Goal: Task Accomplishment & Management: Use online tool/utility

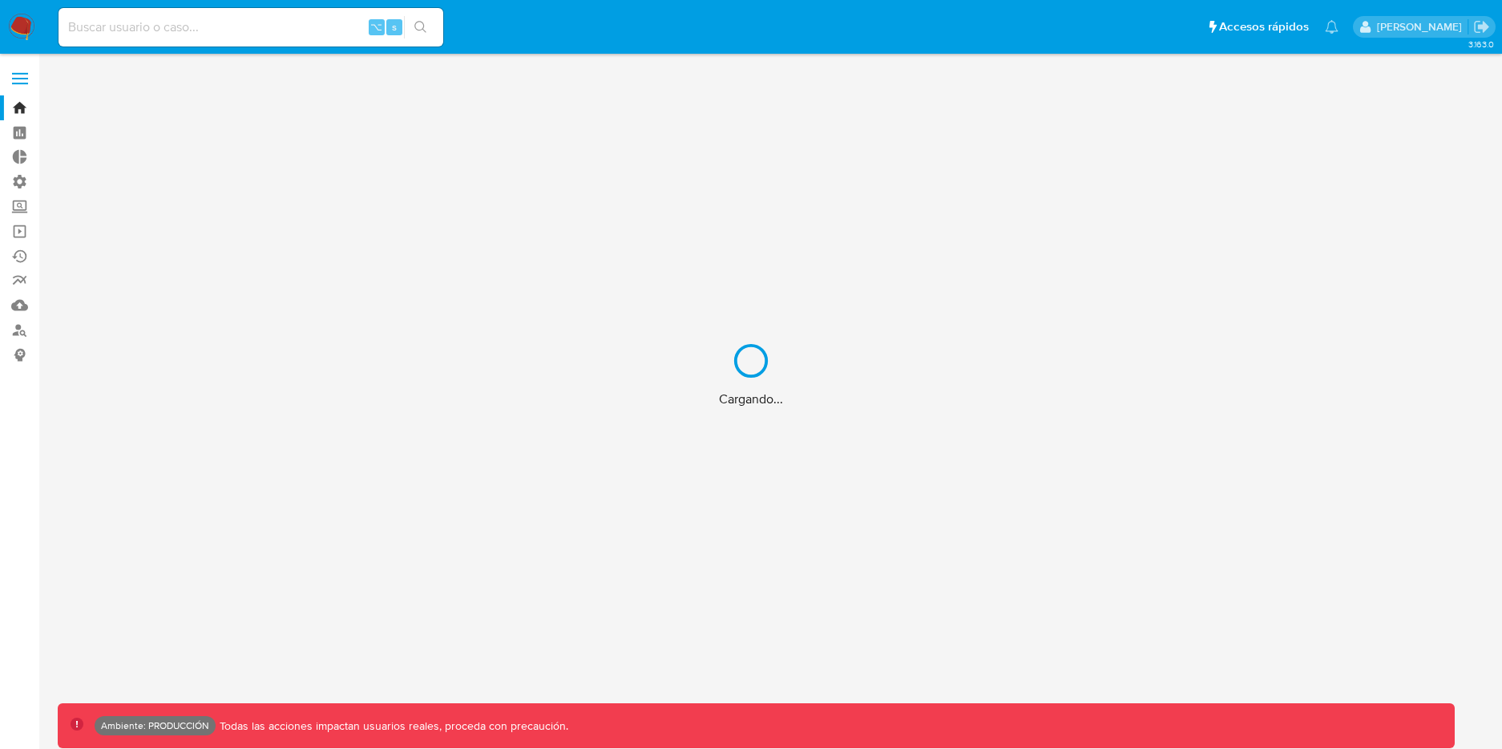
click at [220, 18] on div "Cargando..." at bounding box center [751, 374] width 1502 height 749
click at [220, 27] on div "Cargando..." at bounding box center [751, 374] width 1502 height 749
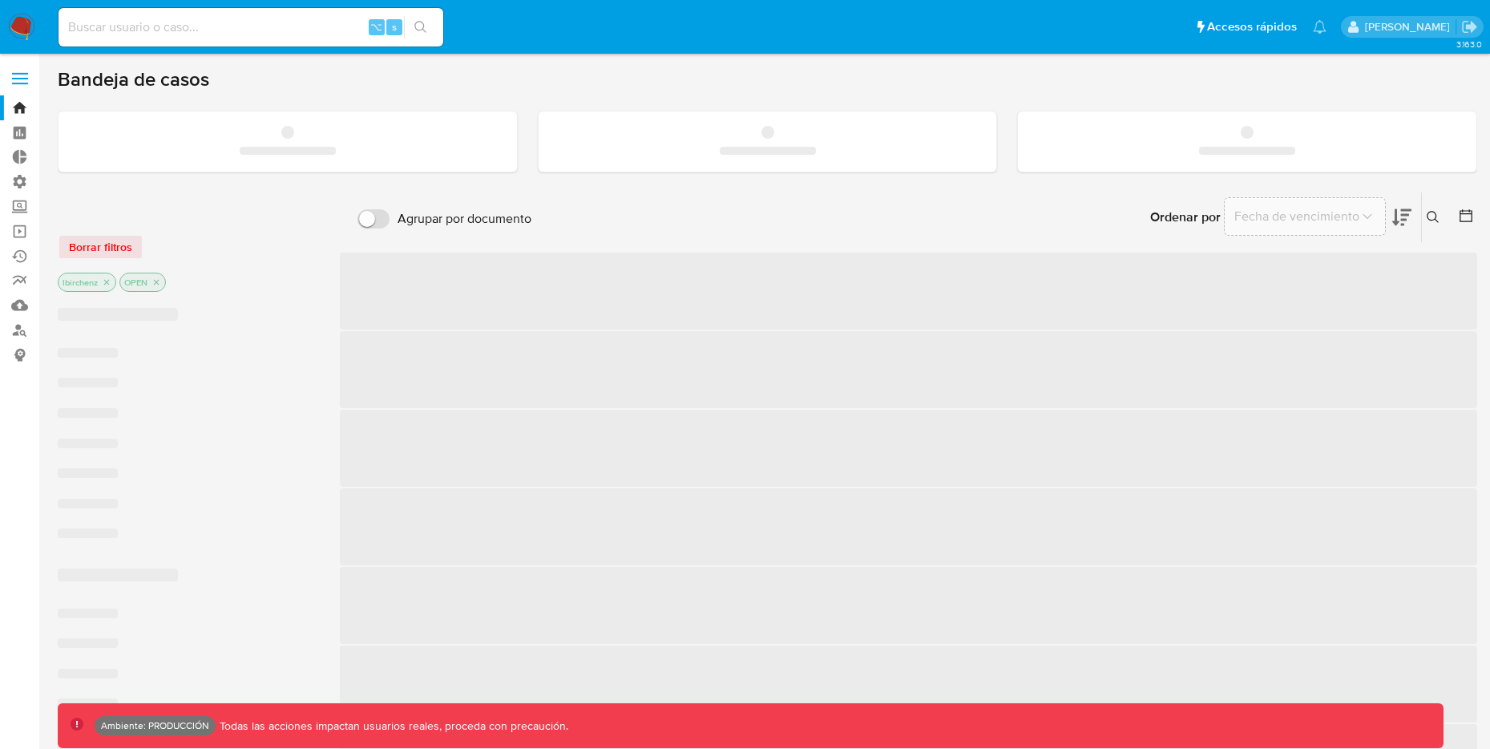
click at [209, 33] on input at bounding box center [251, 27] width 385 height 21
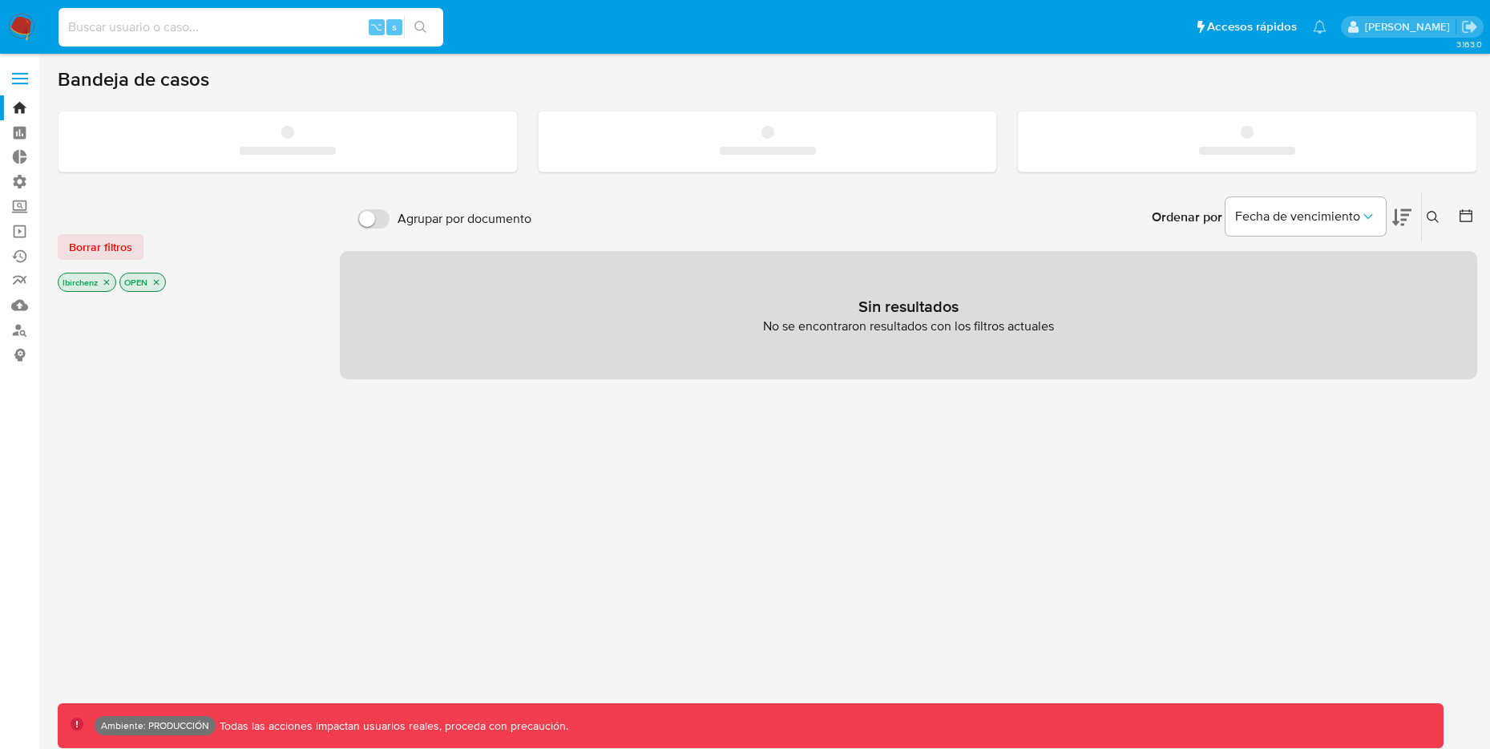
paste input "7hPSOL2jf0JuwfAGANnx9uvv"
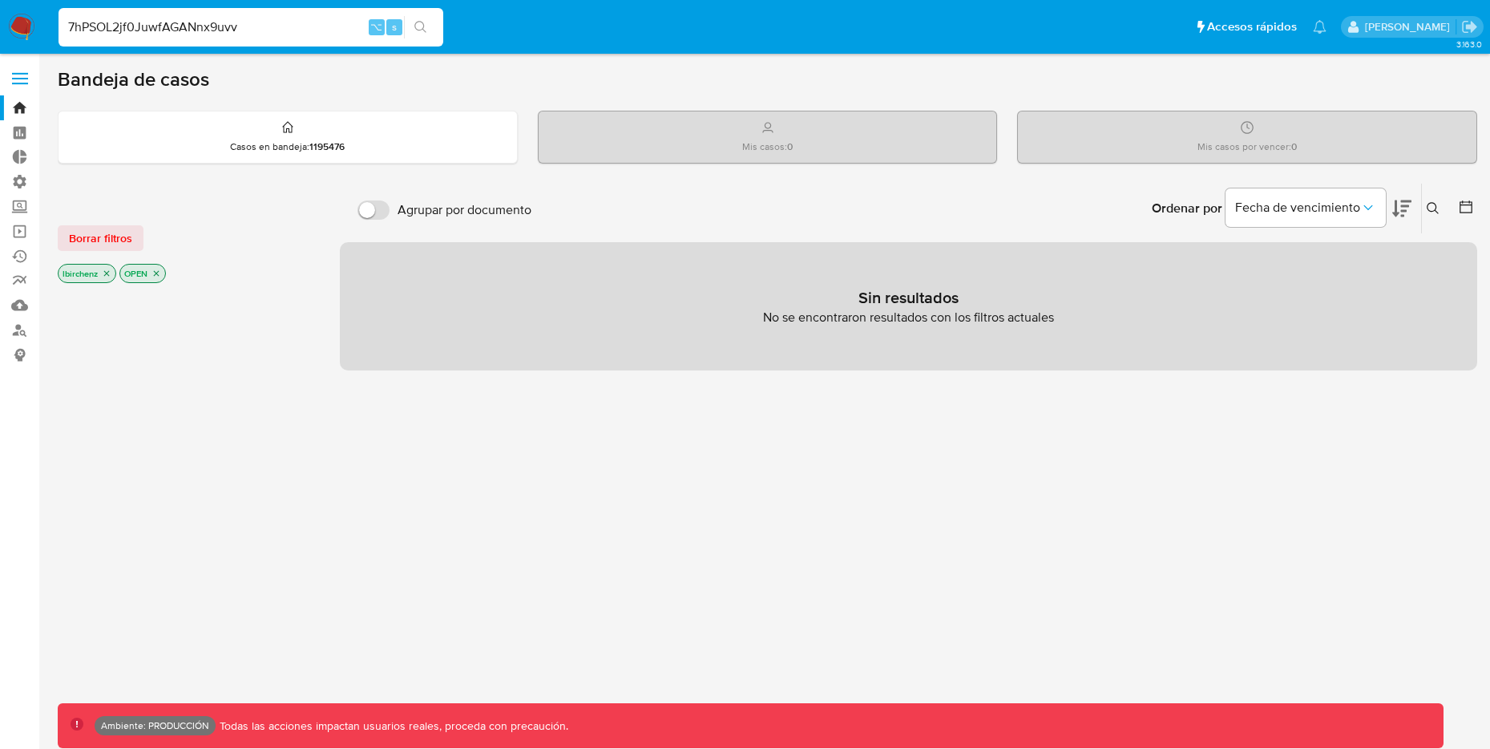
type input "7hPSOL2jf0JuwfAGANnx9uvv"
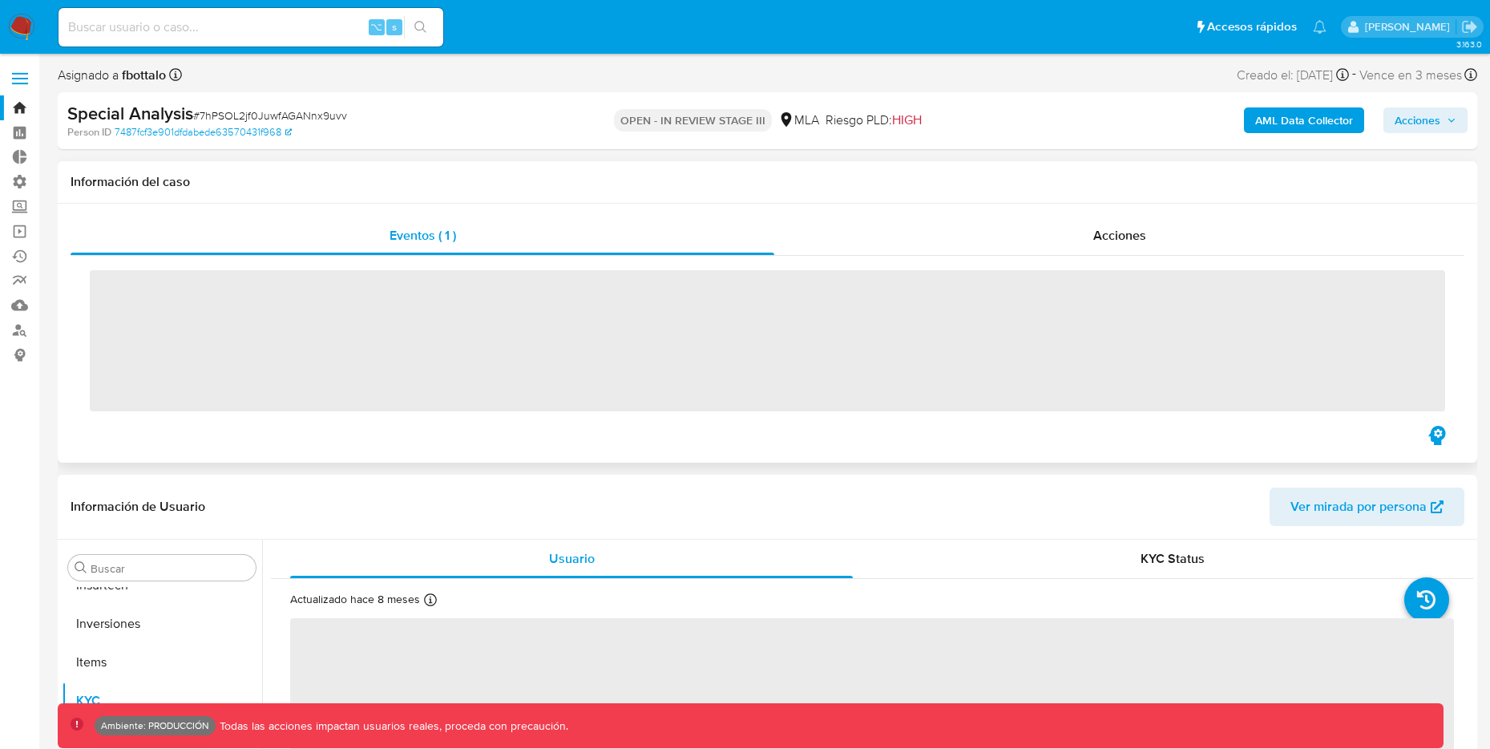
scroll to position [870, 0]
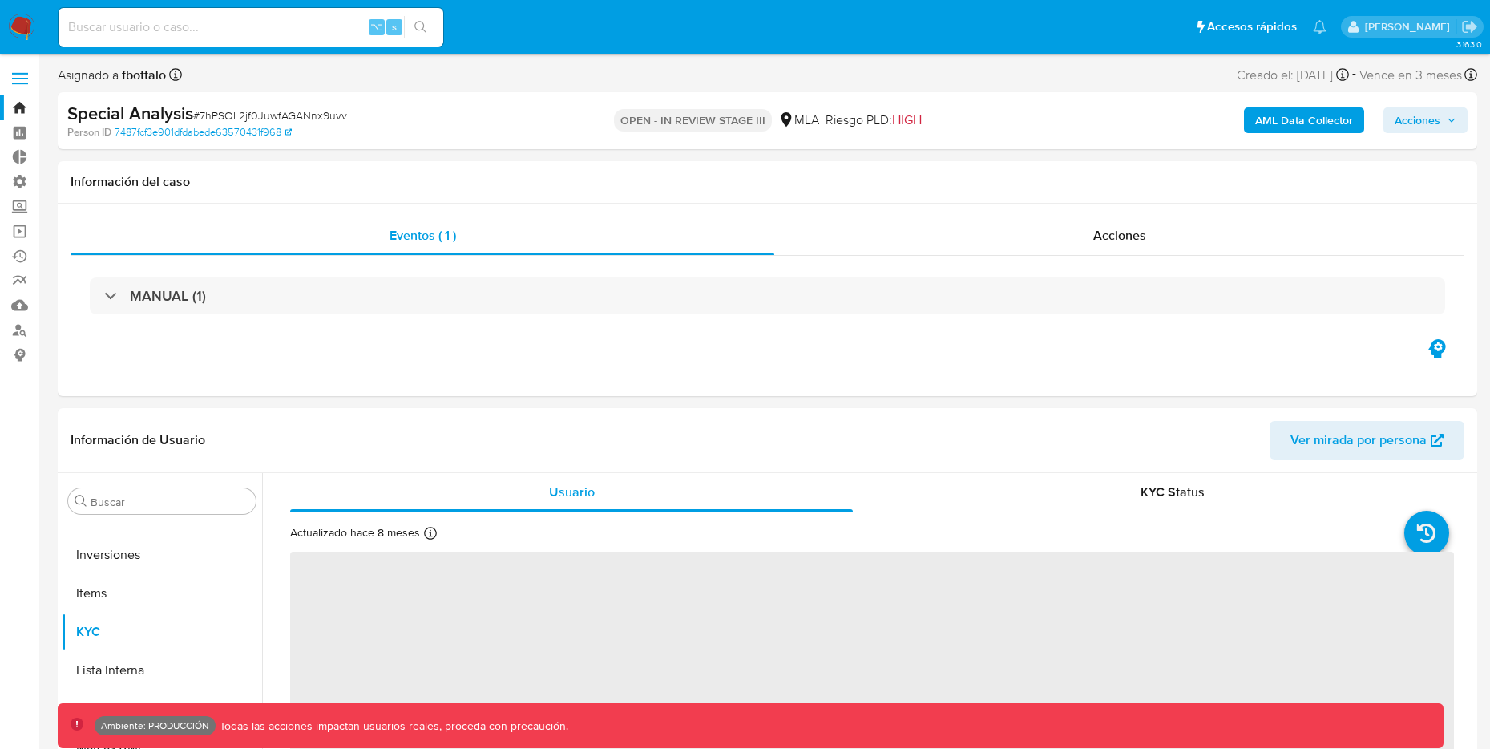
click at [1253, 127] on button "AML Data Collector" at bounding box center [1304, 120] width 120 height 26
select select "10"
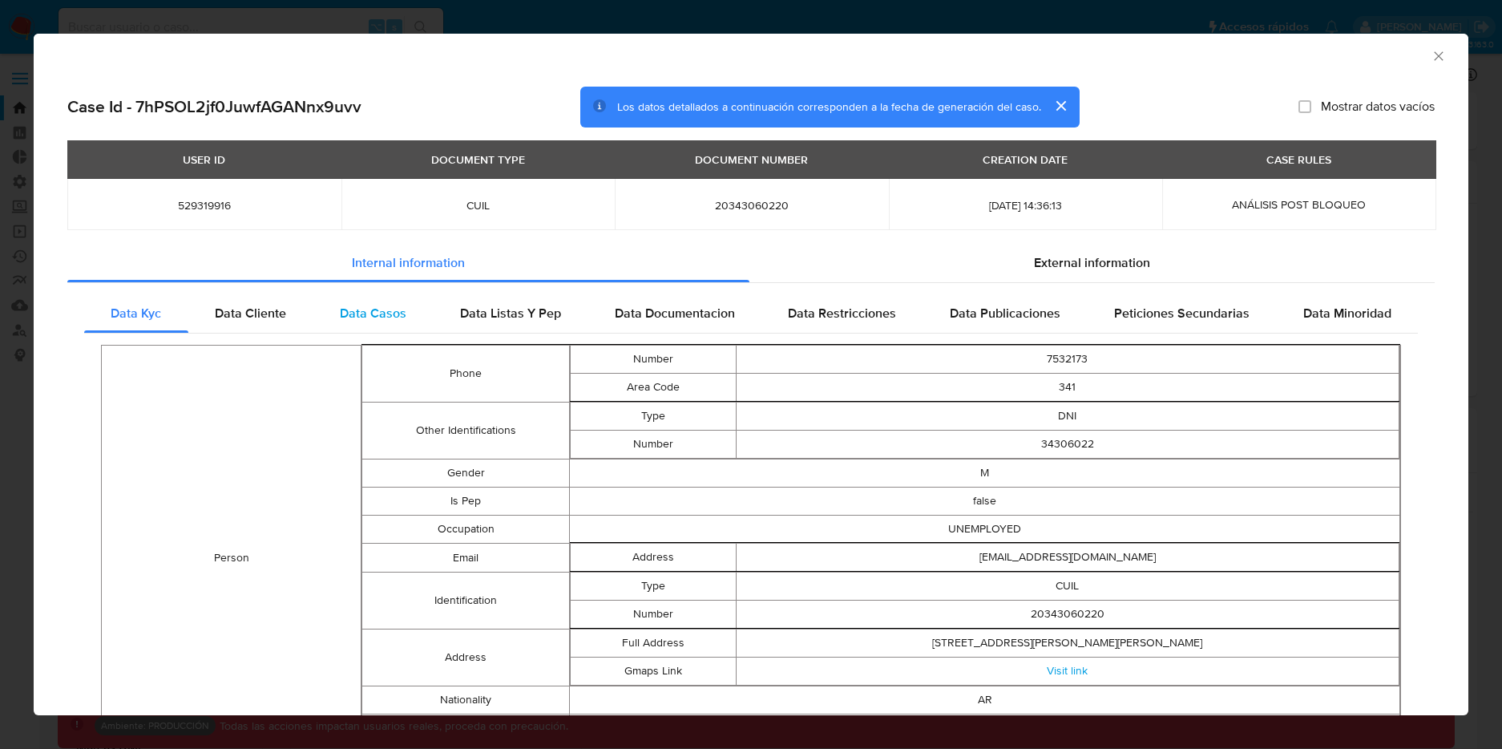
click at [357, 311] on span "Data Casos" at bounding box center [373, 313] width 67 height 18
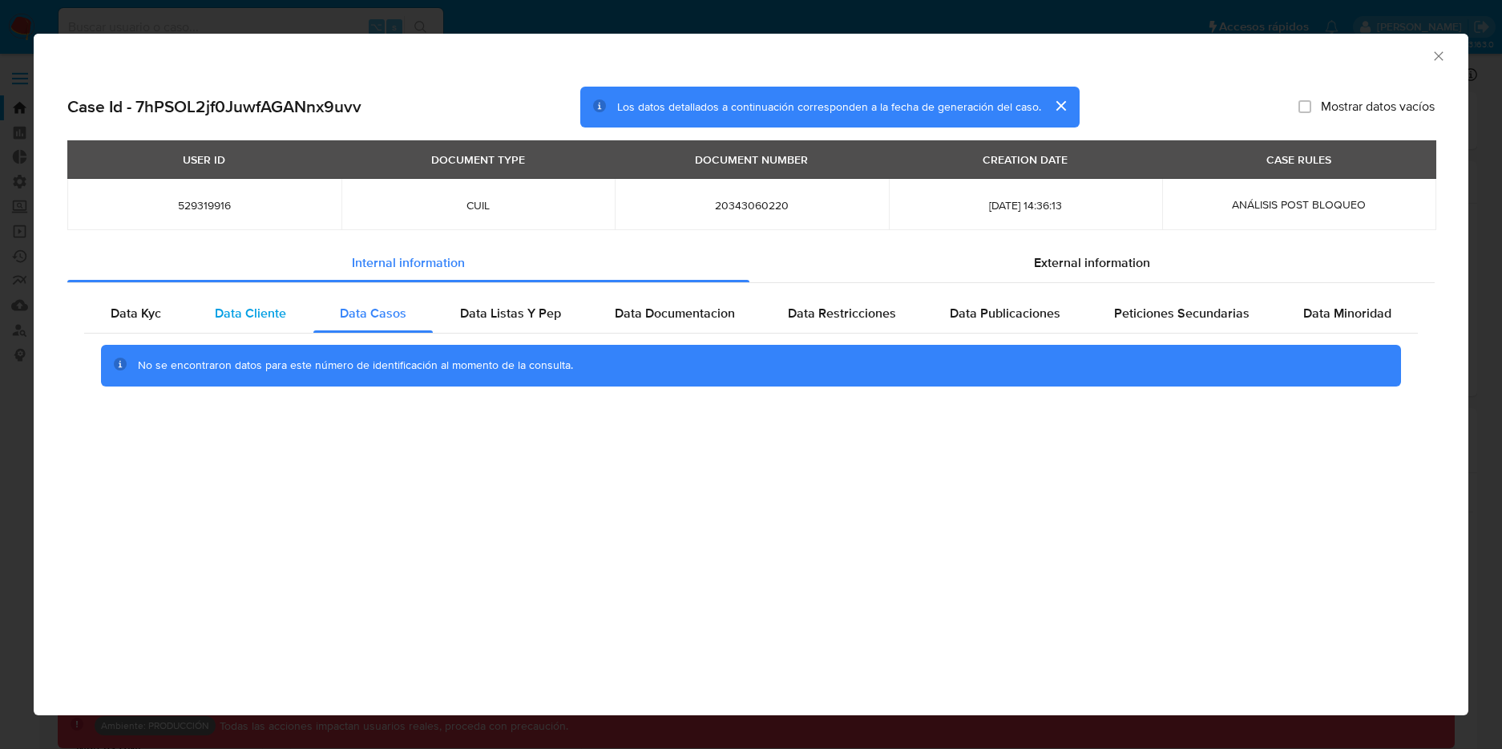
click at [232, 311] on span "Data Cliente" at bounding box center [250, 313] width 71 height 18
click at [134, 311] on span "Data Kyc" at bounding box center [136, 313] width 50 height 18
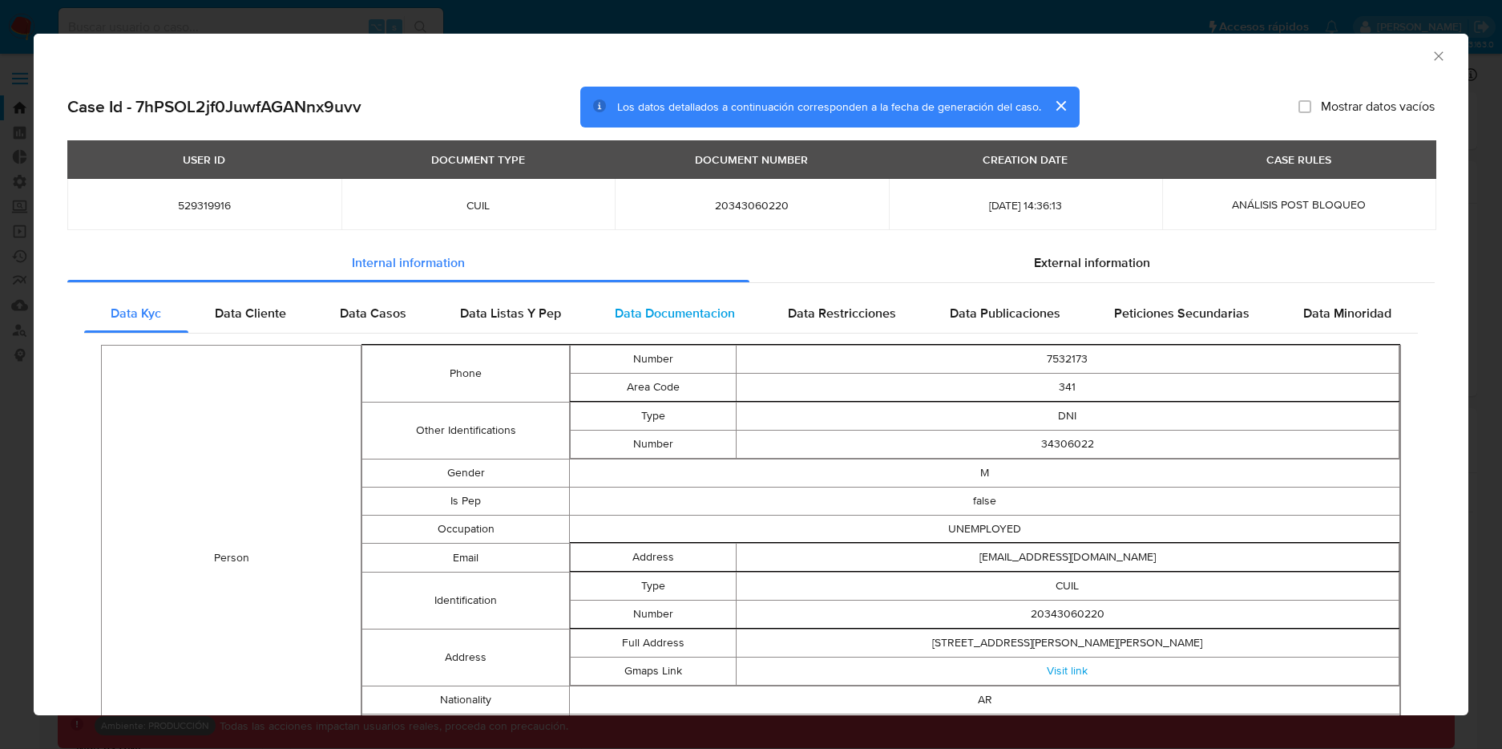
click at [681, 309] on span "Data Documentacion" at bounding box center [675, 313] width 120 height 18
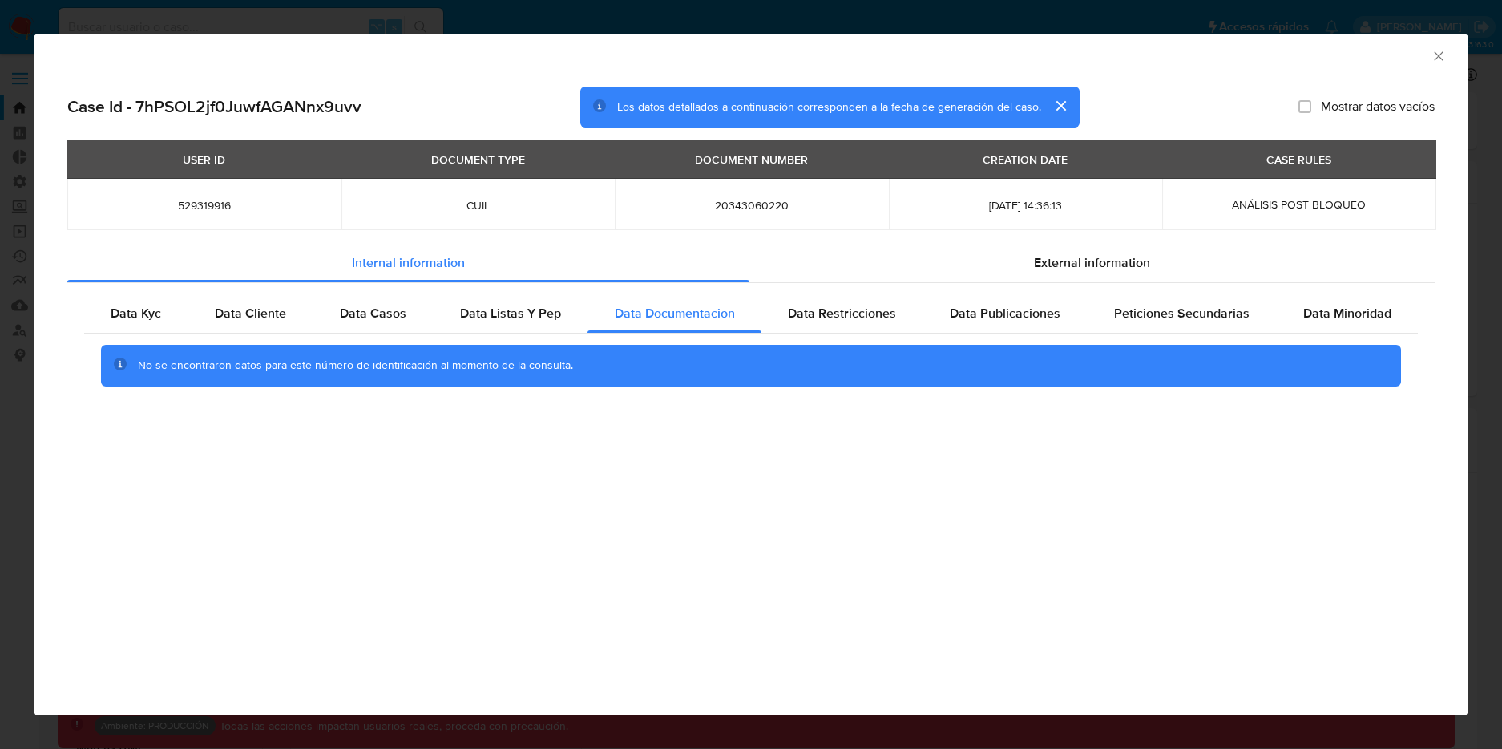
click at [1436, 54] on icon "Cerrar ventana" at bounding box center [1439, 56] width 16 height 16
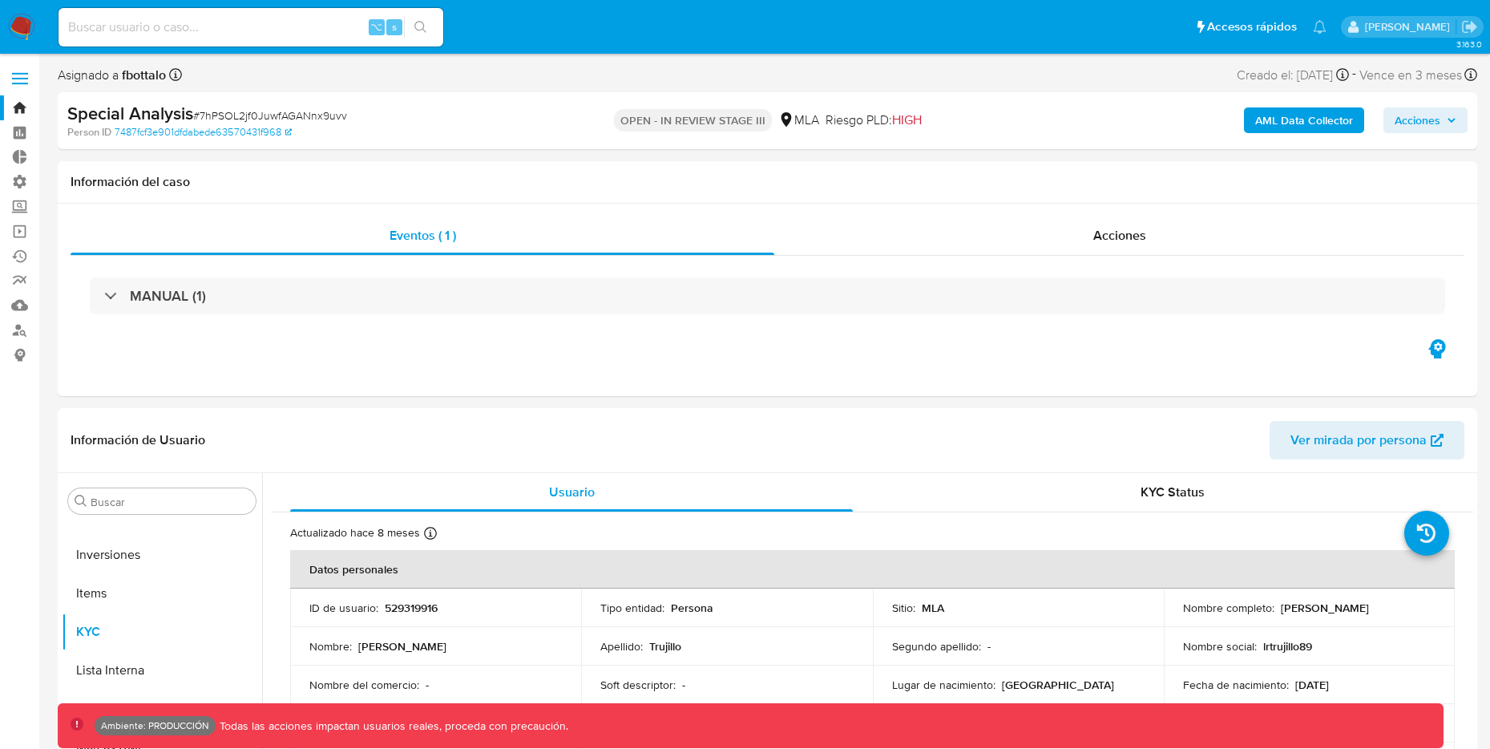
click at [227, 28] on input at bounding box center [251, 27] width 385 height 21
paste input "QbZT8EPFisrjK6QGESflq2H9"
type input "QbZT8EPFisrjK6QGESflq2H9"
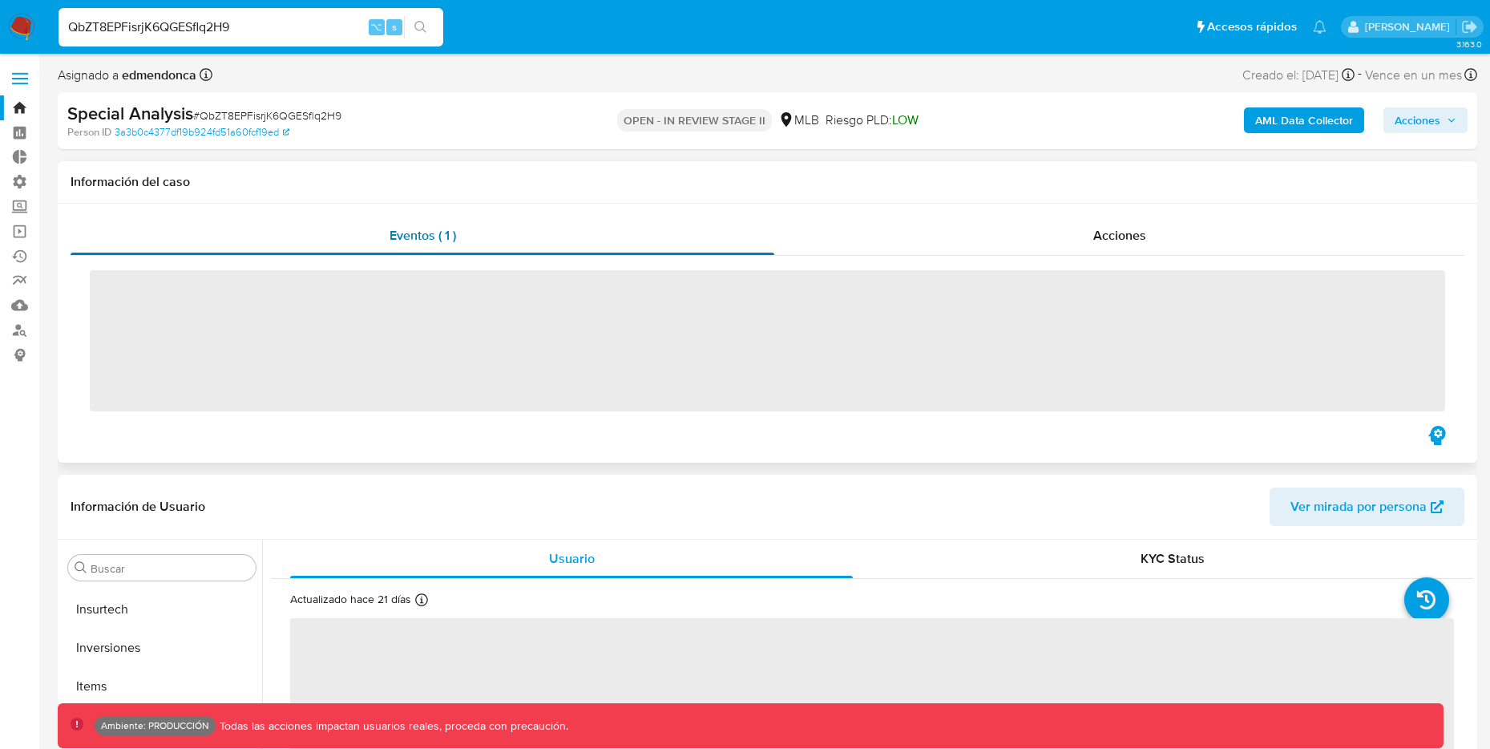
scroll to position [870, 0]
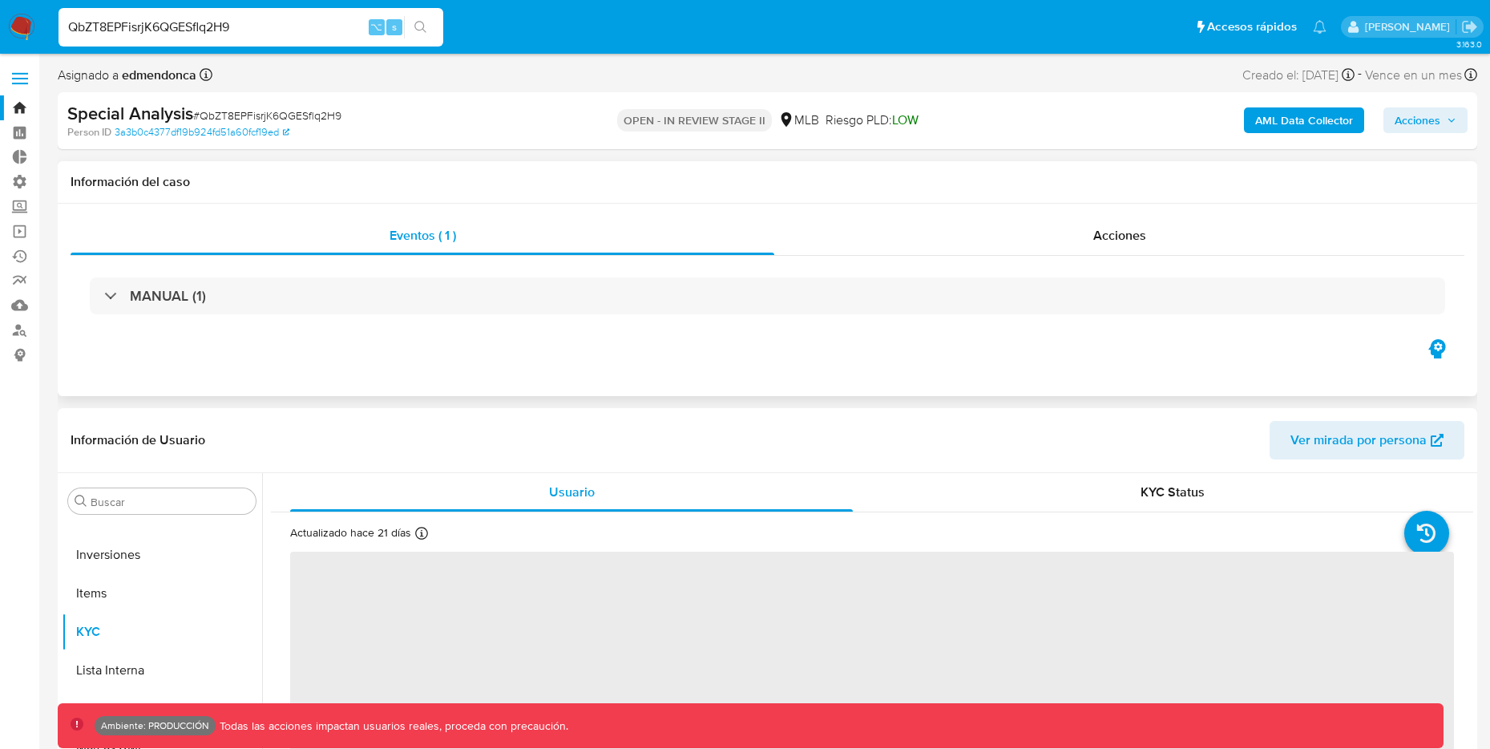
select select "10"
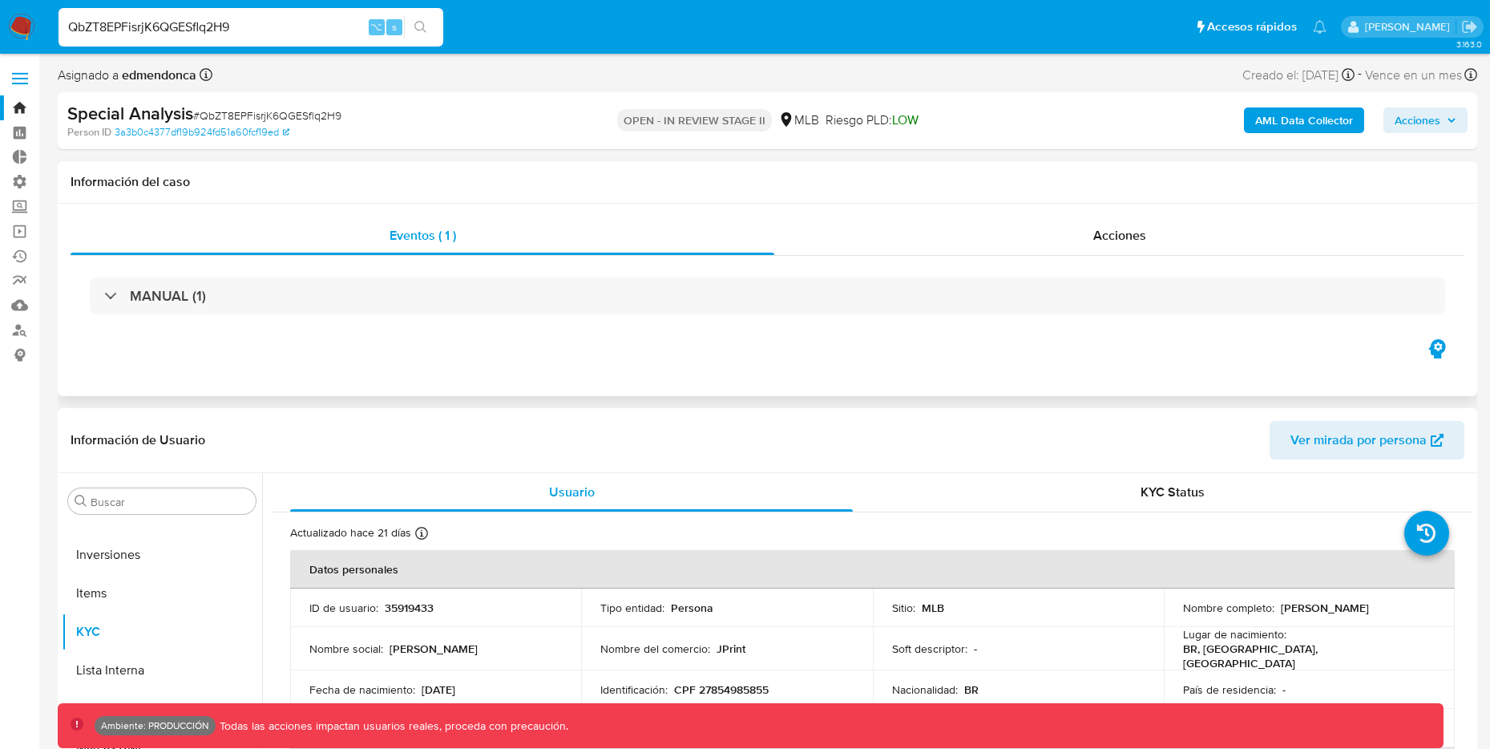
scroll to position [3, 0]
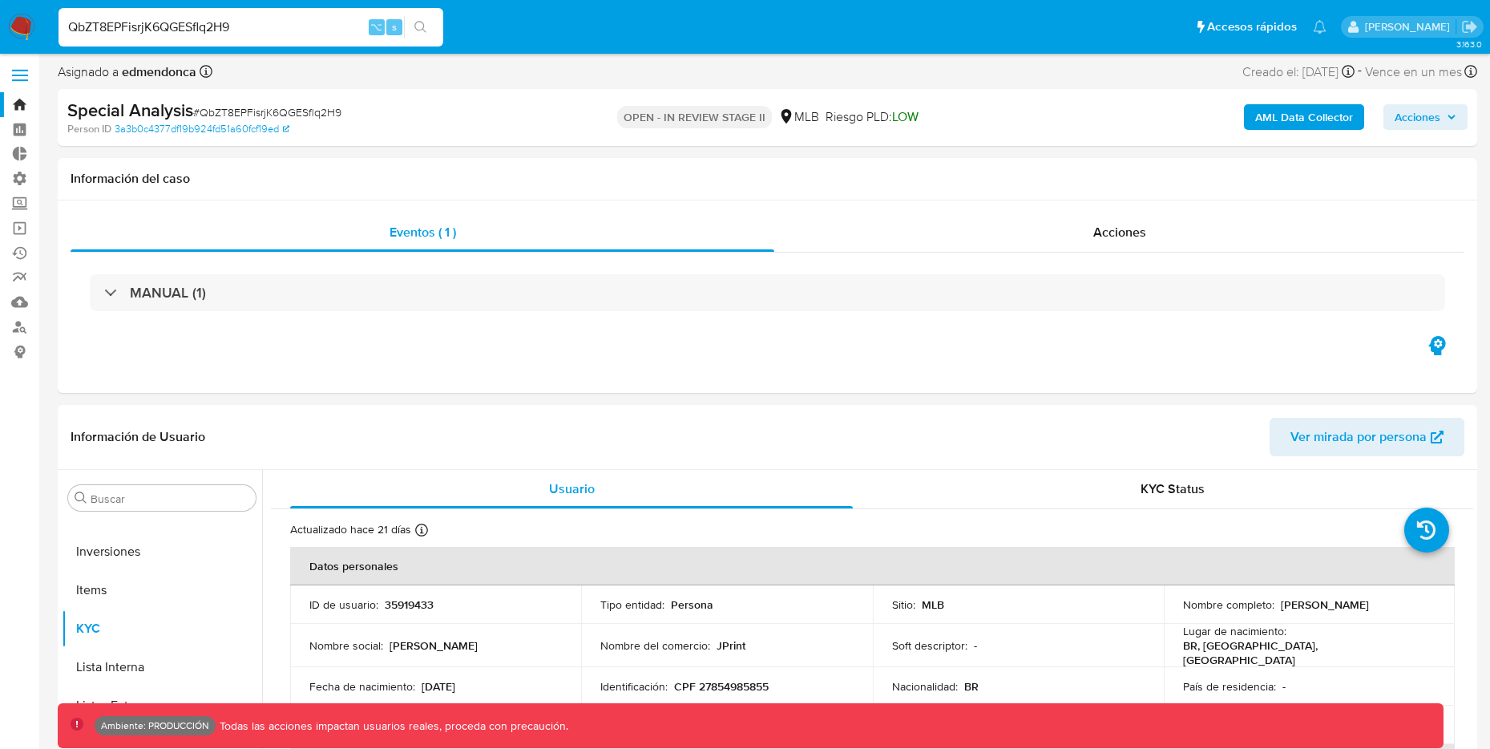
click at [1298, 117] on b "AML Data Collector" at bounding box center [1304, 117] width 98 height 26
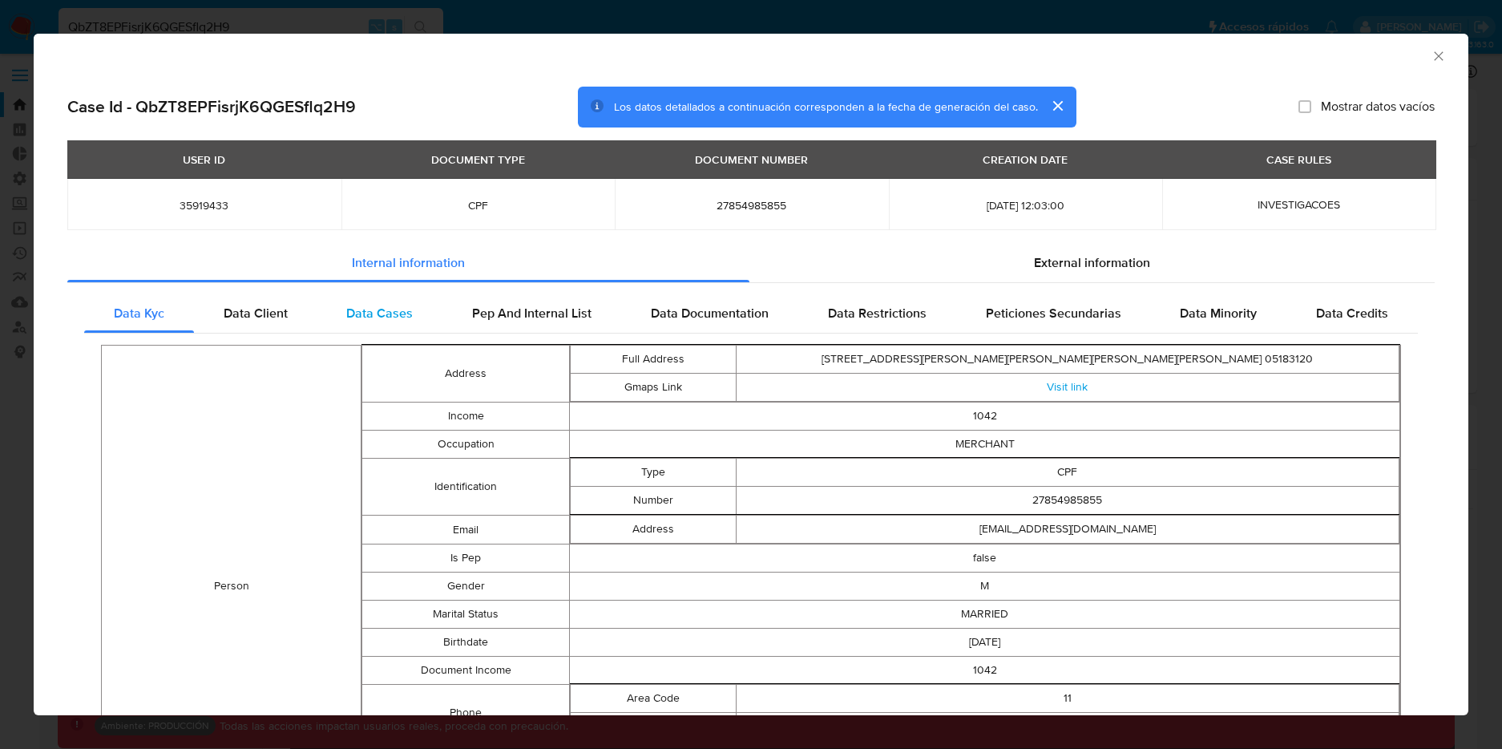
click at [396, 305] on span "Data Cases" at bounding box center [379, 313] width 67 height 18
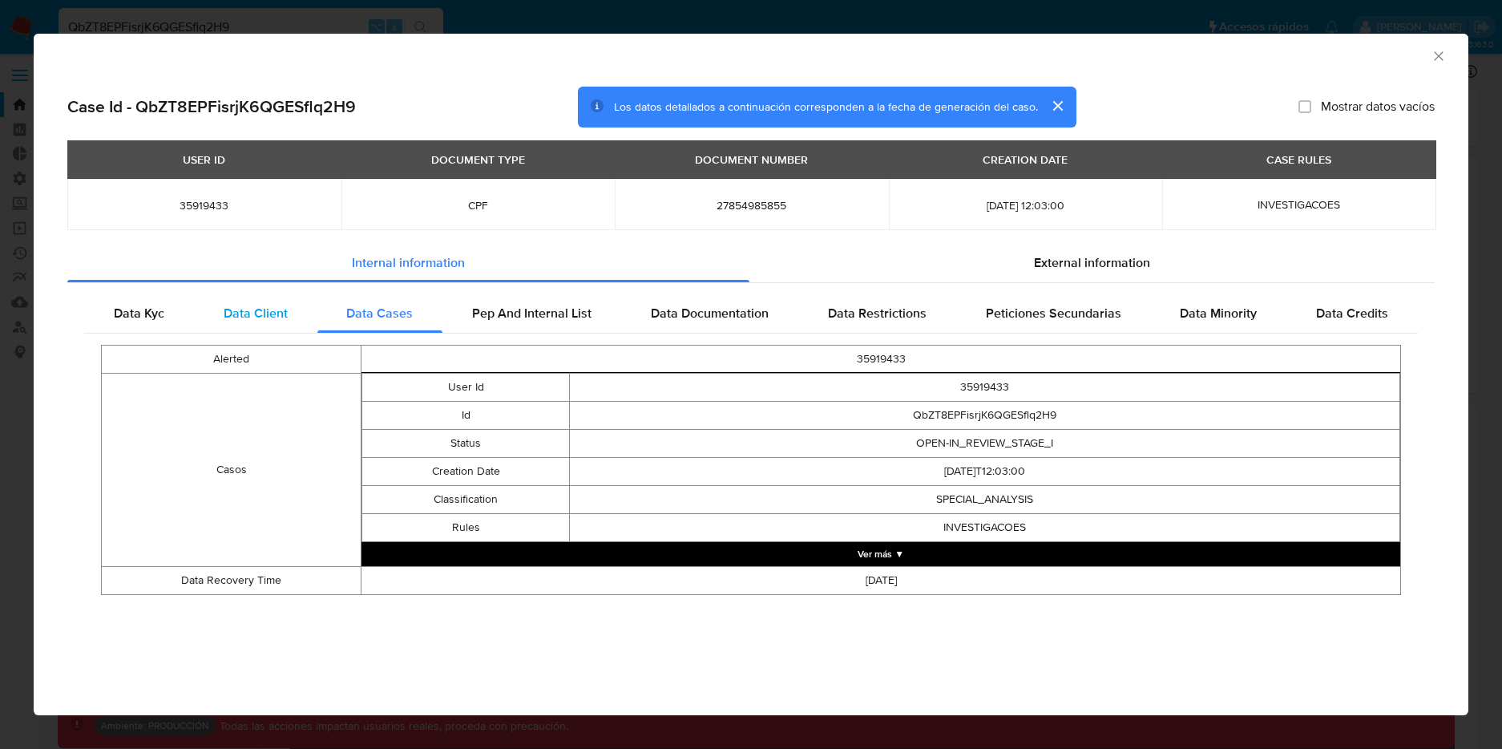
click at [268, 315] on span "Data Client" at bounding box center [256, 313] width 64 height 18
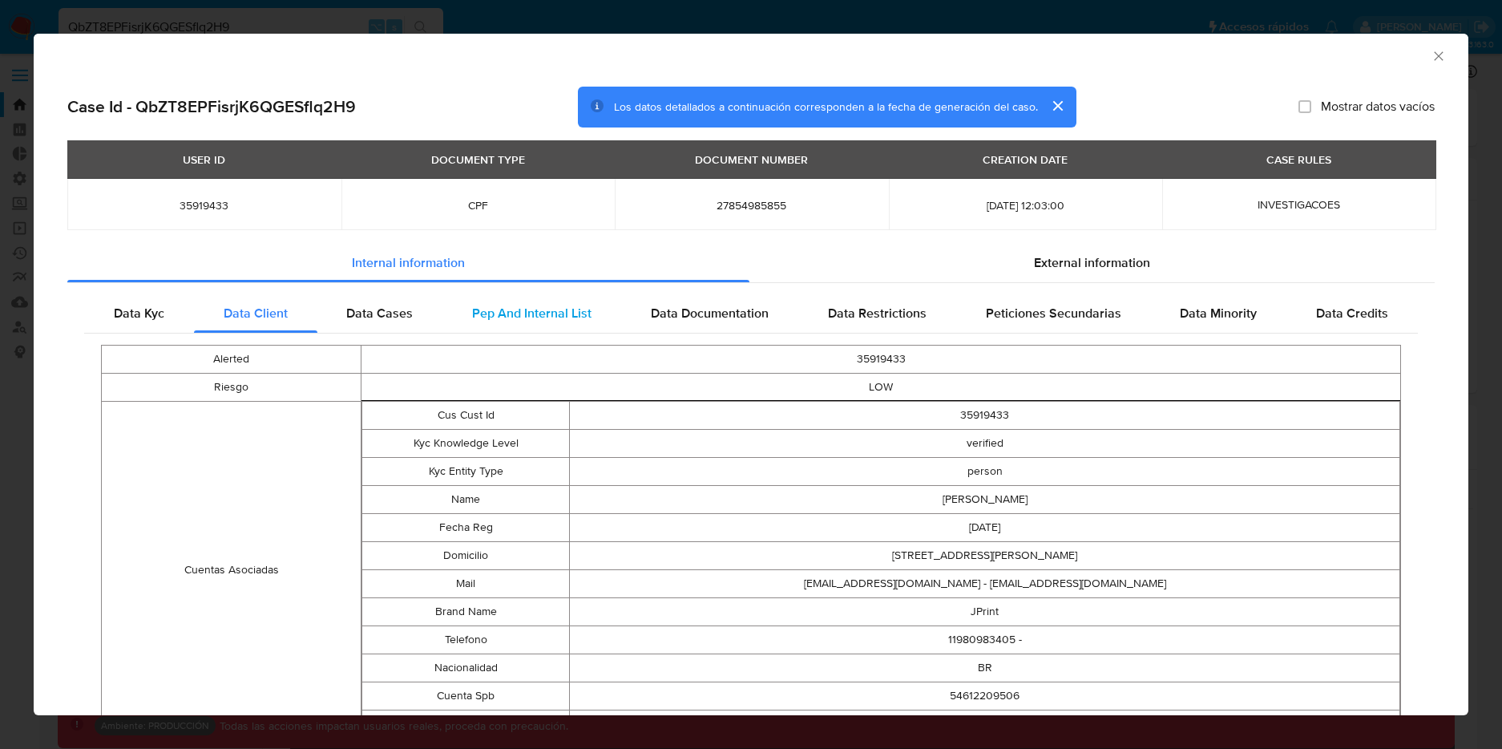
click at [493, 312] on span "Pep And Internal List" at bounding box center [531, 313] width 119 height 18
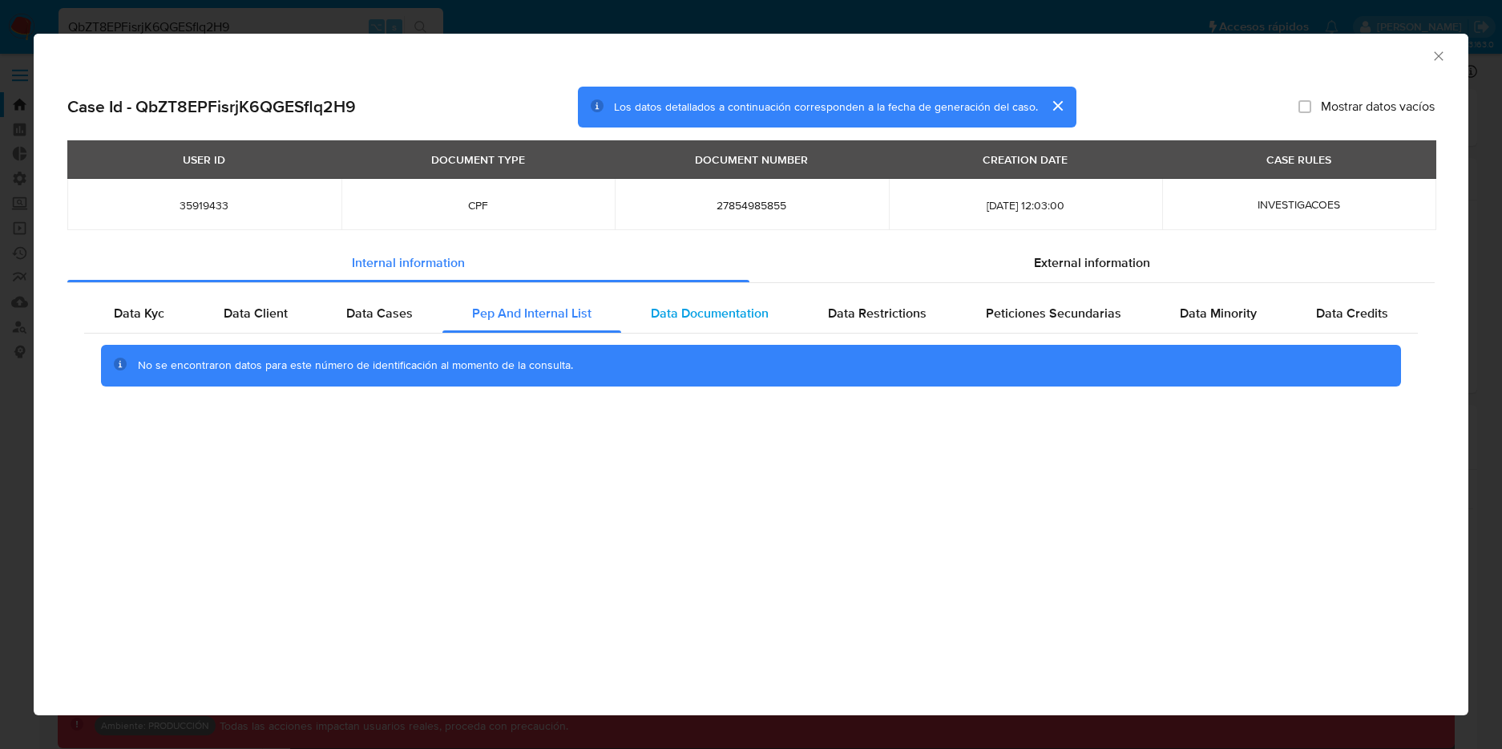
click at [670, 313] on span "Data Documentation" at bounding box center [710, 313] width 118 height 18
click at [873, 316] on span "Data Restrictions" at bounding box center [877, 313] width 99 height 18
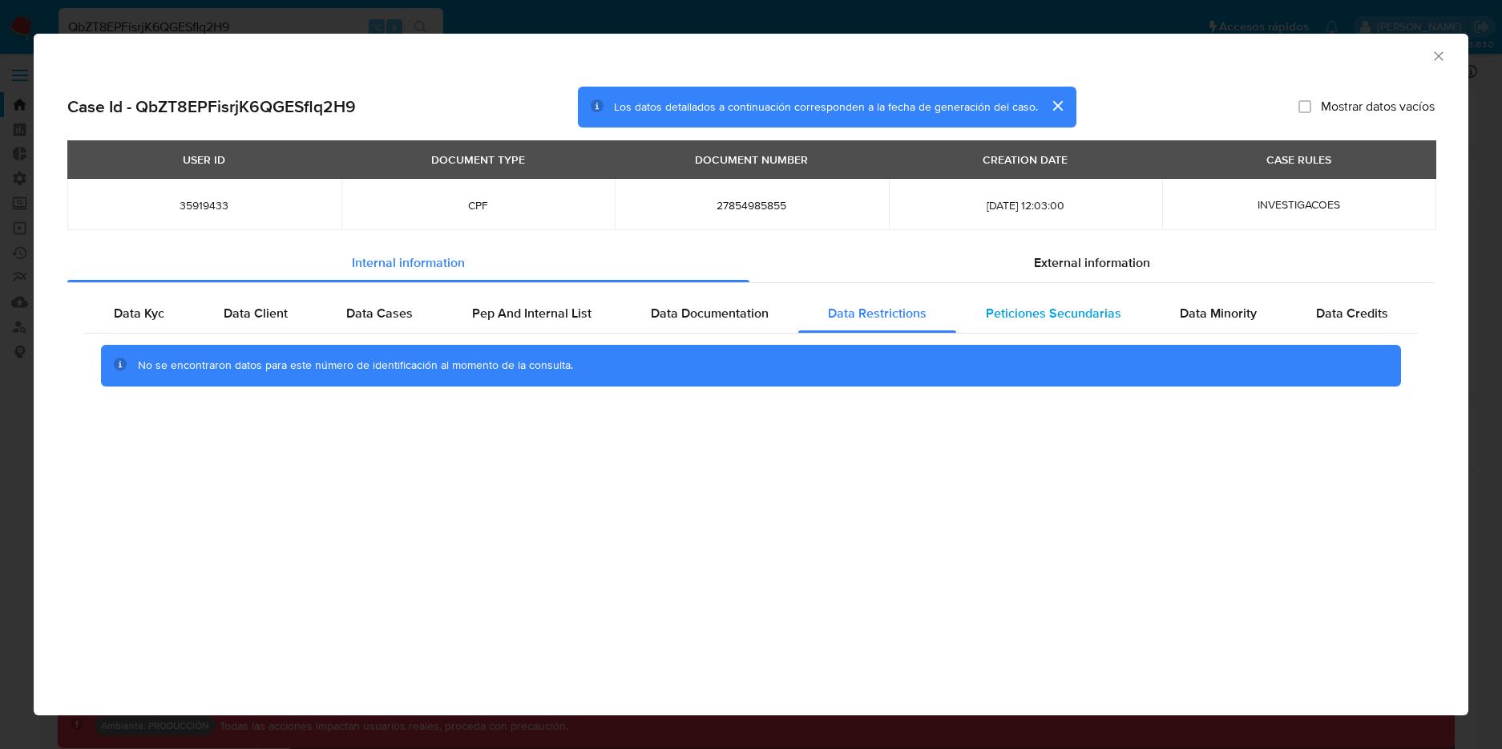
click at [1072, 315] on span "Peticiones Secundarias" at bounding box center [1053, 313] width 135 height 18
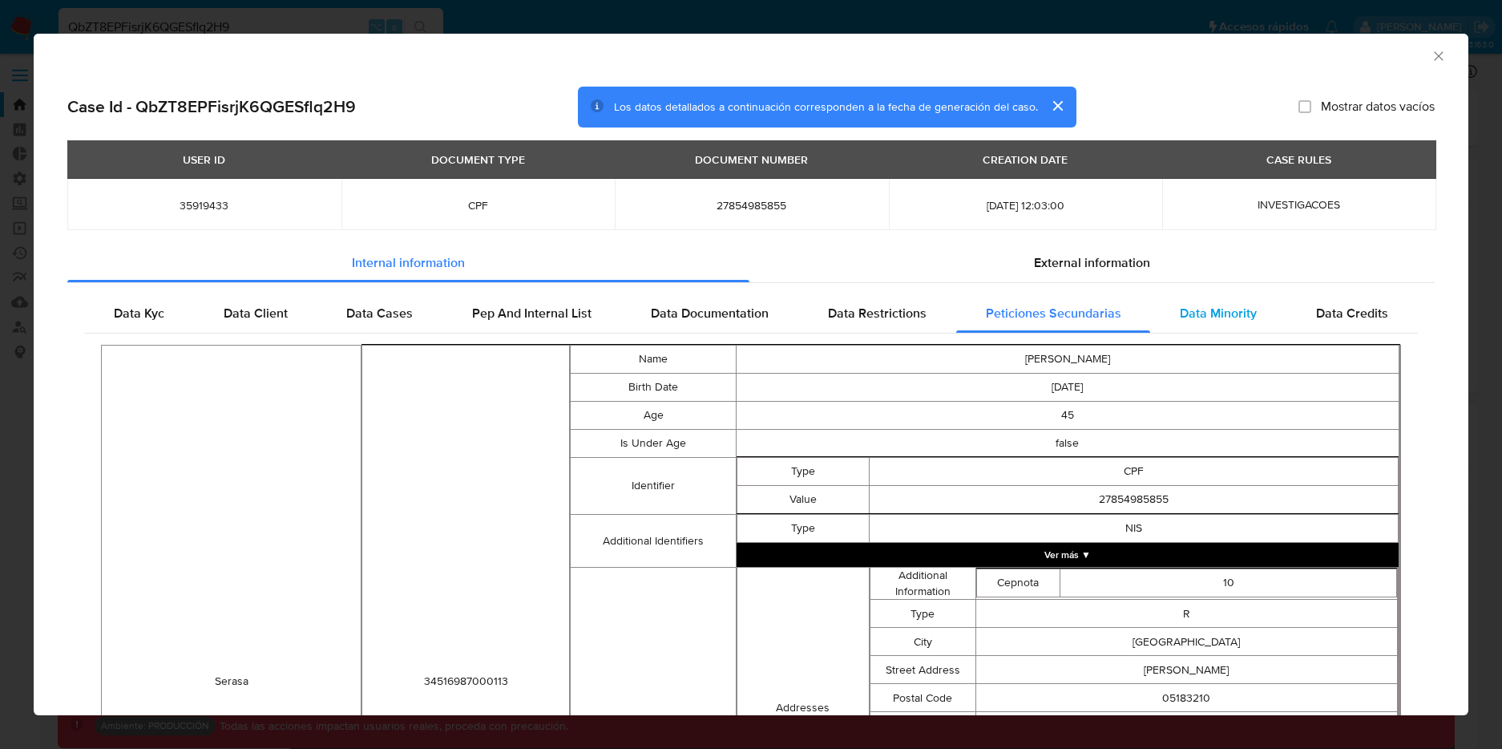
click at [1233, 314] on span "Data Minority" at bounding box center [1218, 313] width 77 height 18
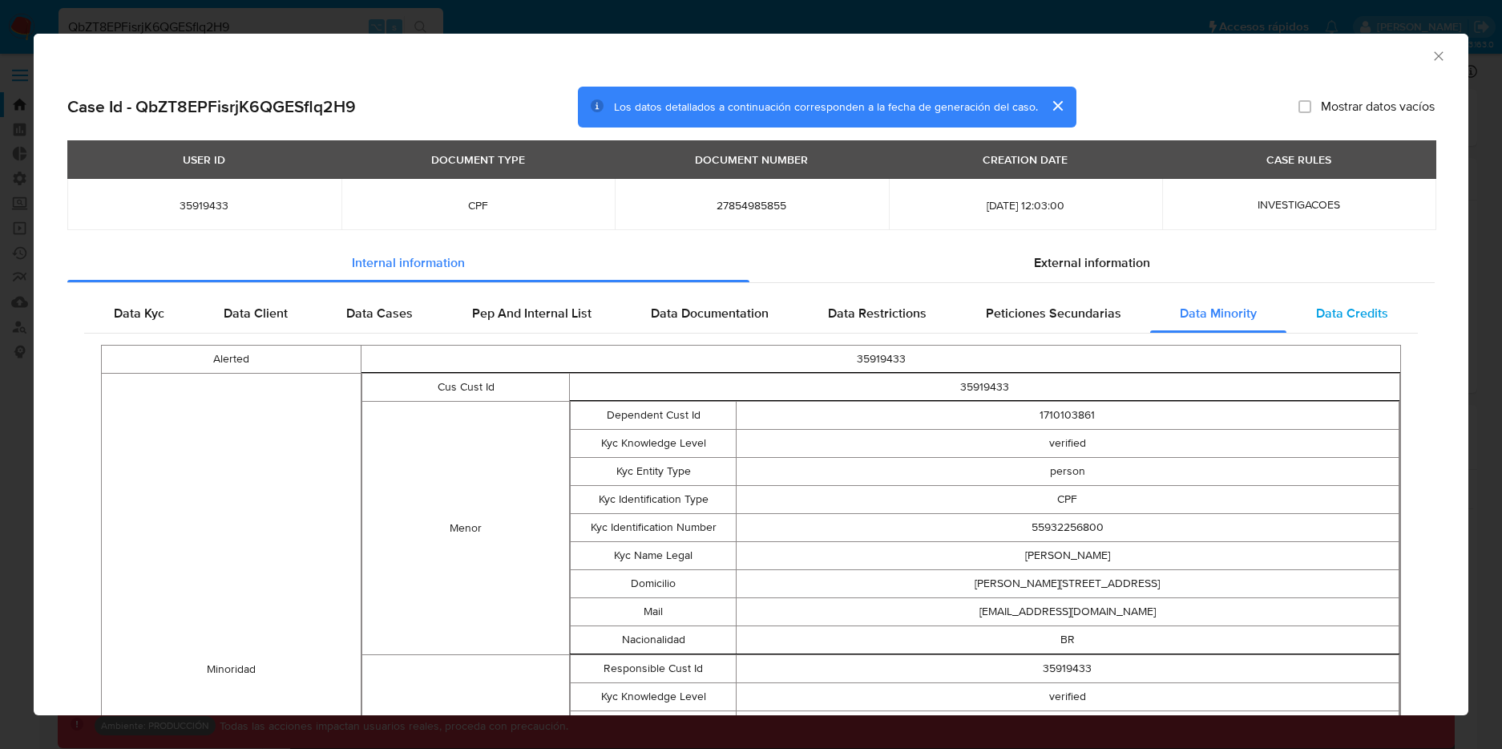
click at [1345, 312] on span "Data Credits" at bounding box center [1352, 313] width 72 height 18
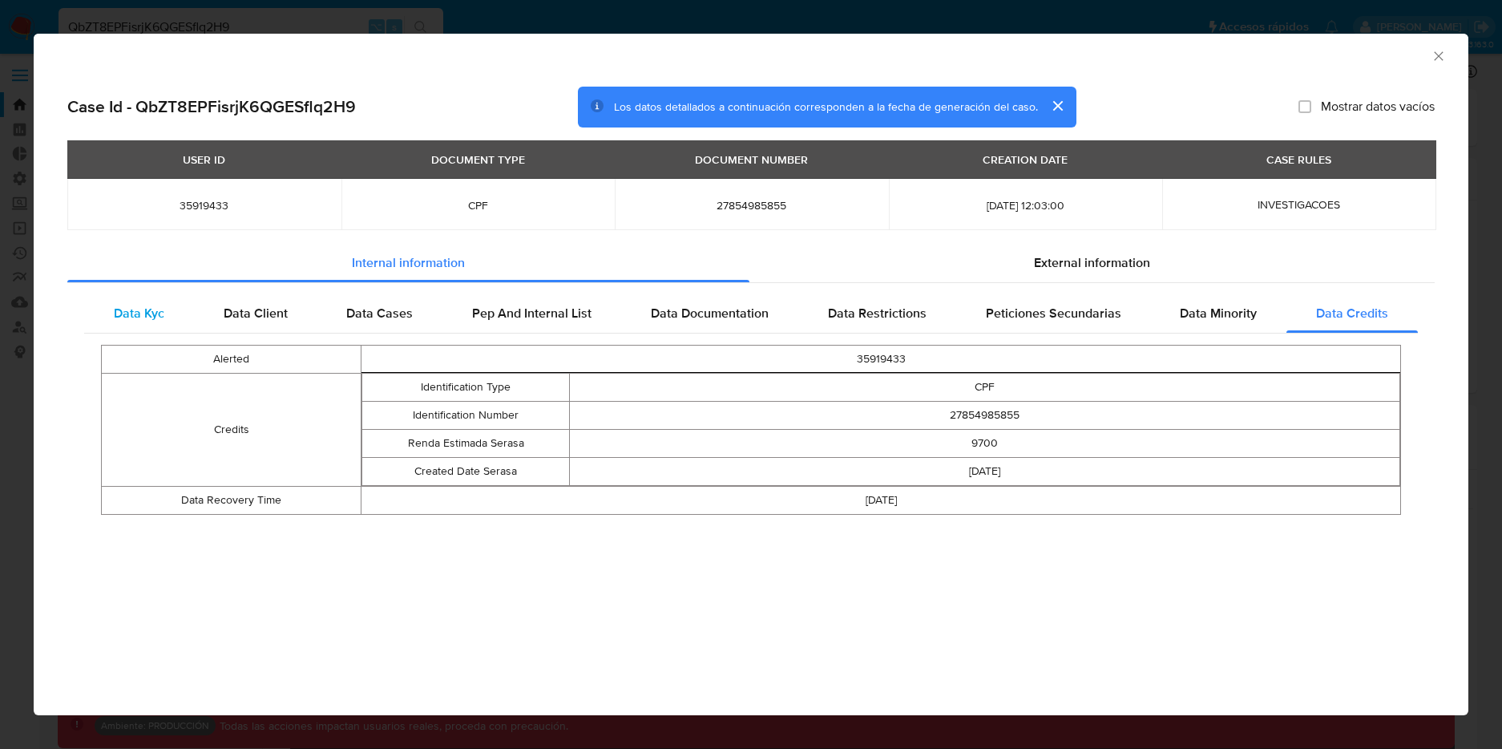
click at [135, 312] on span "Data Kyc" at bounding box center [139, 313] width 50 height 18
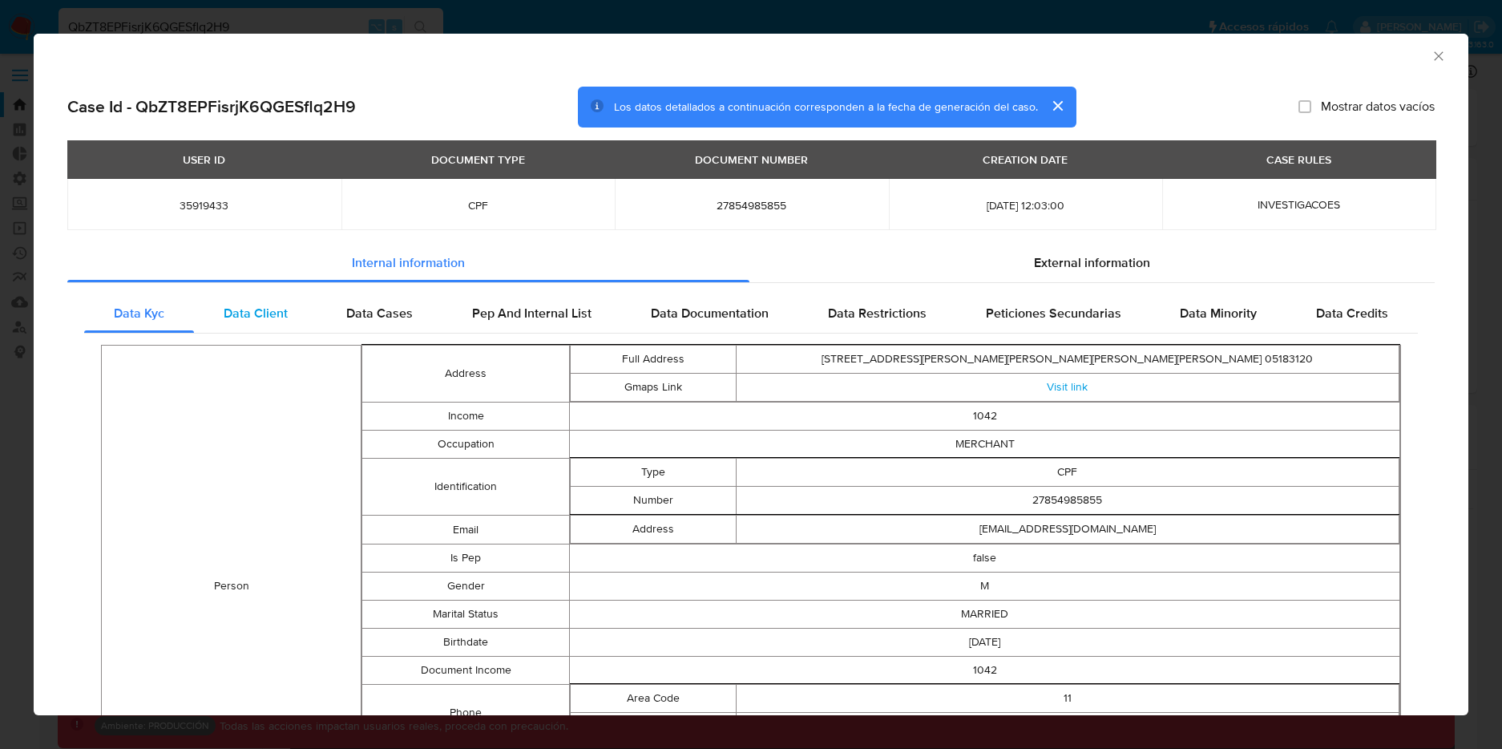
click at [236, 320] on span "Data Client" at bounding box center [256, 313] width 64 height 18
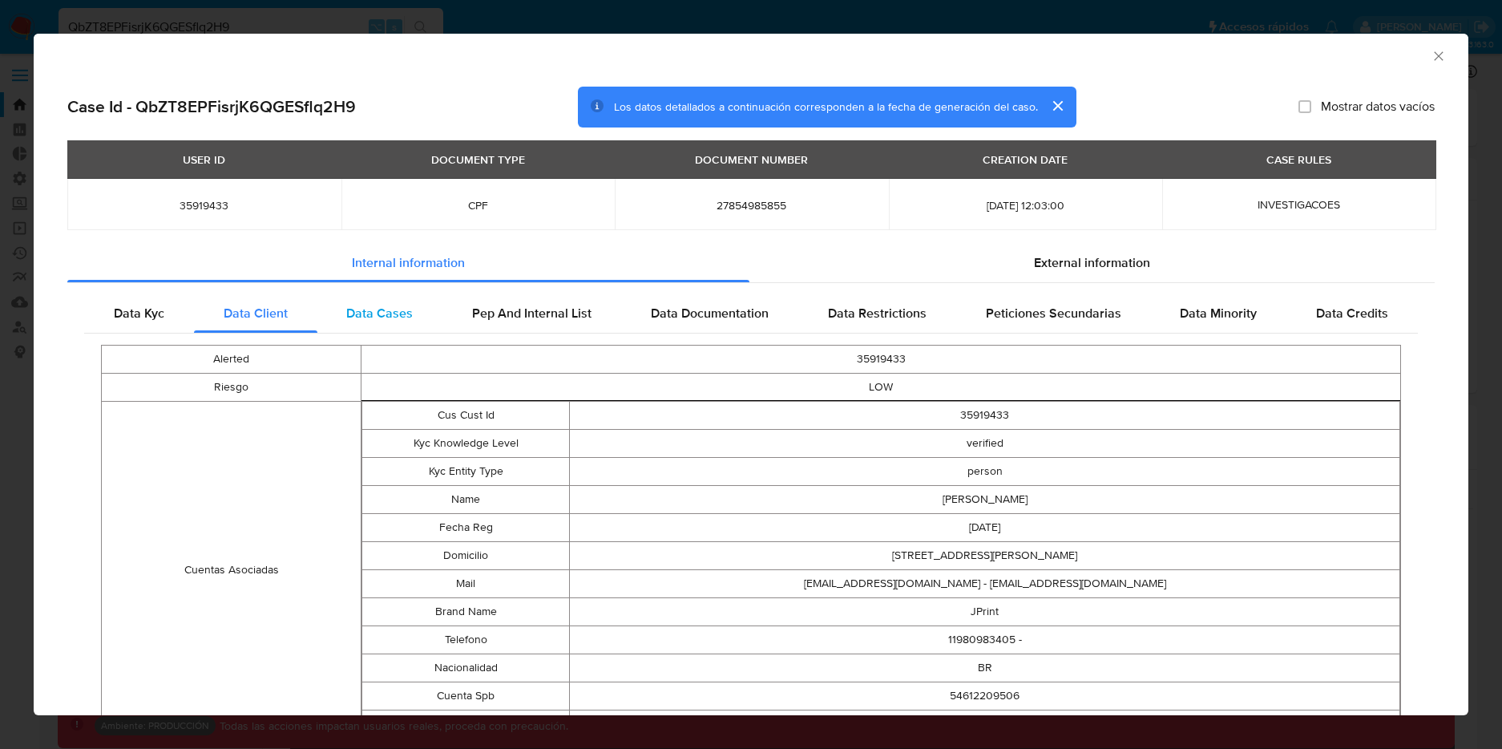
click at [383, 317] on span "Data Cases" at bounding box center [379, 313] width 67 height 18
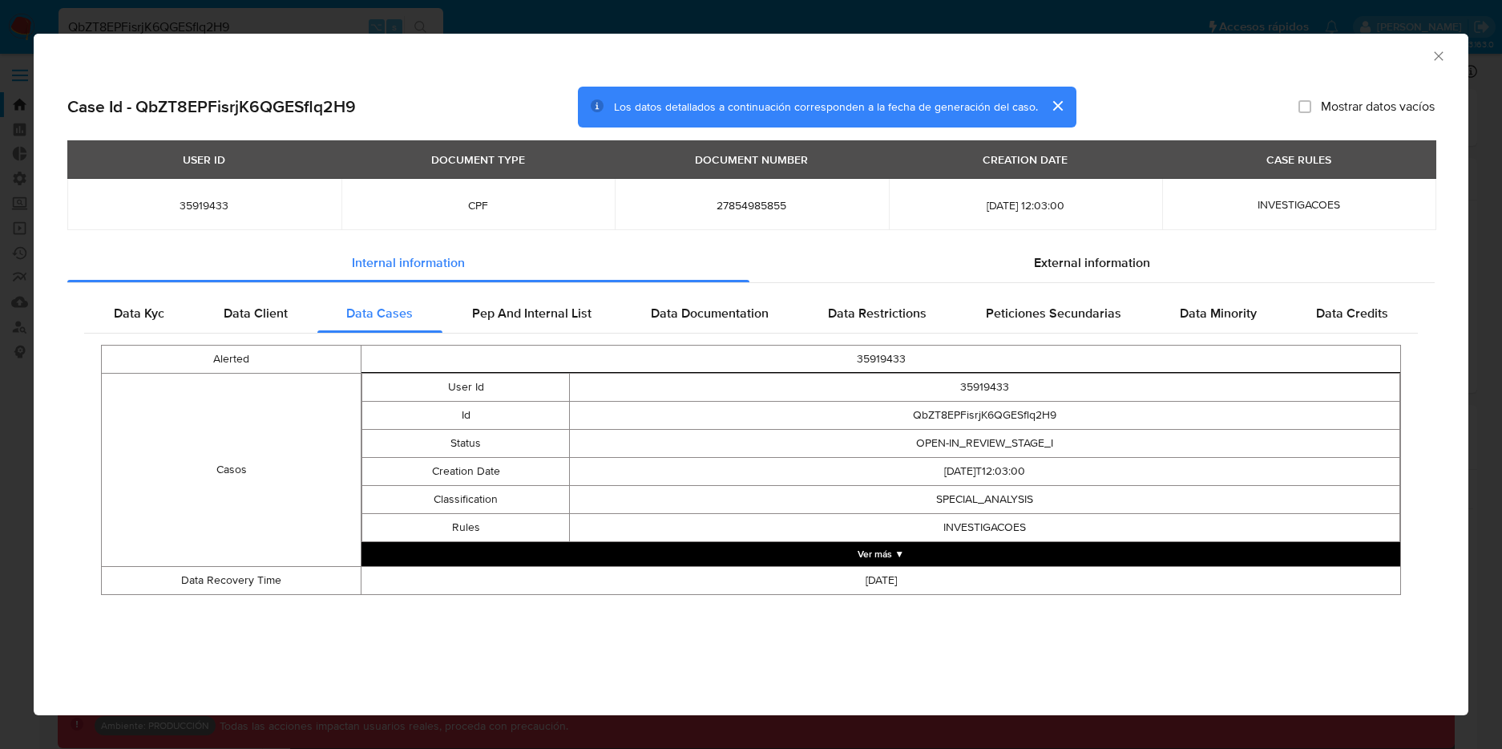
click at [547, 18] on div "AML Data Collector Case Id - QbZT8EPFisrjK6QGESflq2H9 Los datos detallados a co…" at bounding box center [751, 374] width 1502 height 749
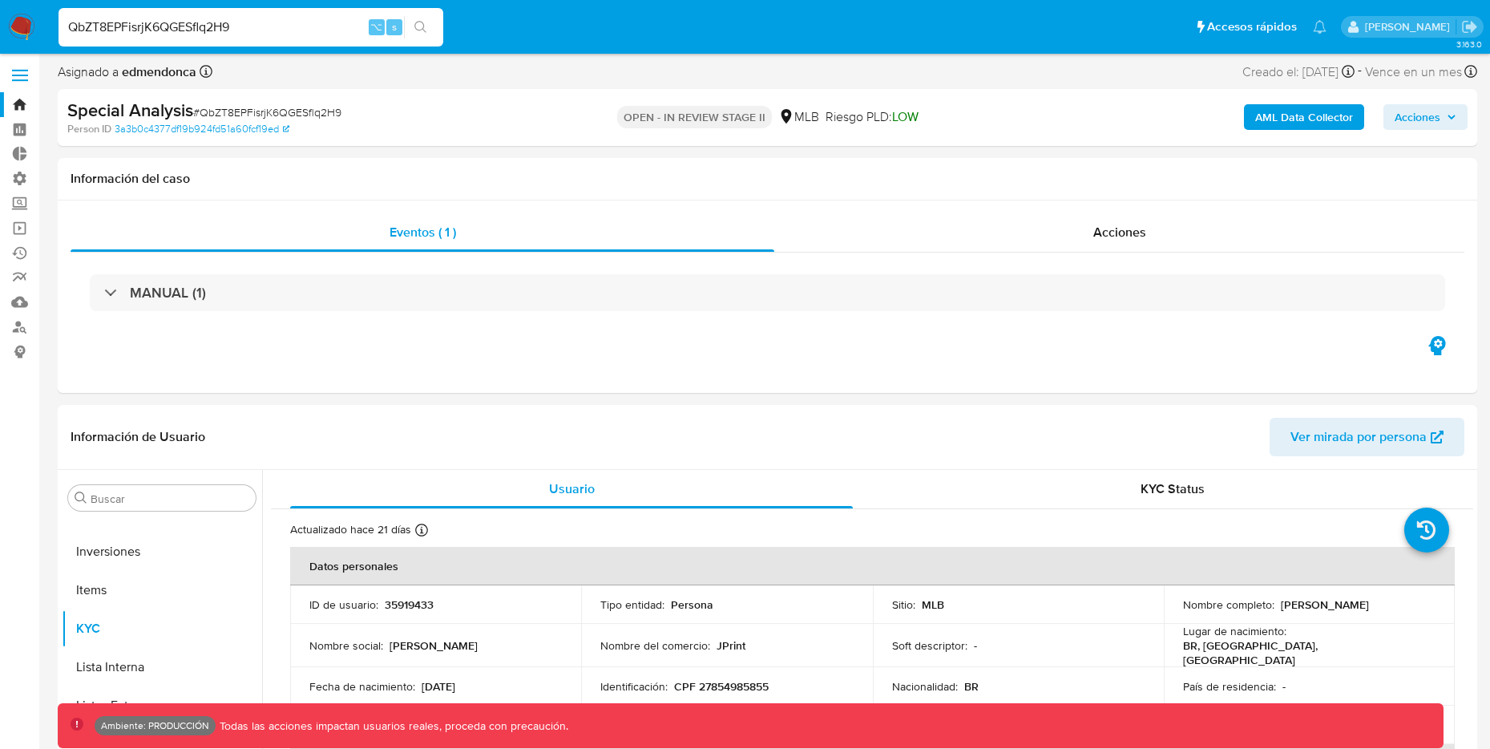
drag, startPoint x: 289, startPoint y: 26, endPoint x: -37, endPoint y: 23, distance: 325.4
paste input "mzsTMfEILGdAJXS6xOuhg0l2"
type input "mzsTMfEILGdAJXS6xOuhg0l2"
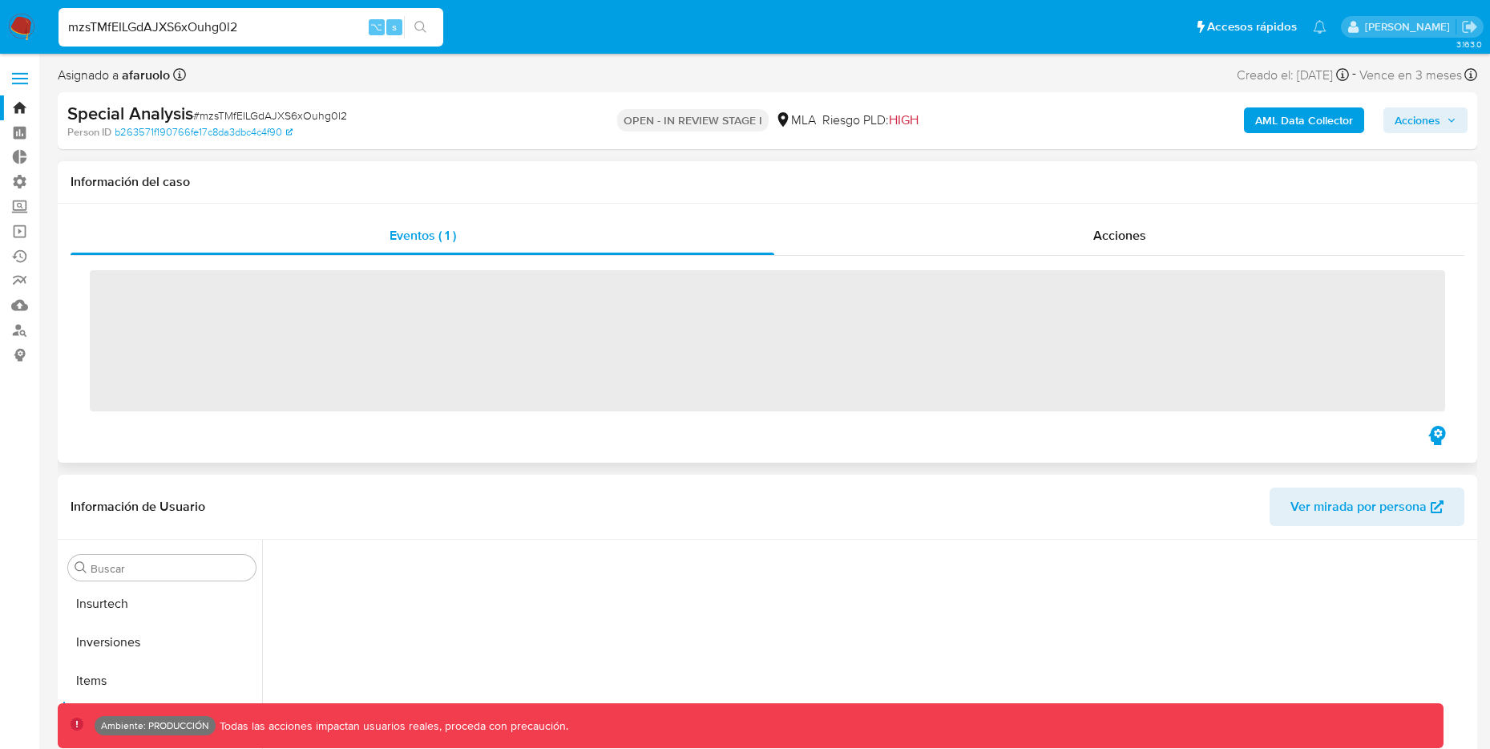
scroll to position [870, 0]
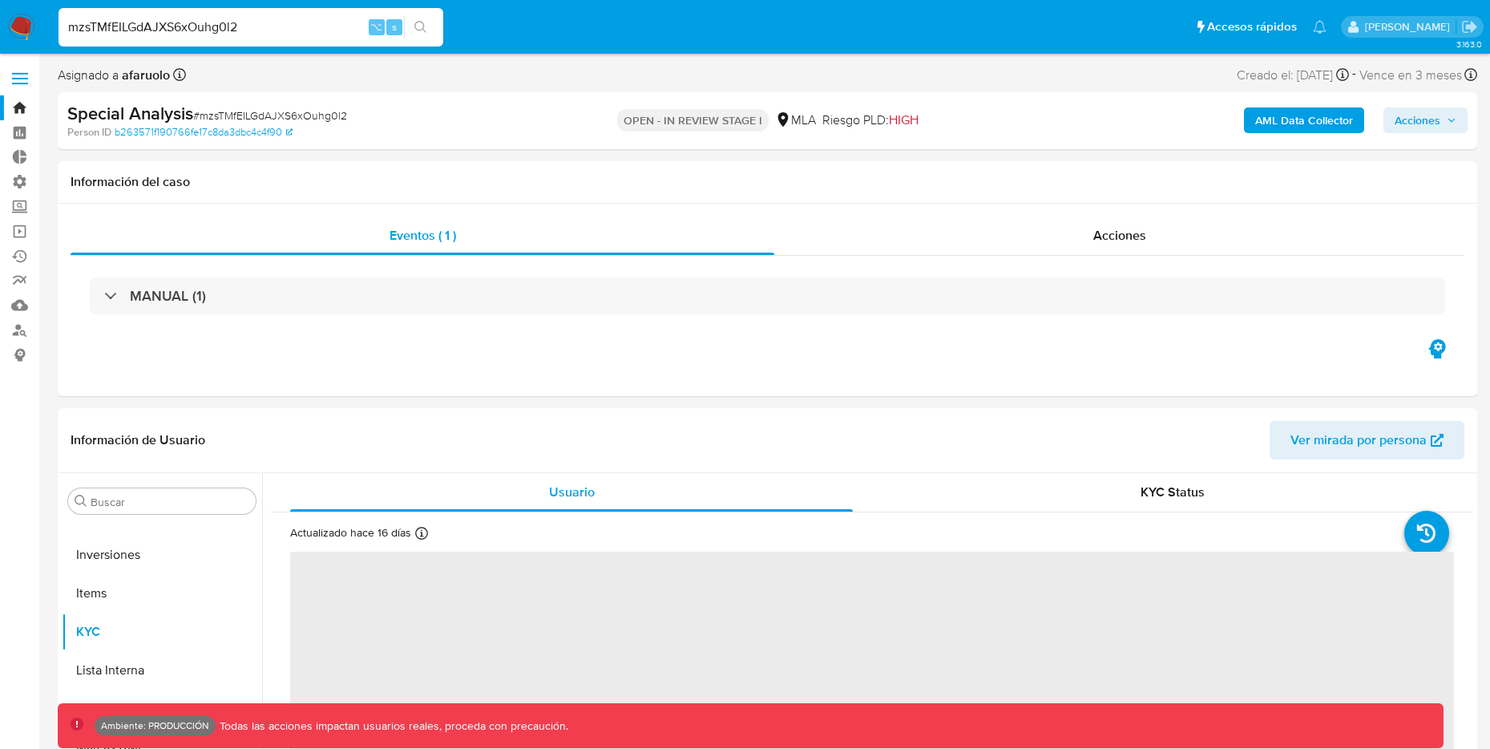
click at [1316, 117] on b "AML Data Collector" at bounding box center [1304, 120] width 98 height 26
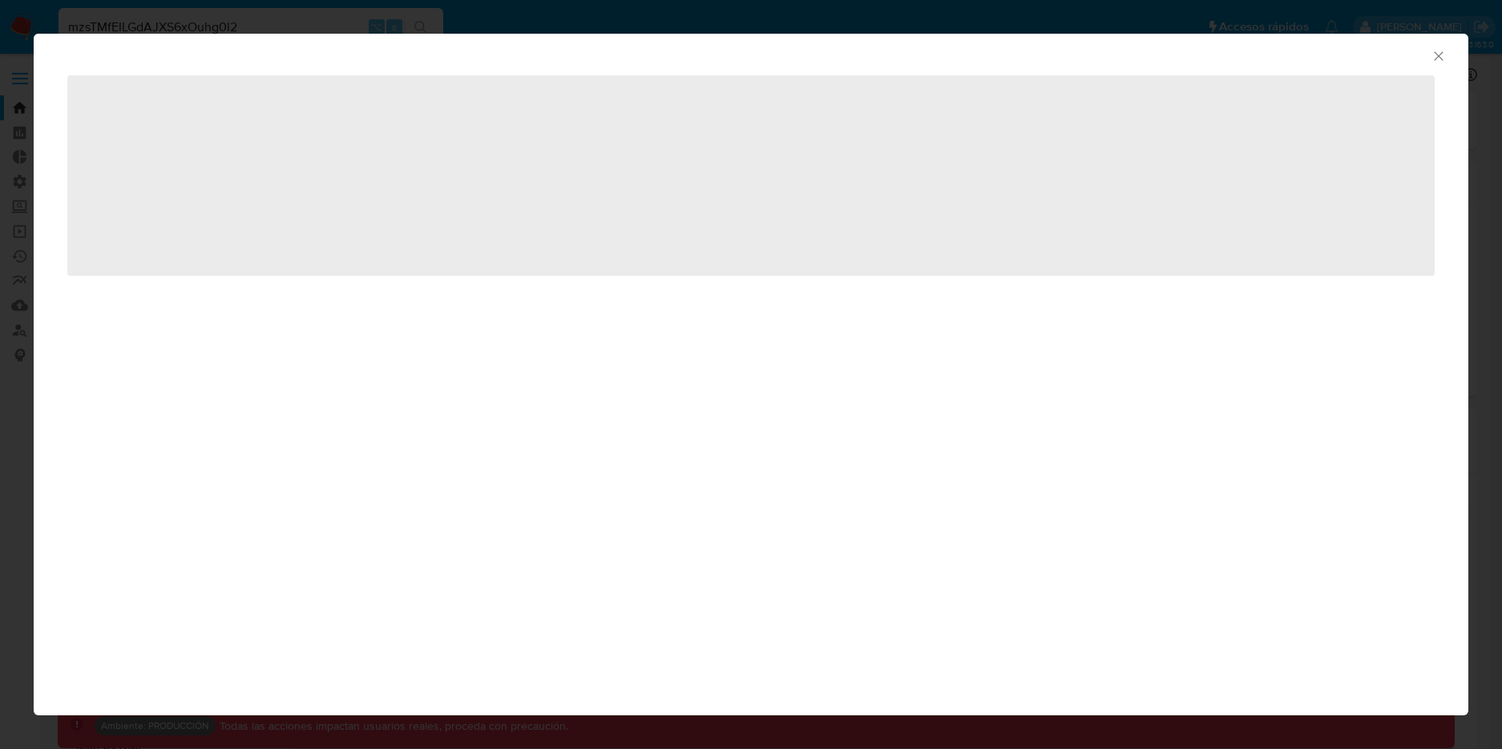
select select "10"
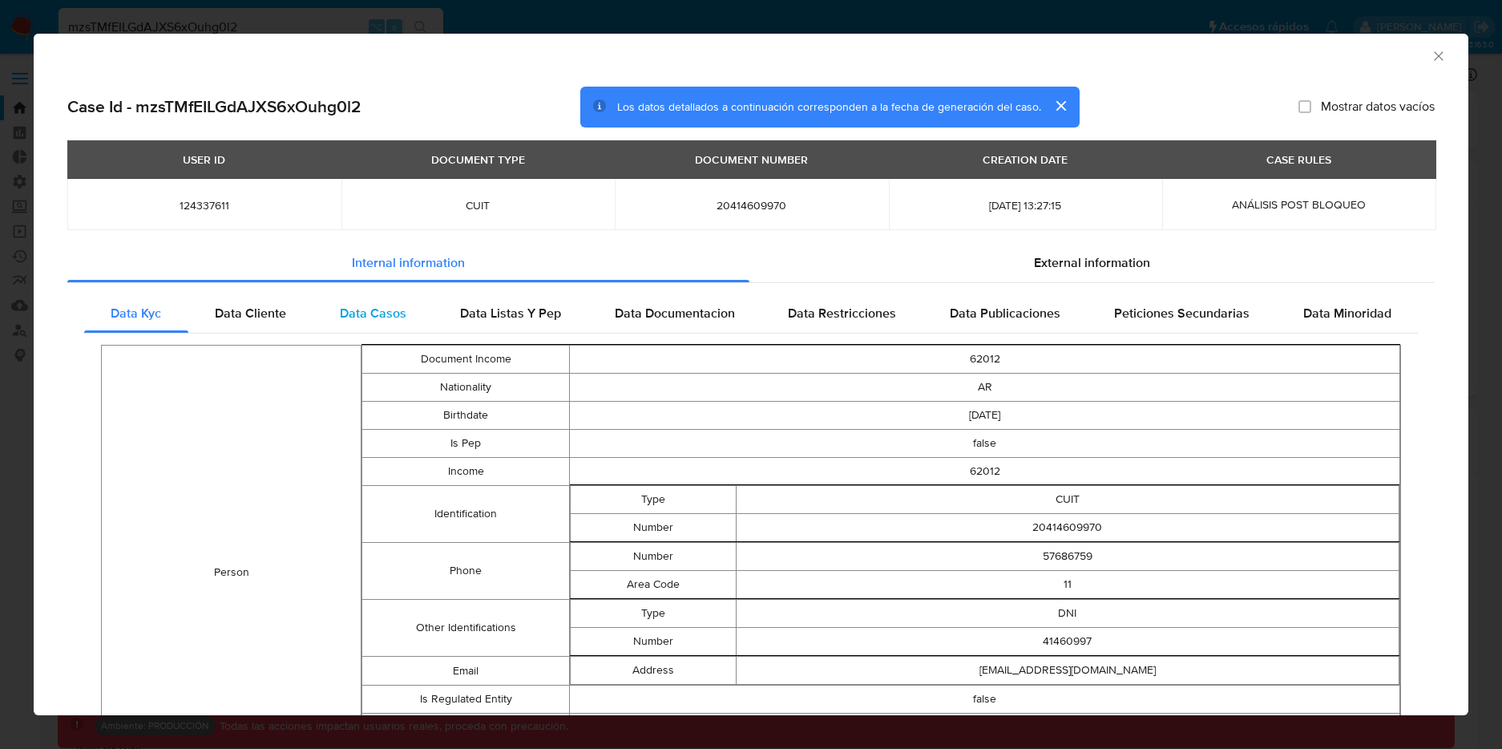
click at [373, 315] on span "Data Casos" at bounding box center [373, 313] width 67 height 18
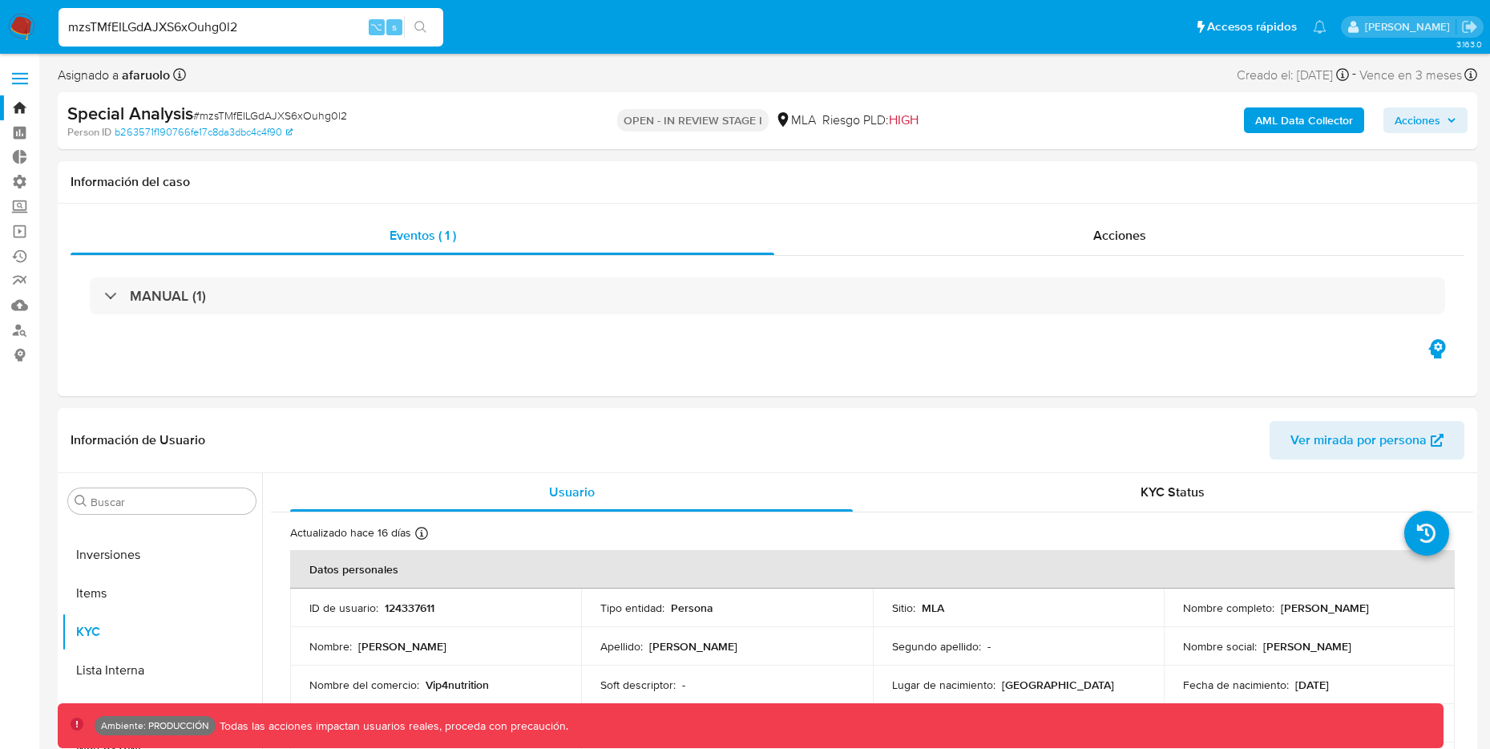
drag, startPoint x: 271, startPoint y: 34, endPoint x: 82, endPoint y: 18, distance: 189.9
click at [82, 18] on div "mzsTMfEILGdAJXS6xOuhg0l2 ⌥ s" at bounding box center [251, 27] width 385 height 38
drag, startPoint x: 260, startPoint y: 26, endPoint x: -37, endPoint y: 32, distance: 297.4
paste input "M3WXkdElQOxJVD8eXFEuTWIi"
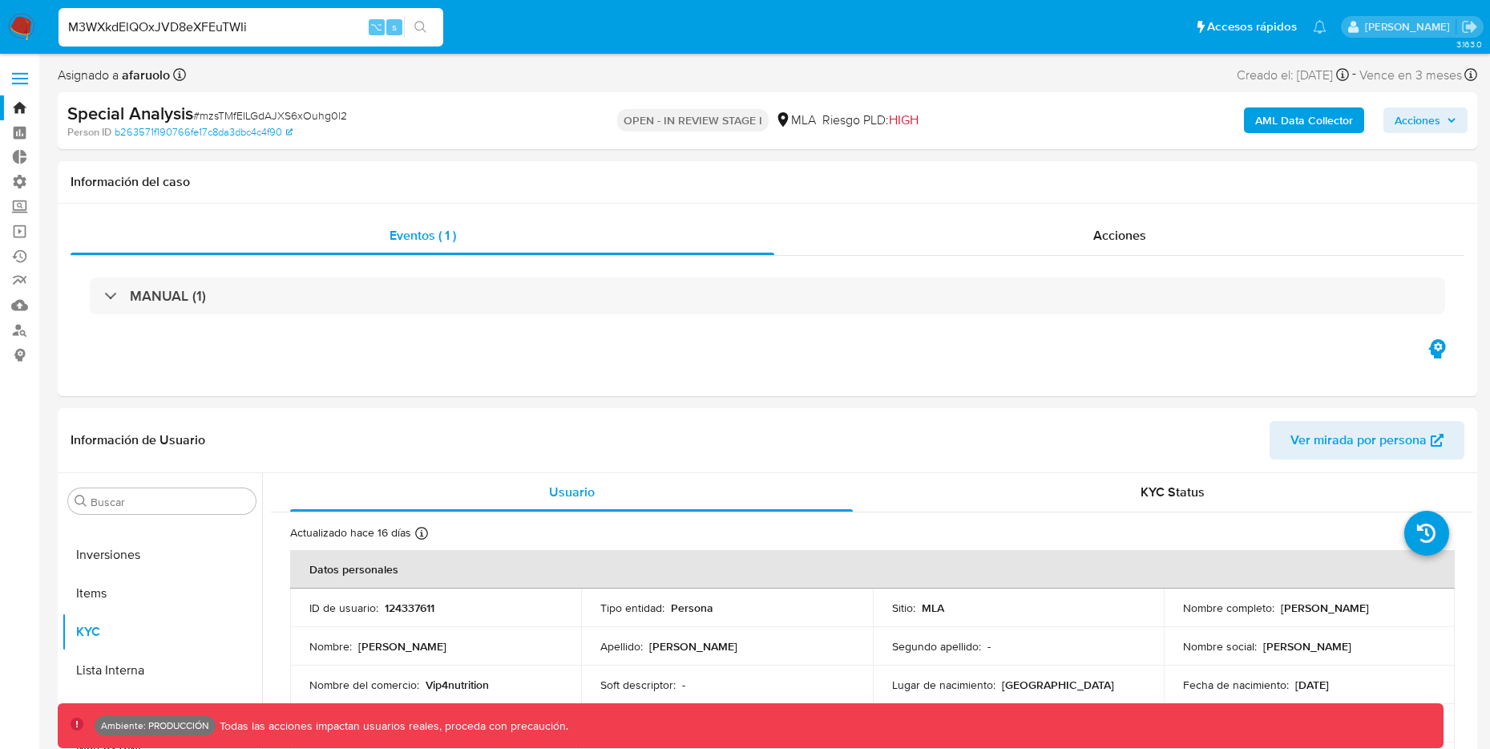
type input "M3WXkdElQOxJVD8eXFEuTWIi"
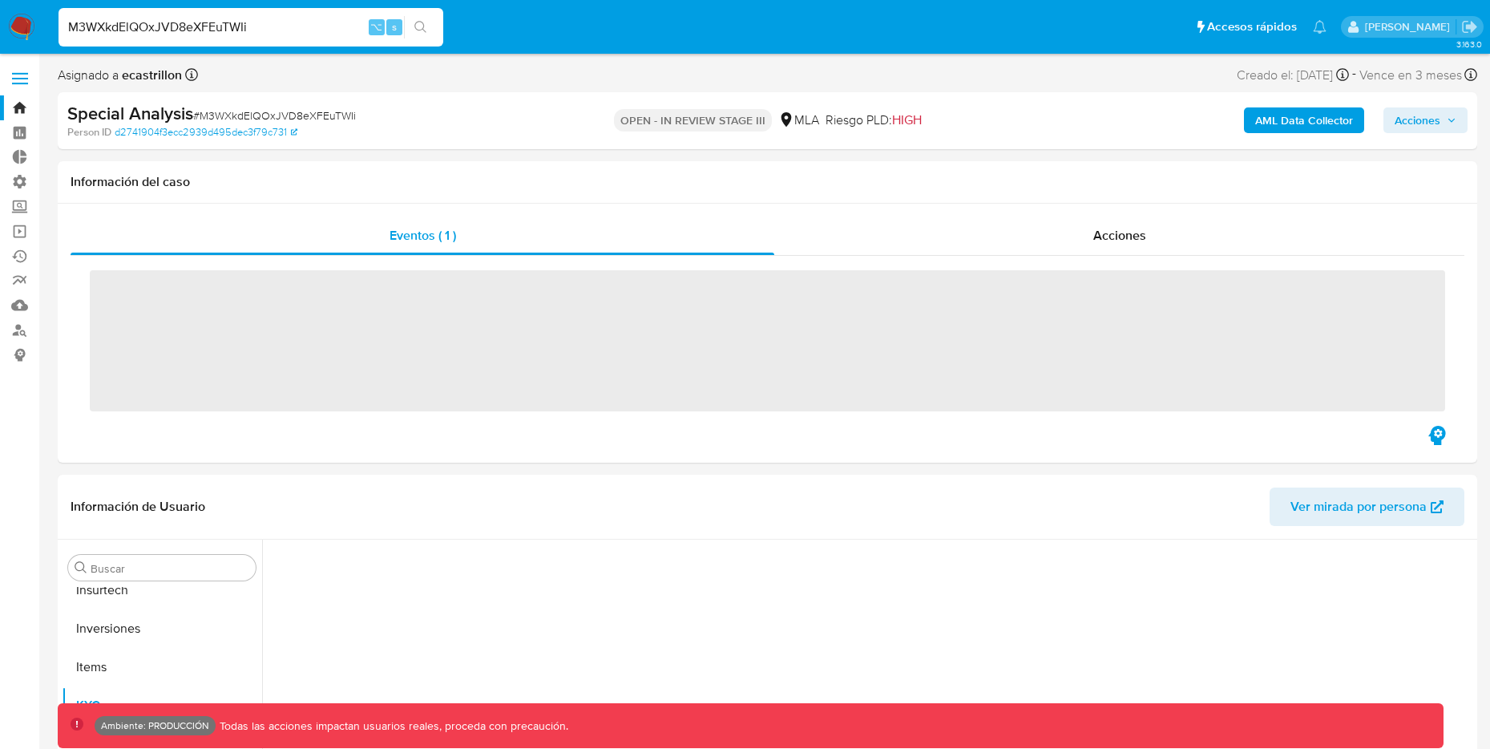
scroll to position [870, 0]
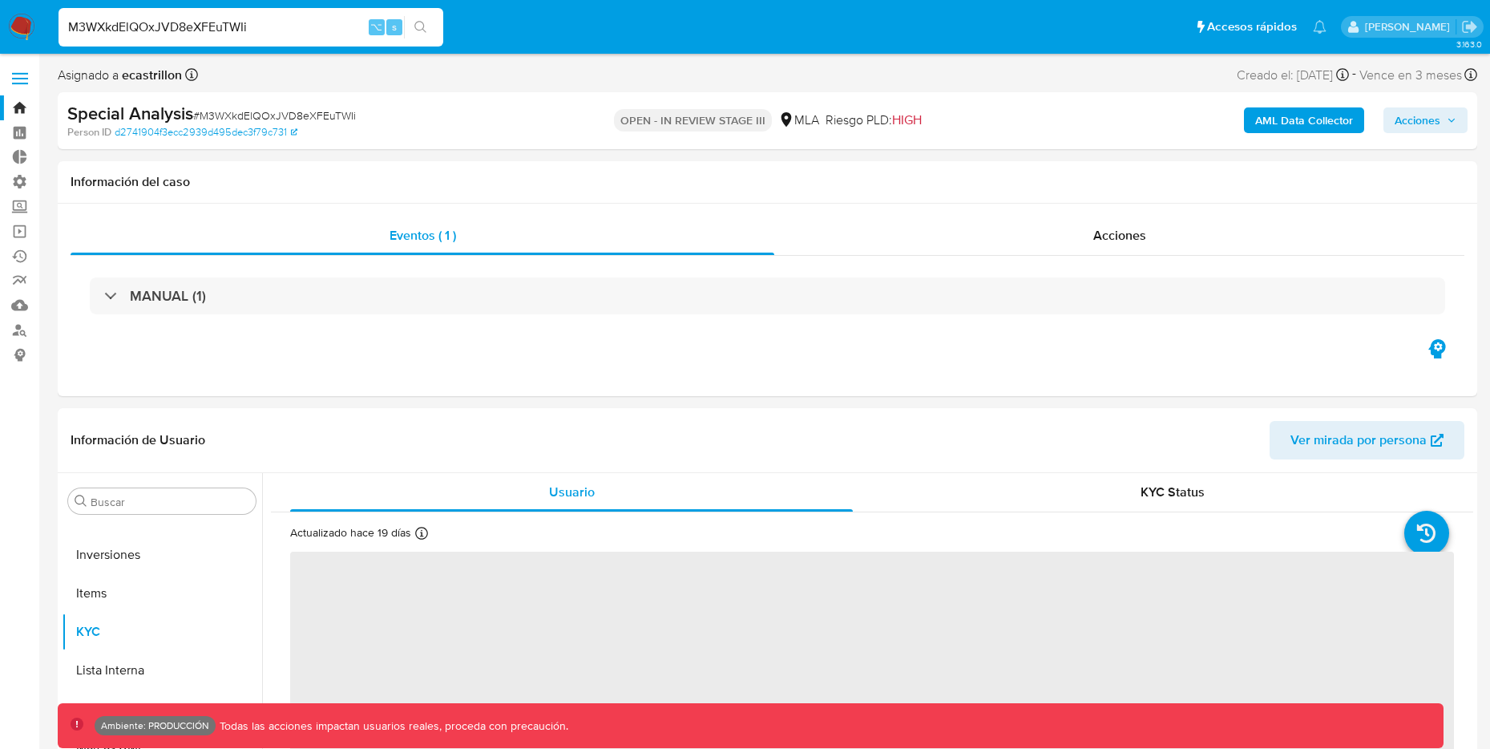
select select "10"
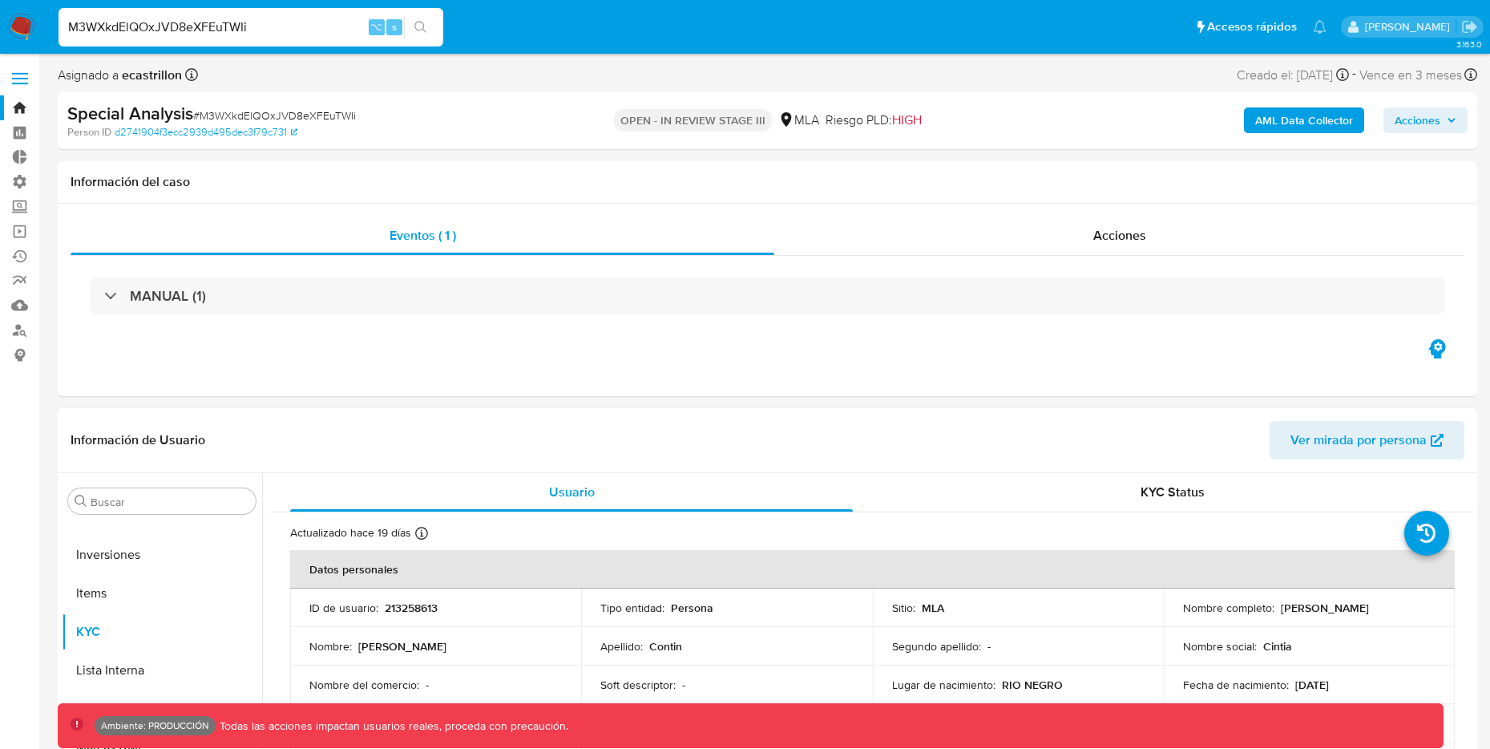
click at [1298, 122] on b "AML Data Collector" at bounding box center [1304, 120] width 98 height 26
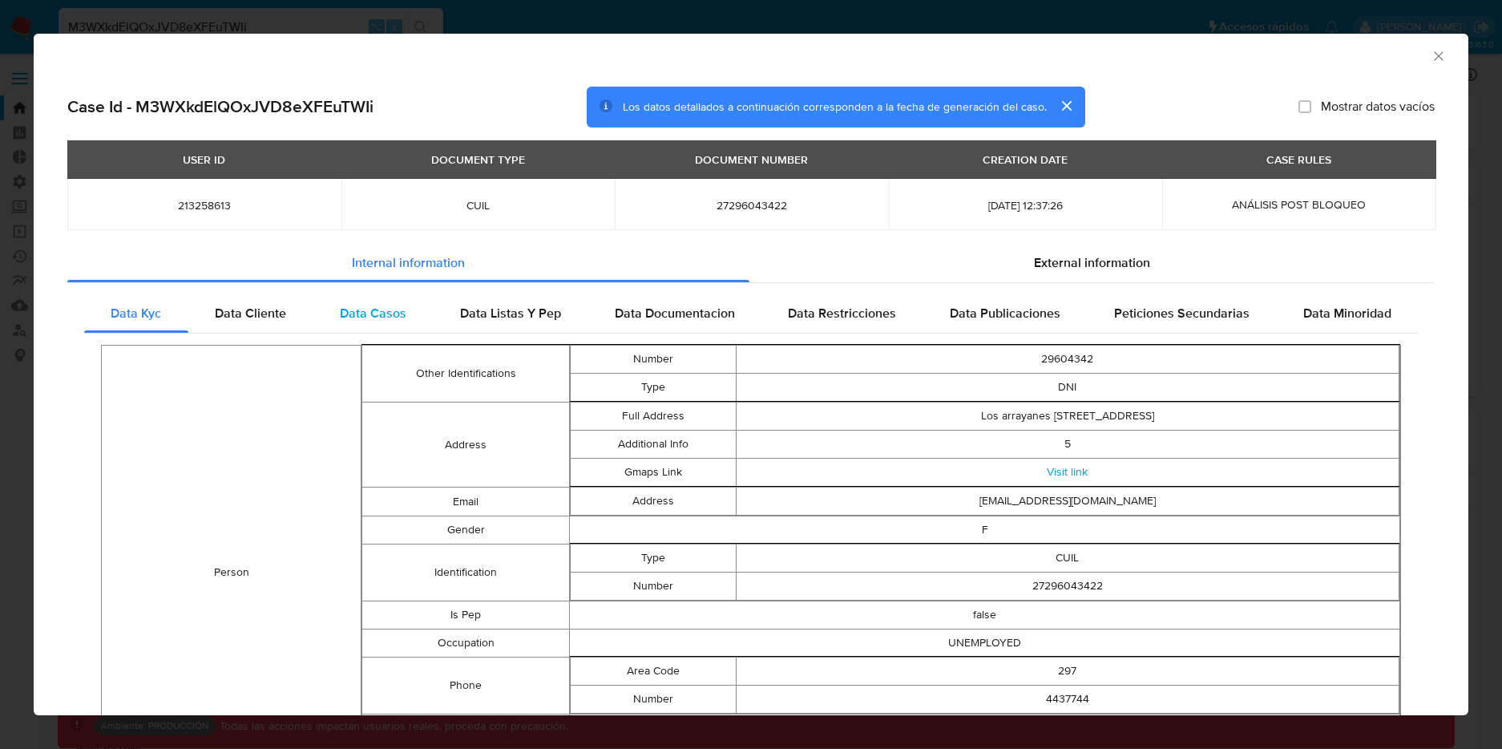
click at [379, 309] on span "Data Casos" at bounding box center [373, 313] width 67 height 18
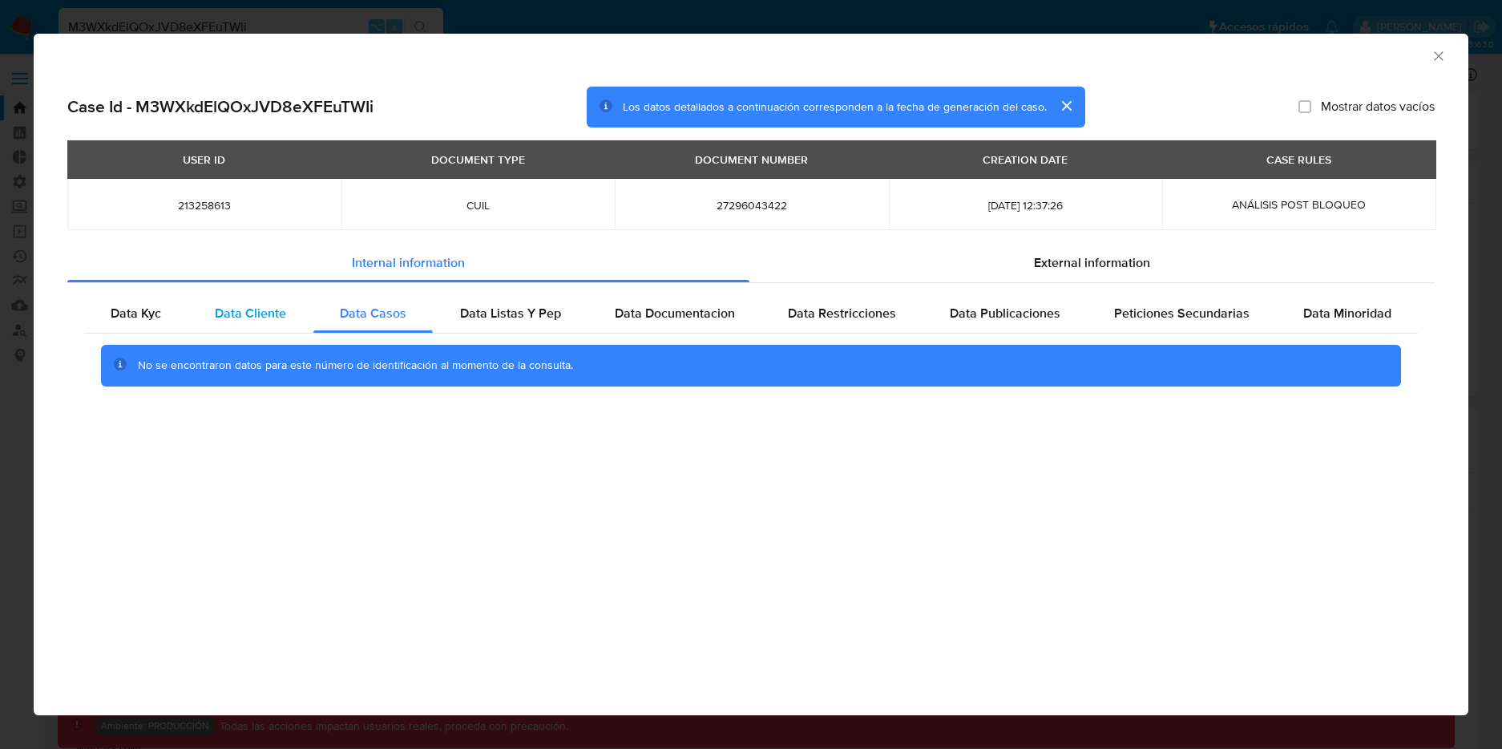
click at [272, 317] on span "Data Cliente" at bounding box center [250, 313] width 71 height 18
click at [507, 313] on span "Data Listas Y Pep" at bounding box center [510, 313] width 101 height 18
click at [168, 317] on div "Data Kyc" at bounding box center [136, 313] width 104 height 38
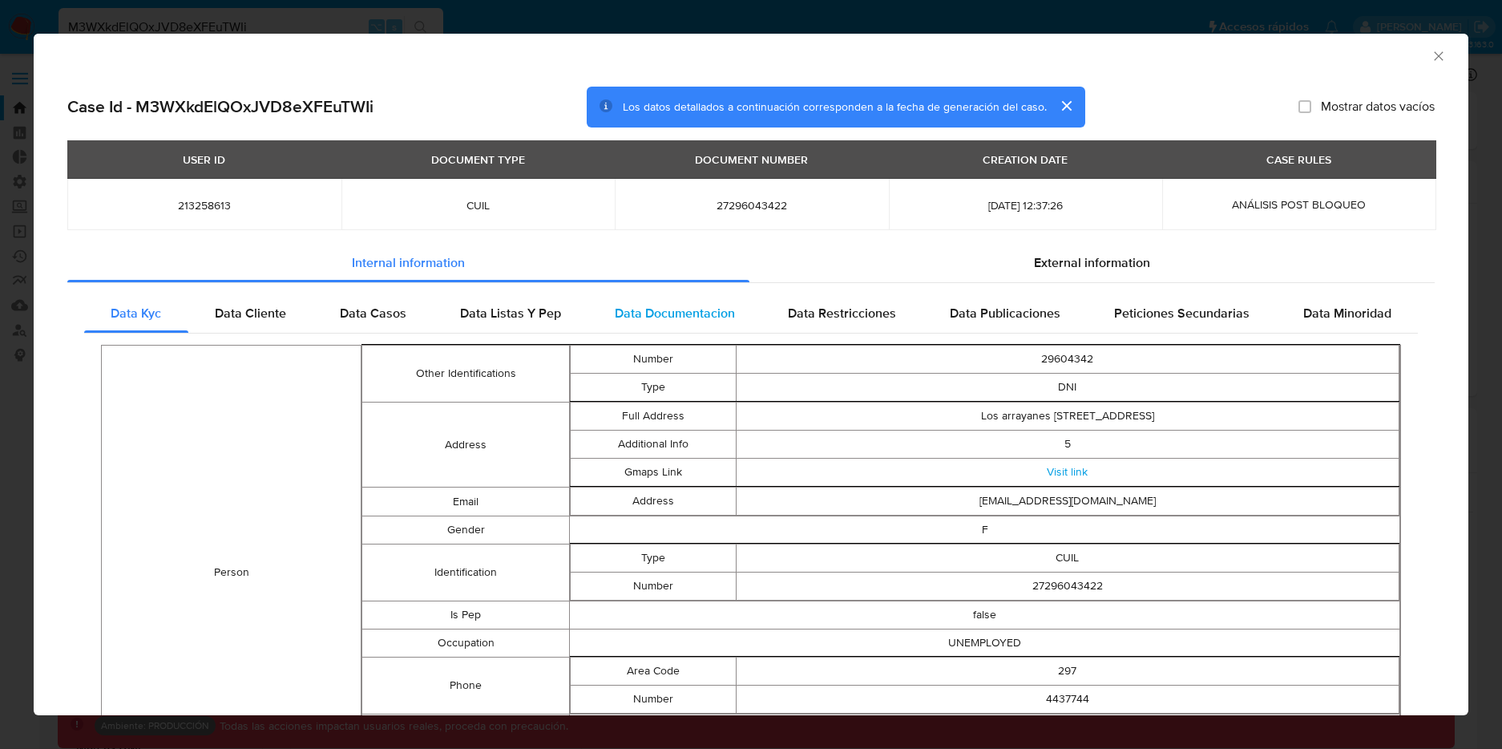
click at [670, 318] on span "Data Documentacion" at bounding box center [675, 313] width 120 height 18
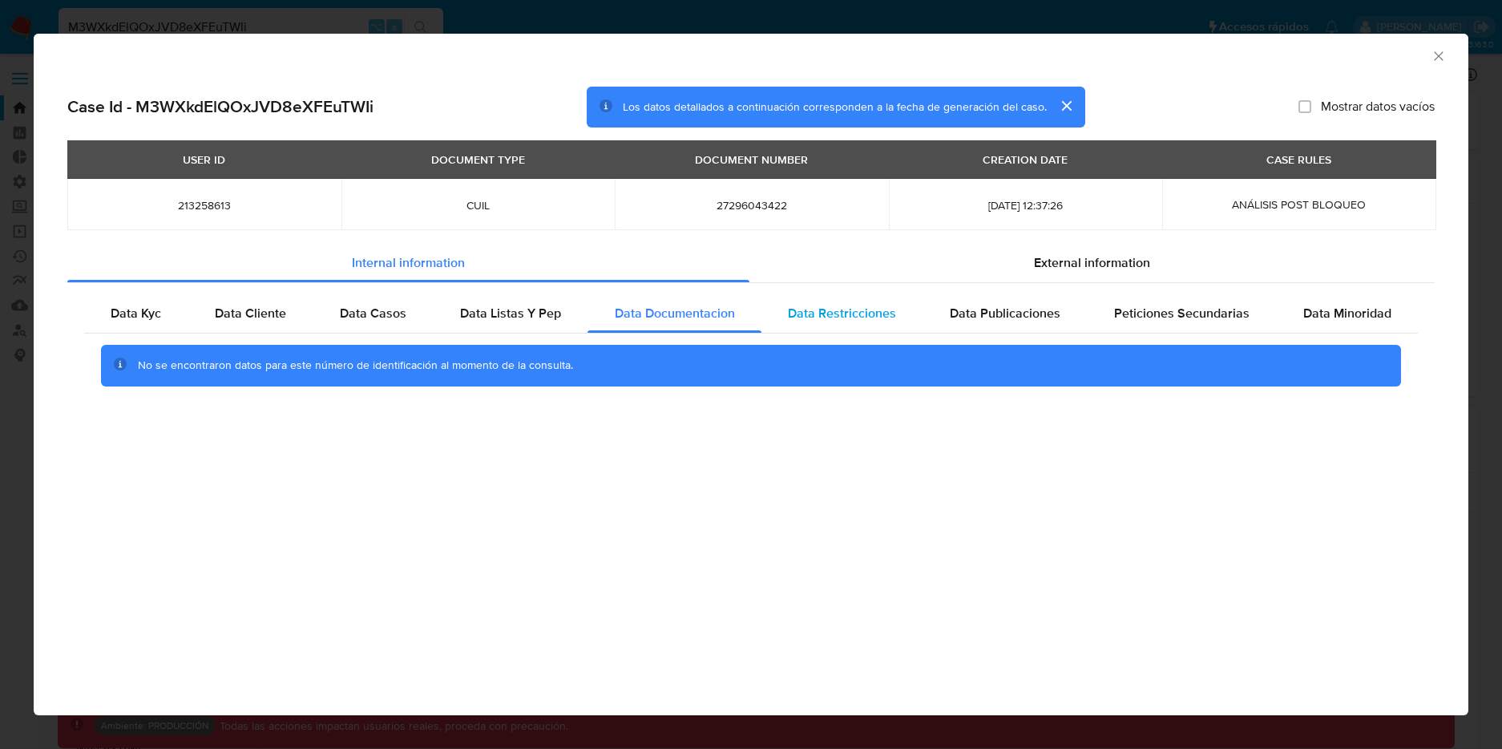
click at [858, 309] on span "Data Restricciones" at bounding box center [842, 313] width 108 height 18
click at [1066, 305] on div "Data Publicaciones" at bounding box center [1005, 313] width 164 height 38
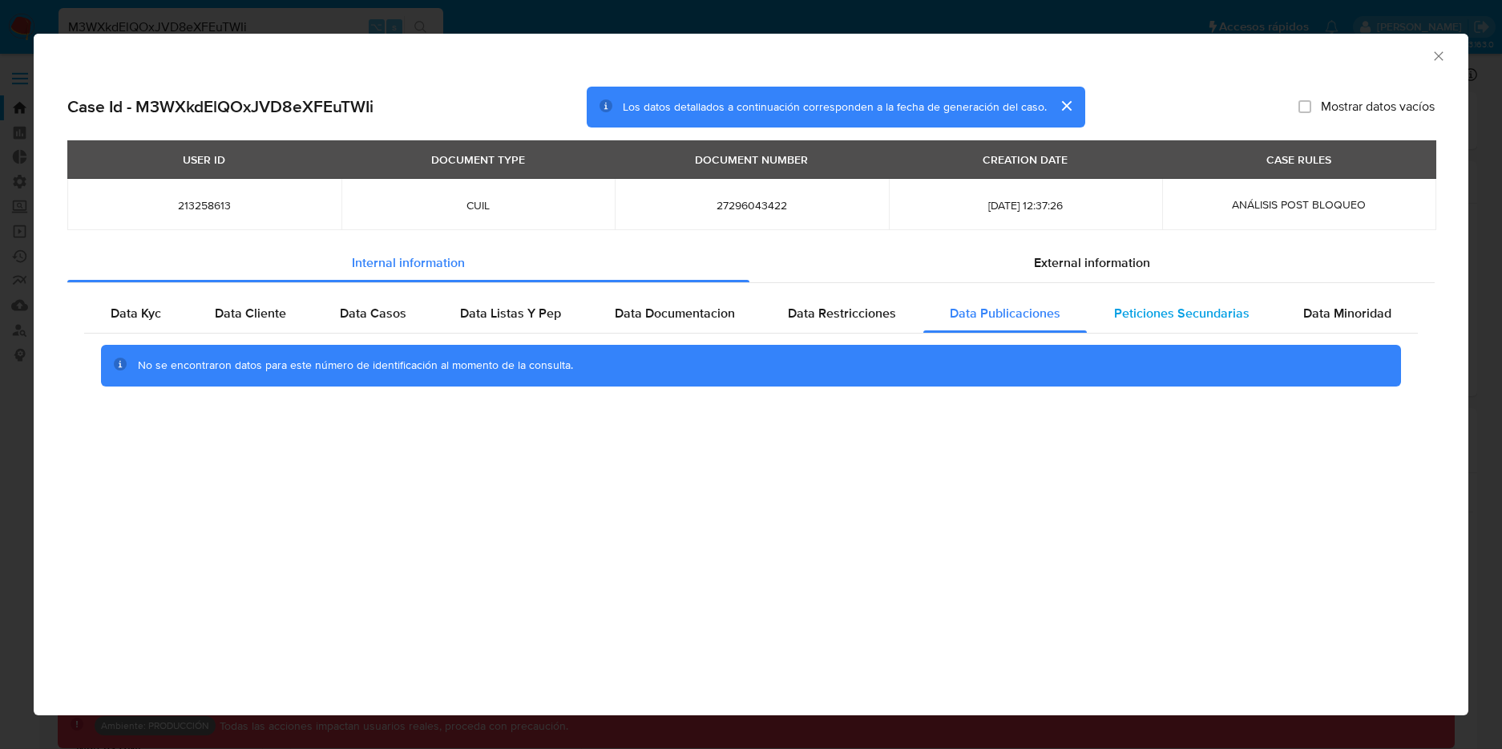
click at [1242, 304] on span "Peticiones Secundarias" at bounding box center [1181, 313] width 135 height 18
click at [1324, 309] on span "Data Minoridad" at bounding box center [1347, 313] width 88 height 18
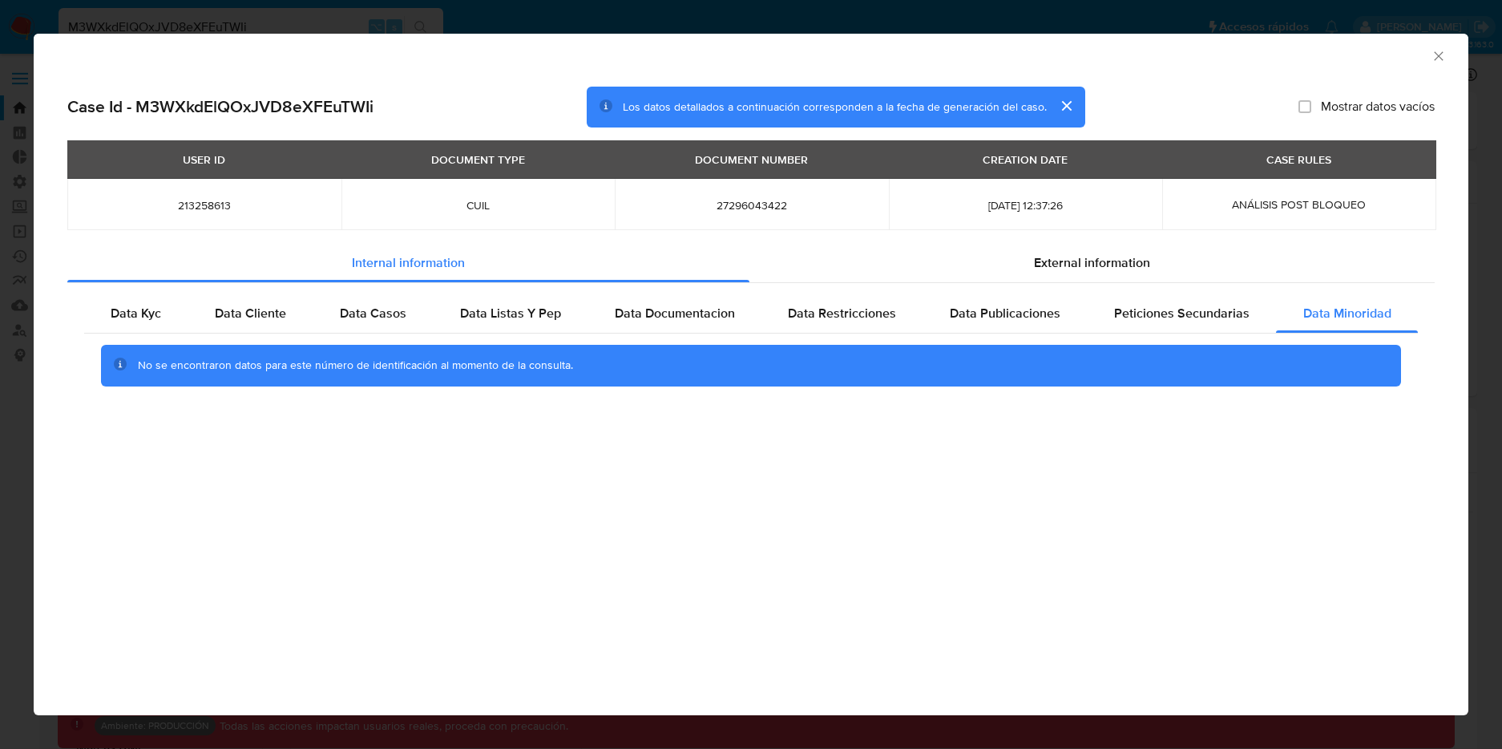
click at [331, 28] on div "AML Data Collector Case Id - M3WXkdElQOxJVD8eXFEuTWIi Los datos detallados a co…" at bounding box center [751, 374] width 1502 height 749
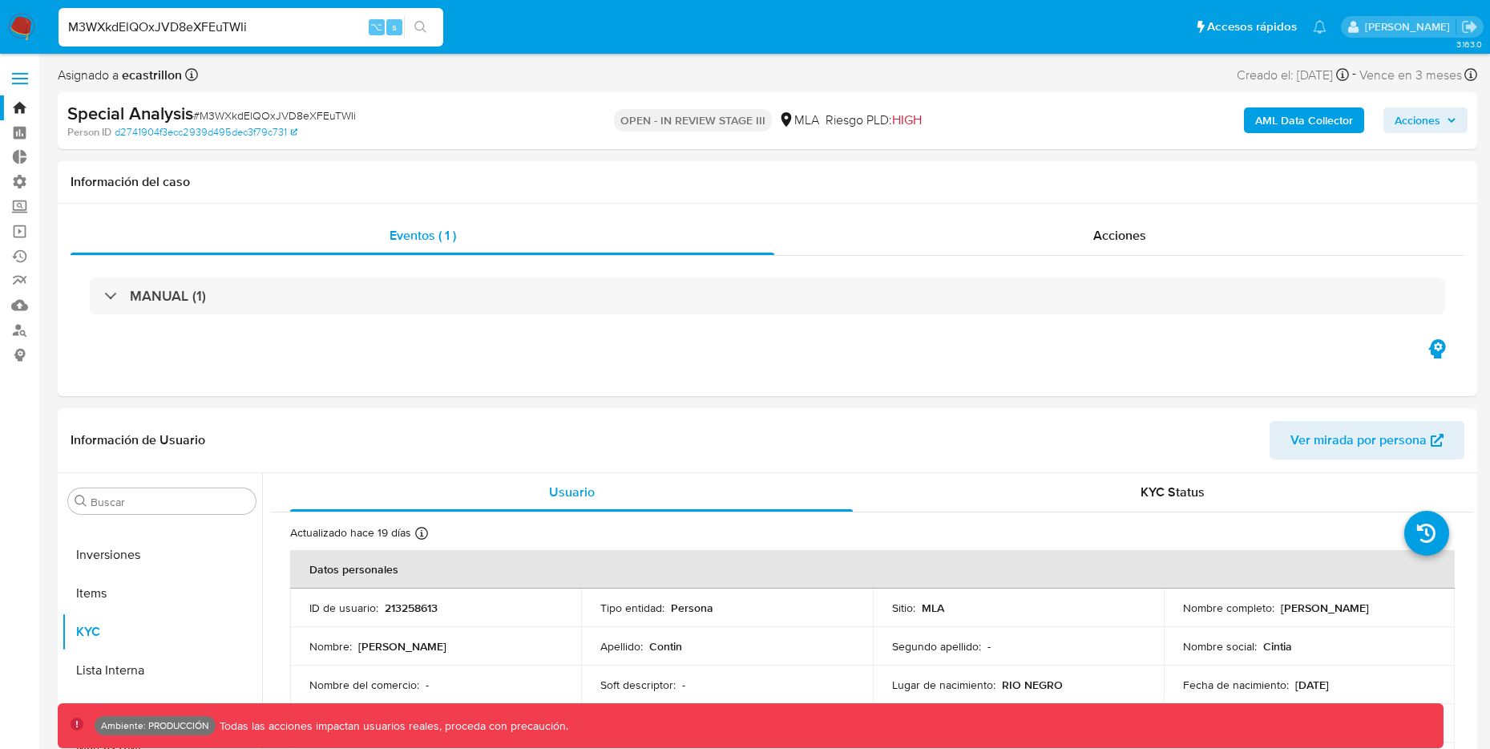
drag, startPoint x: 248, startPoint y: 24, endPoint x: 266, endPoint y: 26, distance: 18.5
click at [260, 26] on input "M3WXkdElQOxJVD8eXFEuTWIi" at bounding box center [251, 27] width 385 height 21
drag, startPoint x: 276, startPoint y: 26, endPoint x: 2, endPoint y: 23, distance: 274.1
click at [2, 23] on nav "Pausado Ver notificaciones M3WXkdElQOxJVD8eXFEuTWIi ⌥ s Accesos rápidos Presion…" at bounding box center [745, 27] width 1490 height 54
paste input "J4oVLvIgUxd1I3vgPy287AeS"
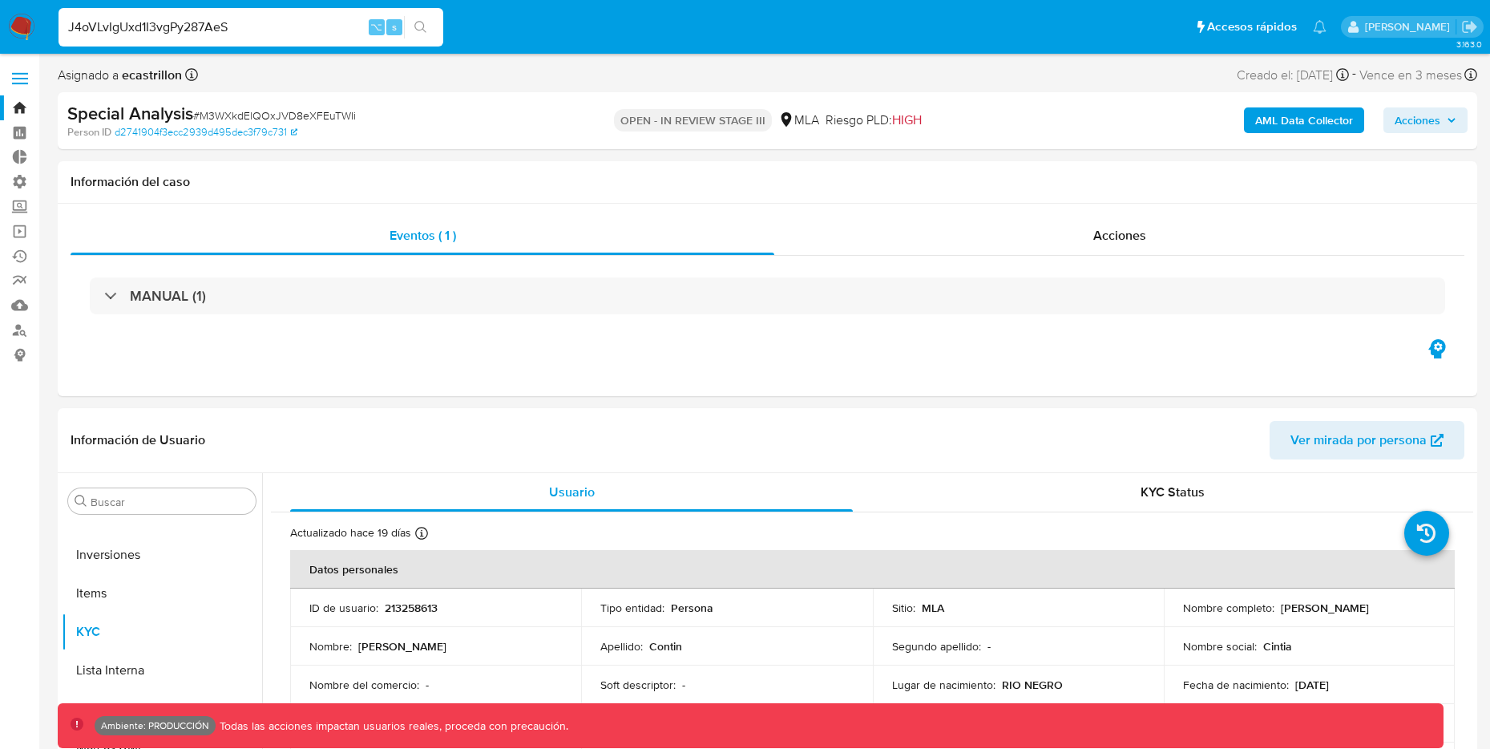
type input "J4oVLvIgUxd1I3vgPy287AeS"
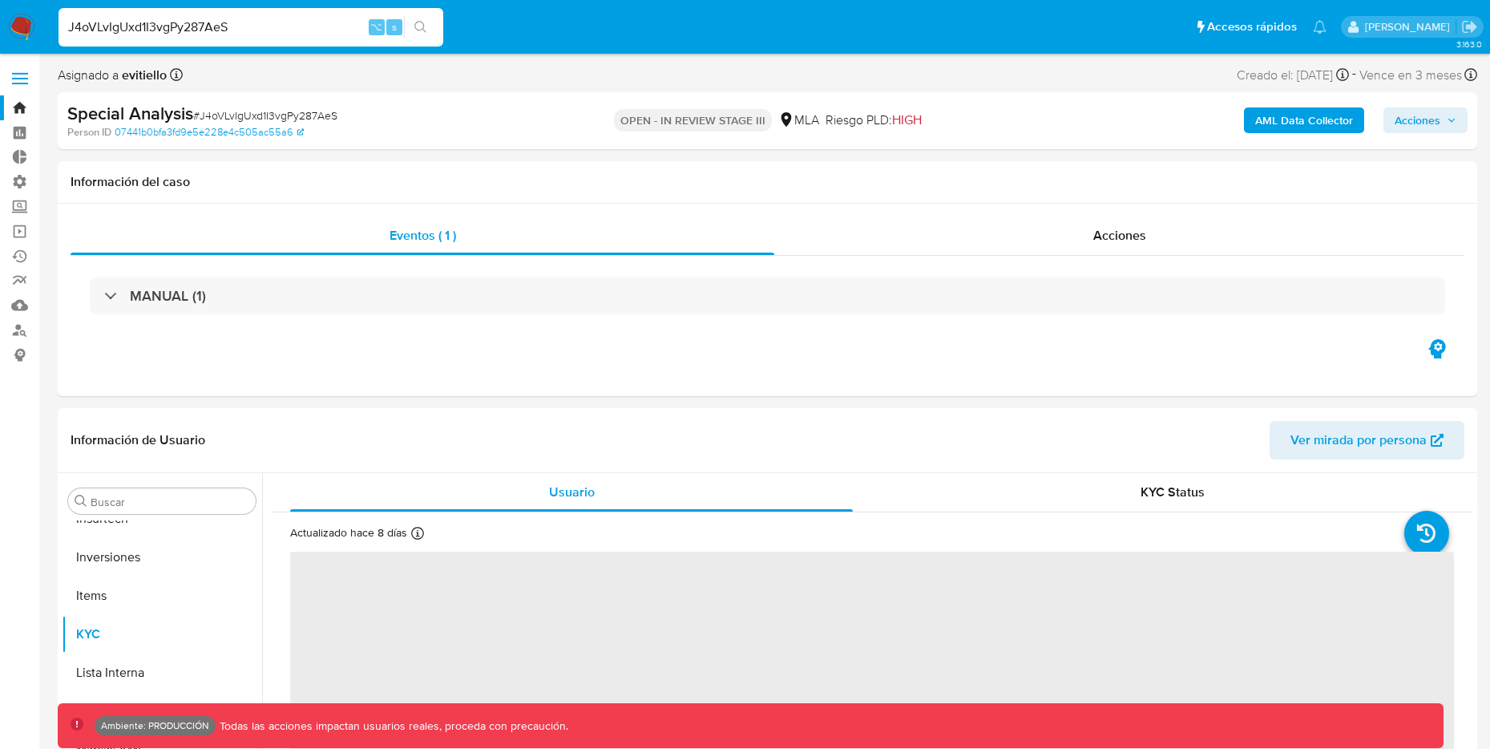
scroll to position [870, 0]
select select "10"
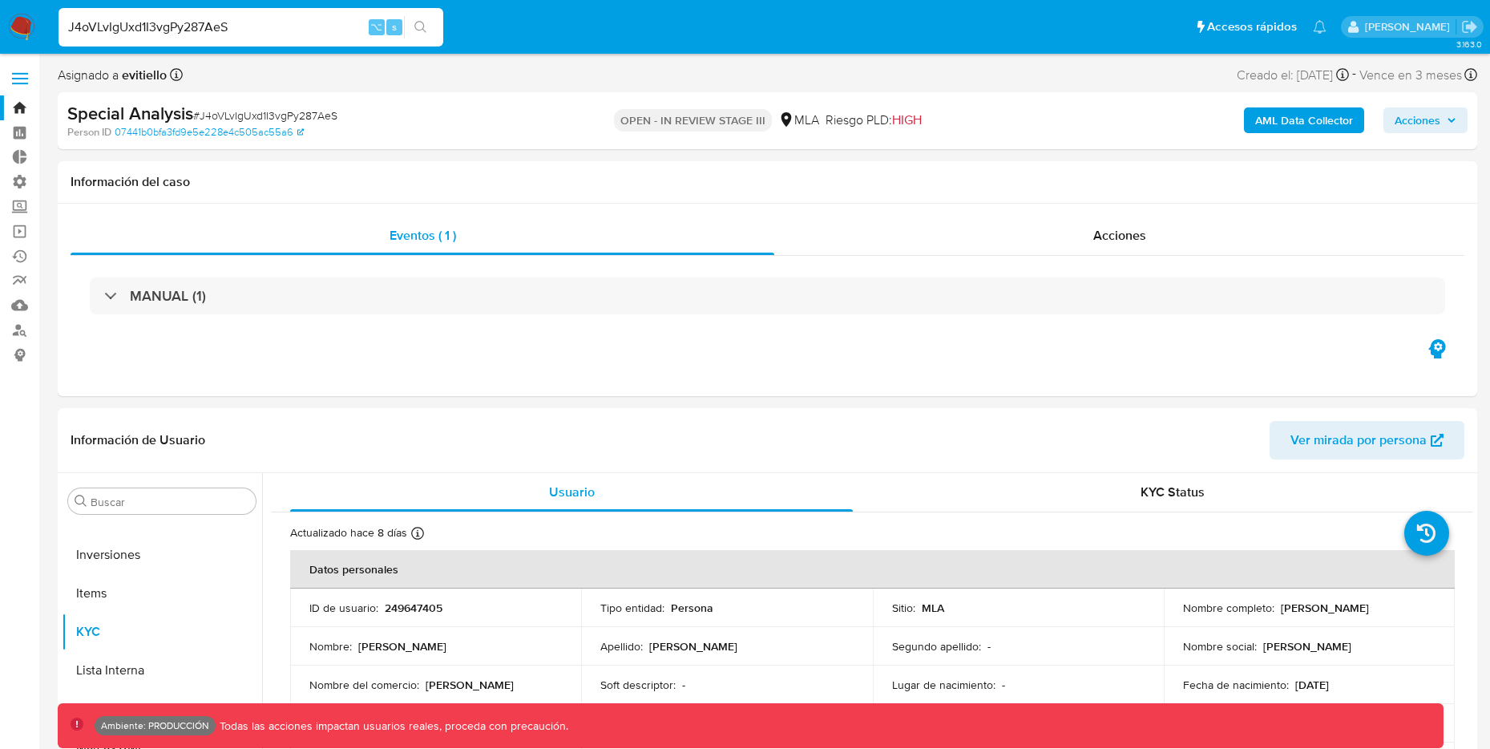
click at [1261, 119] on b "AML Data Collector" at bounding box center [1304, 120] width 98 height 26
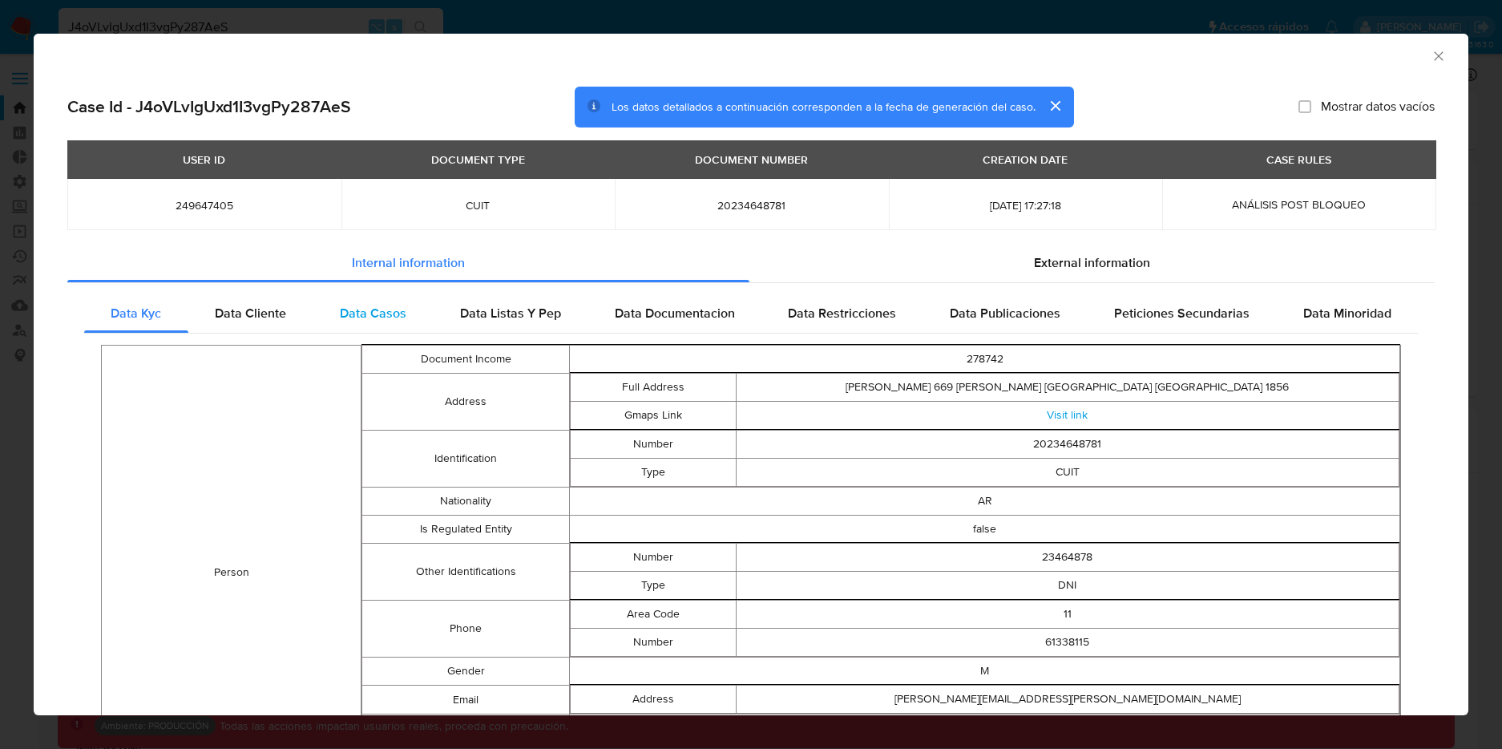
click at [382, 315] on span "Data Casos" at bounding box center [373, 313] width 67 height 18
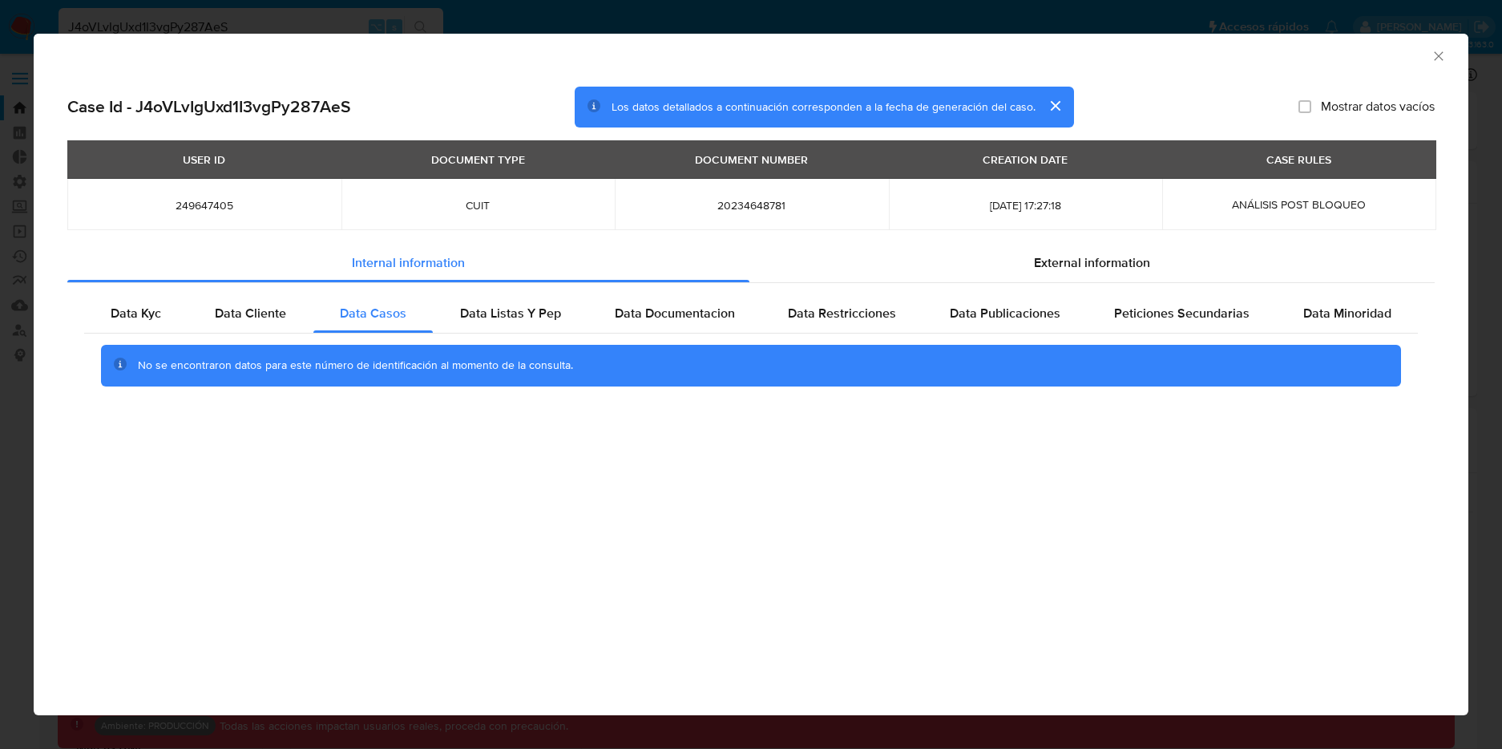
click at [1436, 59] on icon "Cerrar ventana" at bounding box center [1439, 56] width 16 height 16
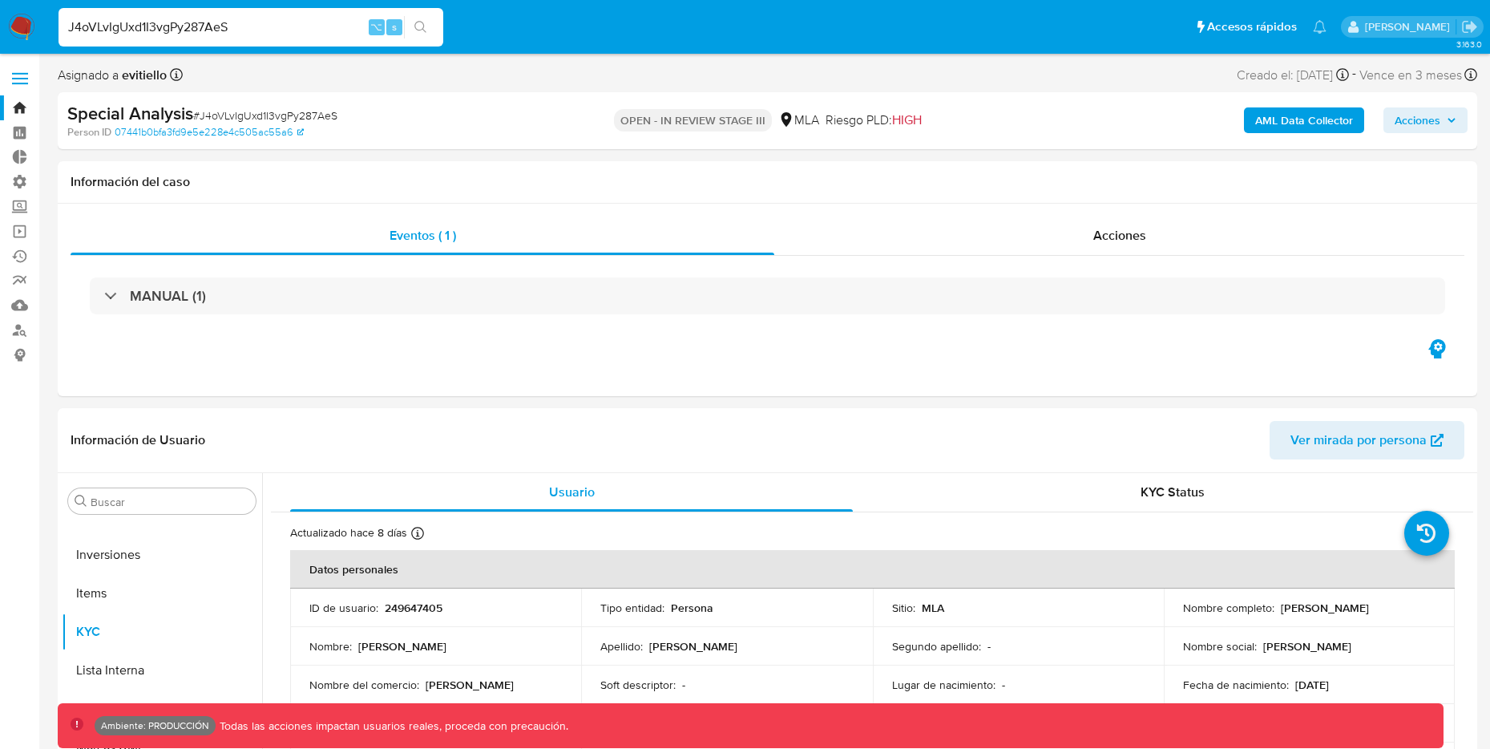
drag, startPoint x: 266, startPoint y: 21, endPoint x: 22, endPoint y: 21, distance: 244.4
click at [22, 21] on nav "Pausado Ver notificaciones J4oVLvIgUxd1I3vgPy287AeS ⌥ s Accesos rápidos Presion…" at bounding box center [745, 27] width 1490 height 54
paste input "IB93iYeemDCWD6cbPhN2pSF7"
type input "IB93iYeemDCWD6cbPhN2pSF7"
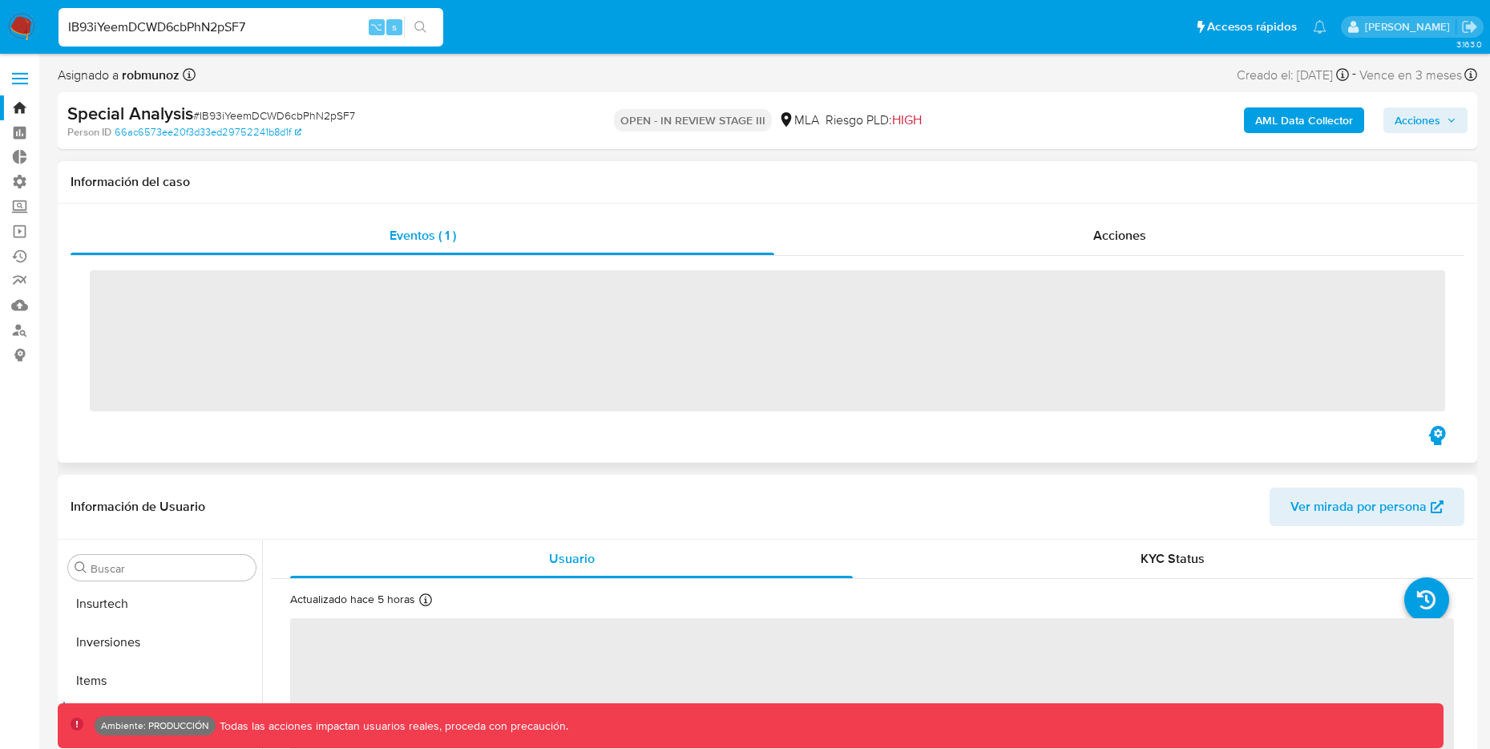
scroll to position [870, 0]
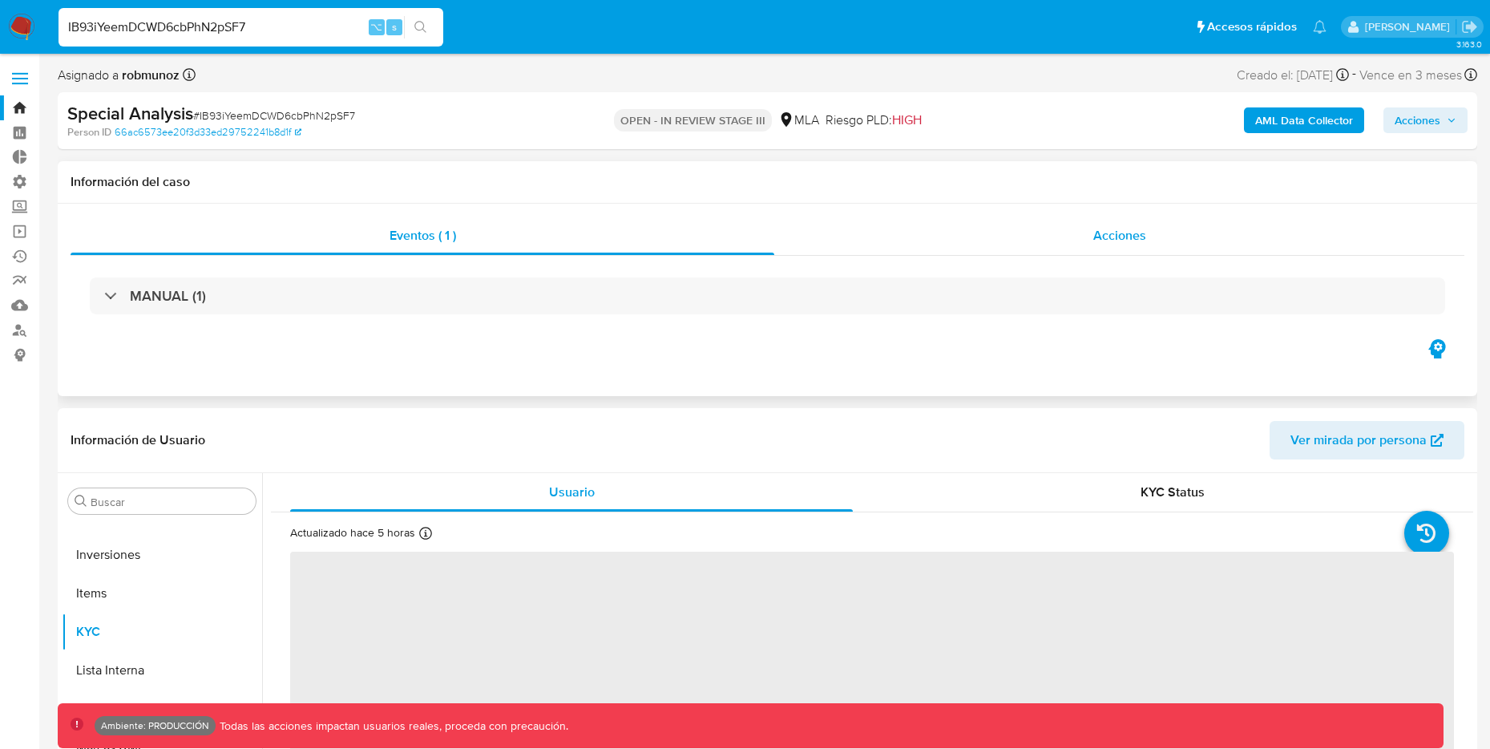
select select "10"
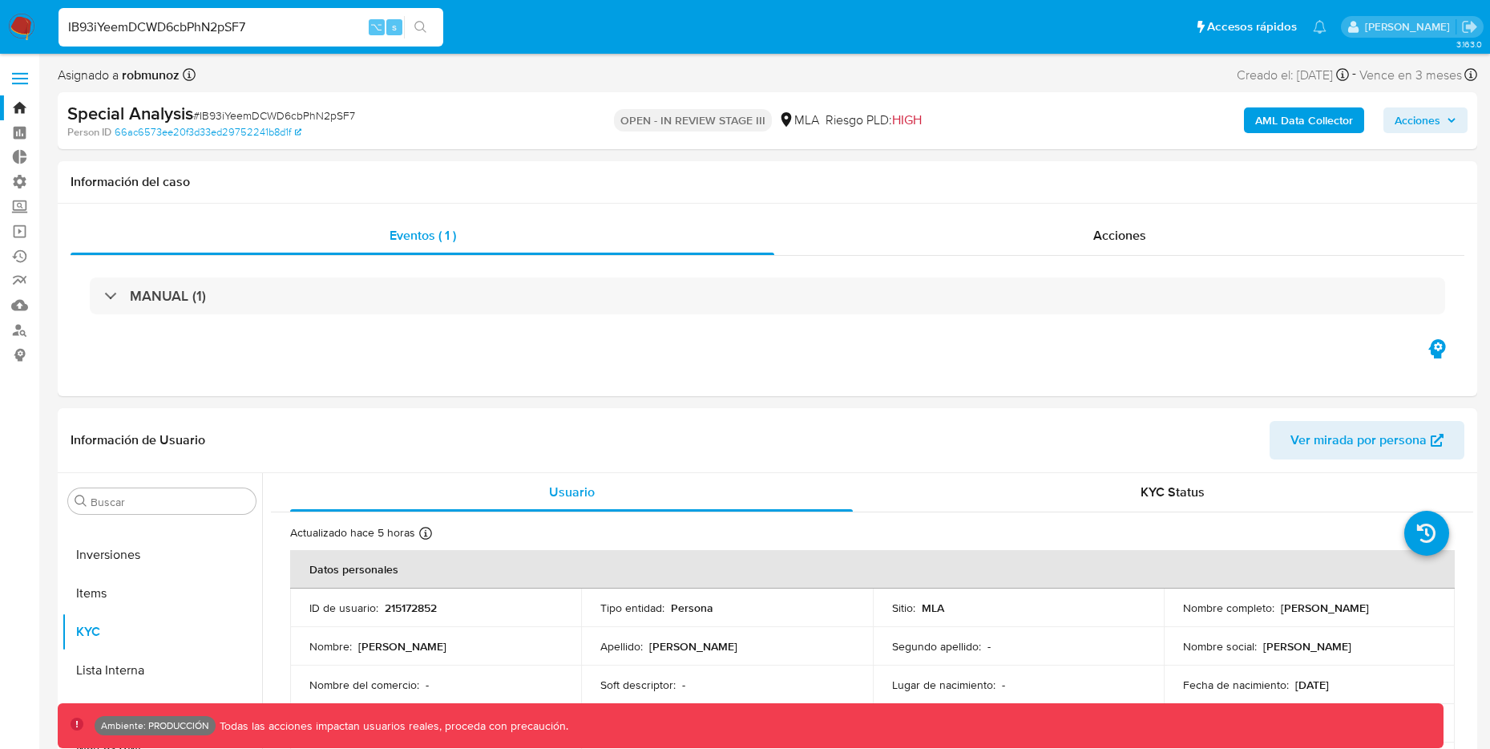
click at [1288, 107] on b "AML Data Collector" at bounding box center [1304, 120] width 98 height 26
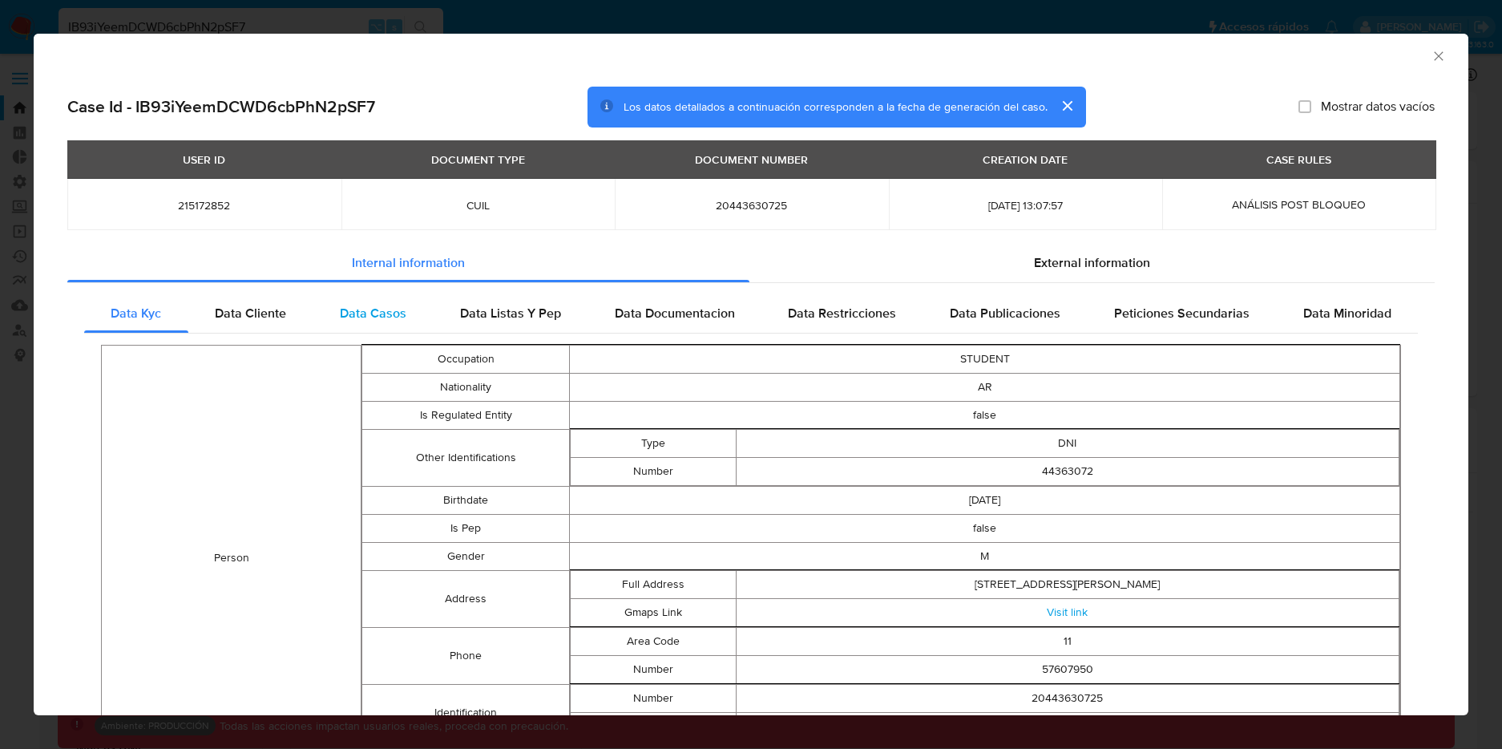
click at [396, 317] on span "Data Casos" at bounding box center [373, 313] width 67 height 18
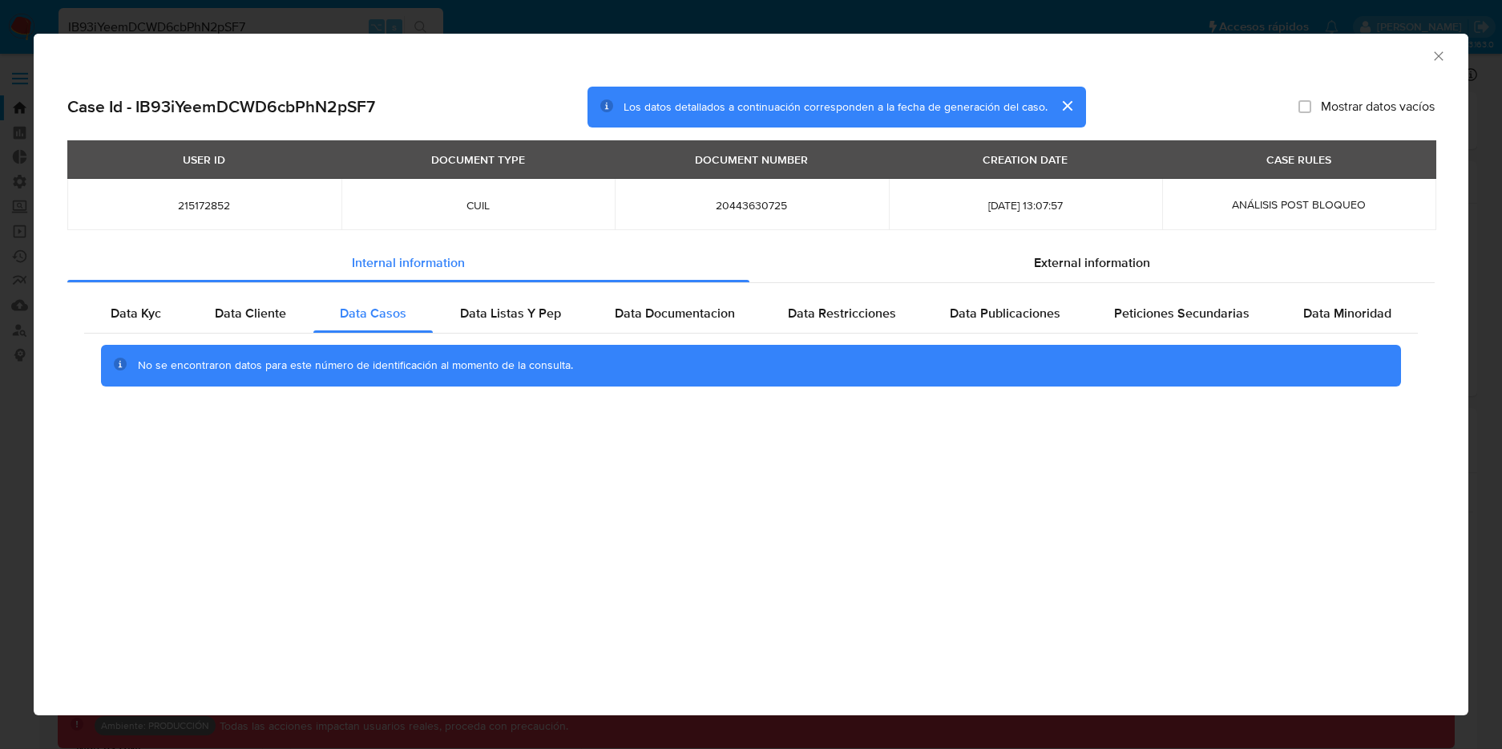
click at [1435, 49] on icon "Cerrar ventana" at bounding box center [1439, 56] width 16 height 16
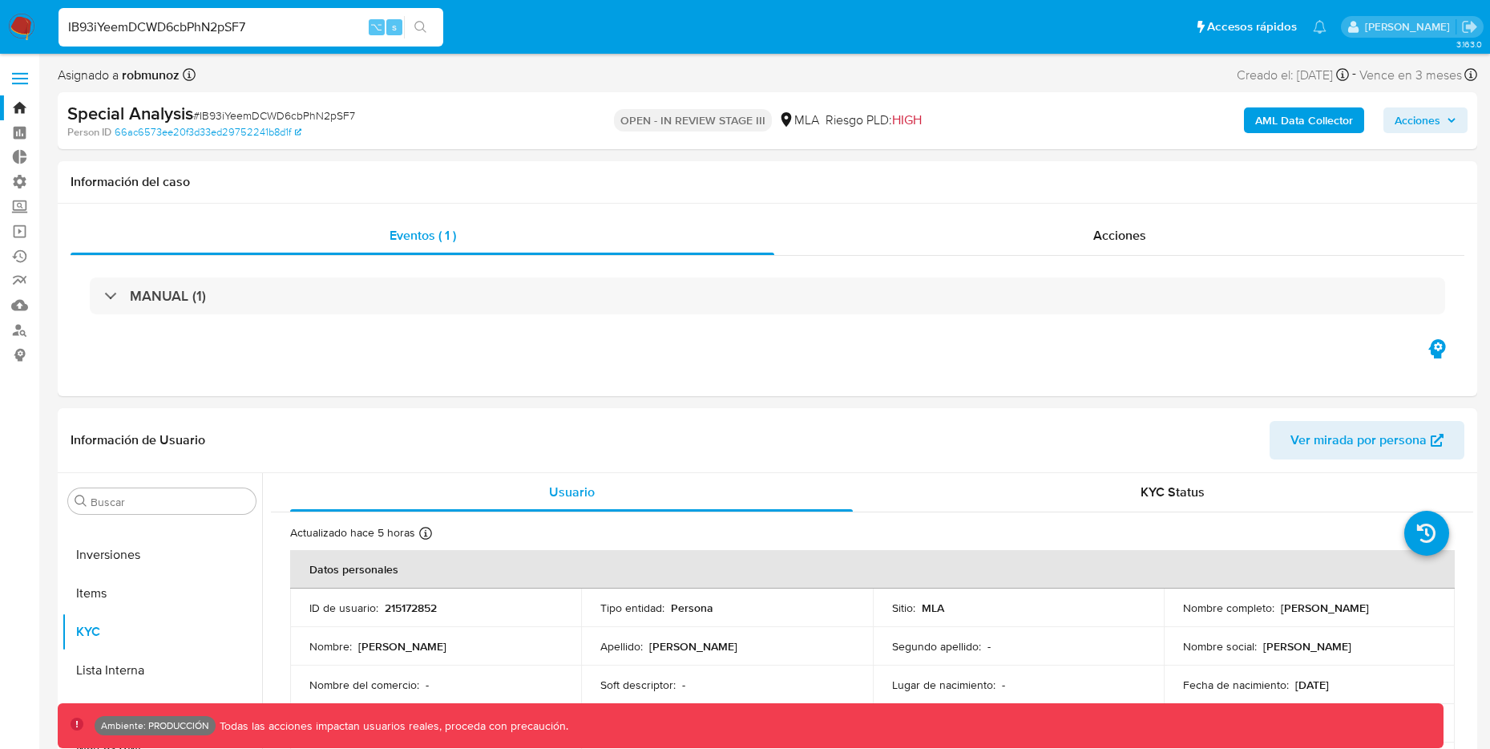
drag, startPoint x: 289, startPoint y: 30, endPoint x: -37, endPoint y: 11, distance: 326.8
paste input "H6bizkdb3IRbrHigCbyothfk"
type input "H6bizkdb3IRbrHigCbyothfk"
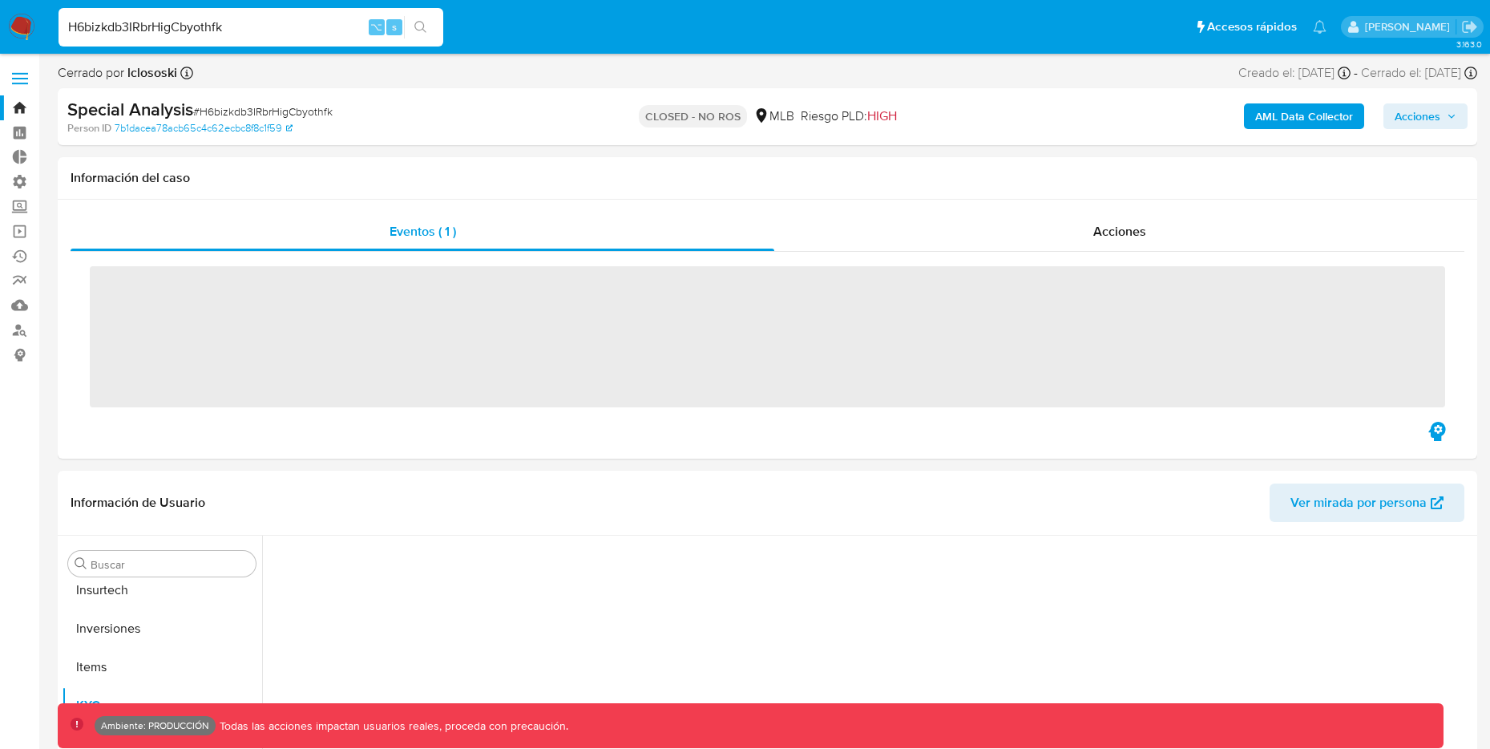
scroll to position [870, 0]
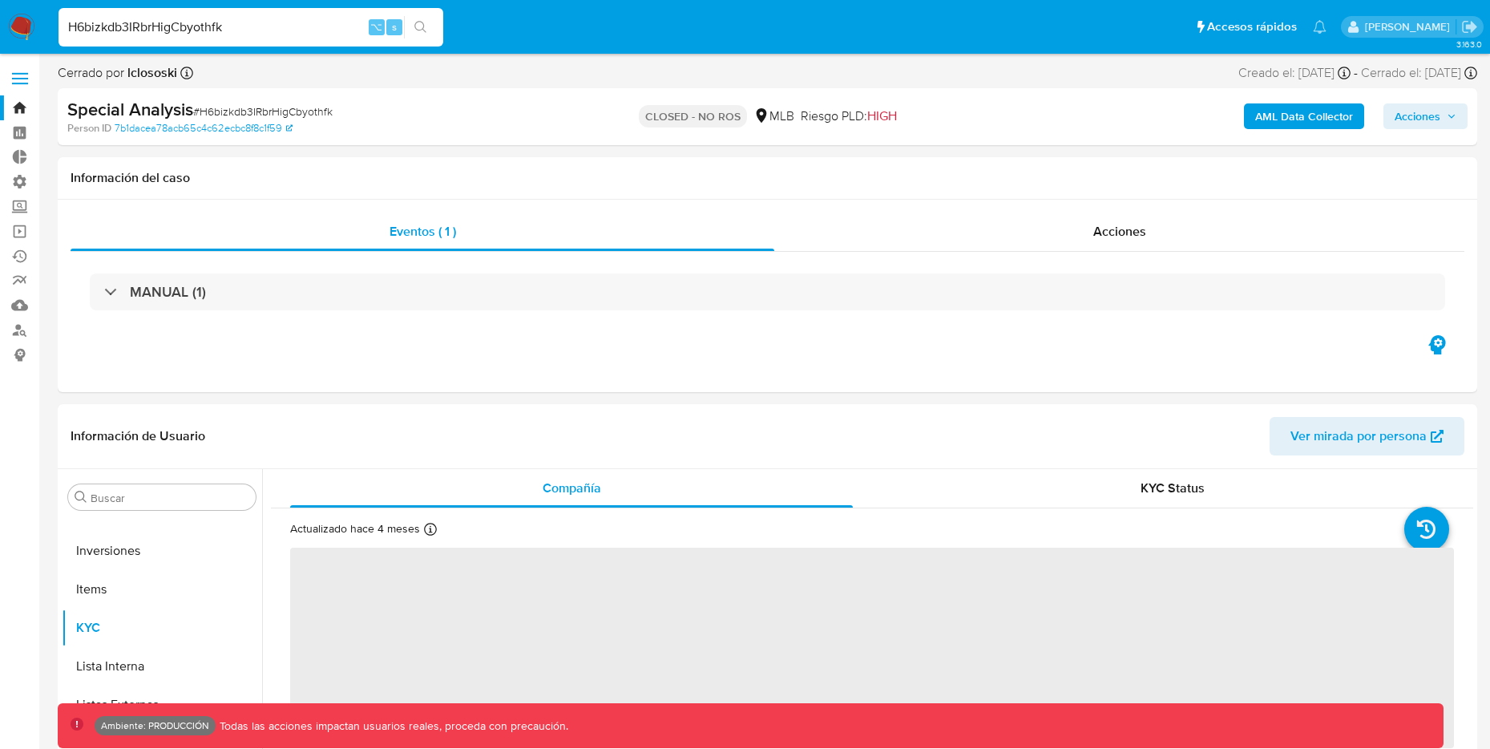
select select "10"
click at [1285, 111] on b "AML Data Collector" at bounding box center [1304, 116] width 98 height 26
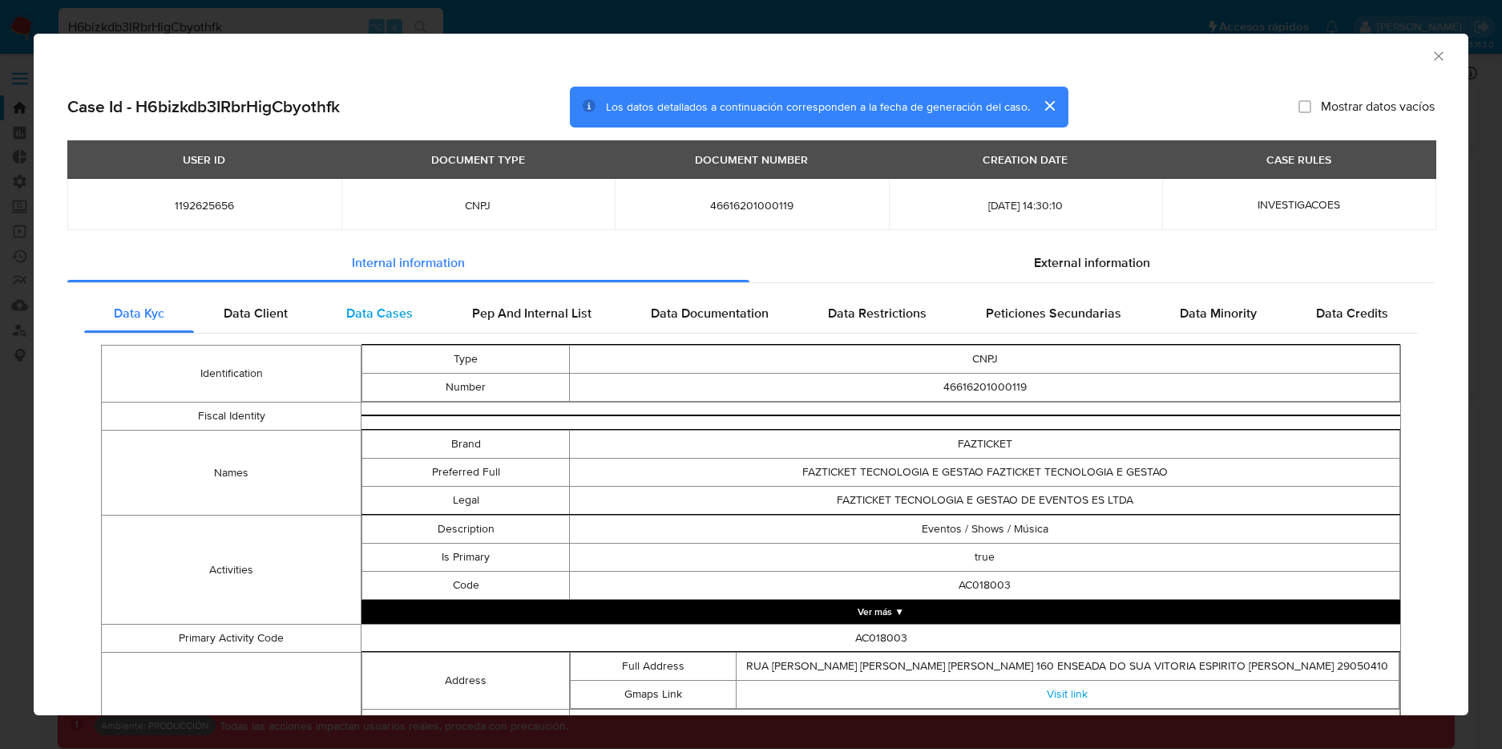
click at [385, 320] on span "Data Cases" at bounding box center [379, 313] width 67 height 18
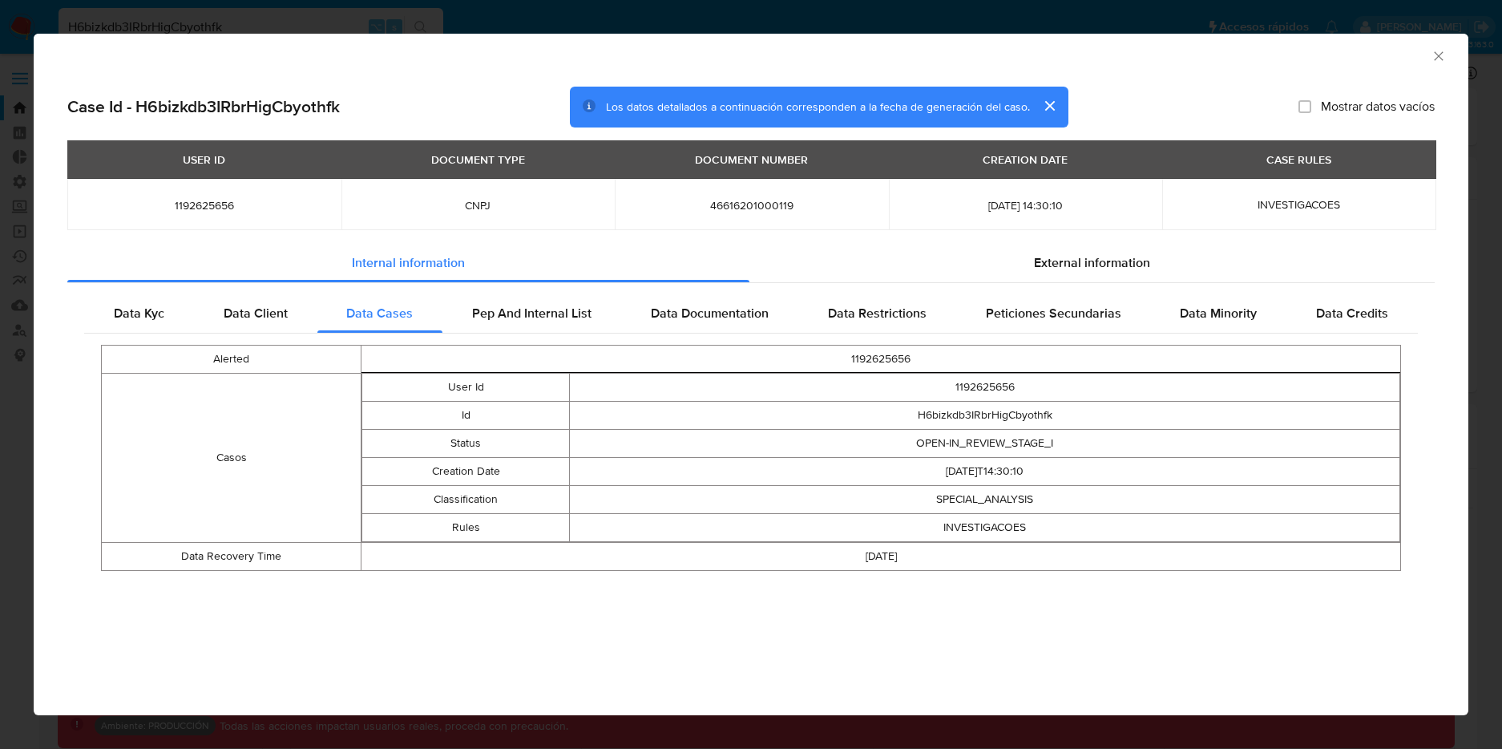
click at [326, 31] on div "AML Data Collector Case Id - H6bizkdb3IRbrHigCbyothfk Los datos detallados a co…" at bounding box center [751, 374] width 1502 height 749
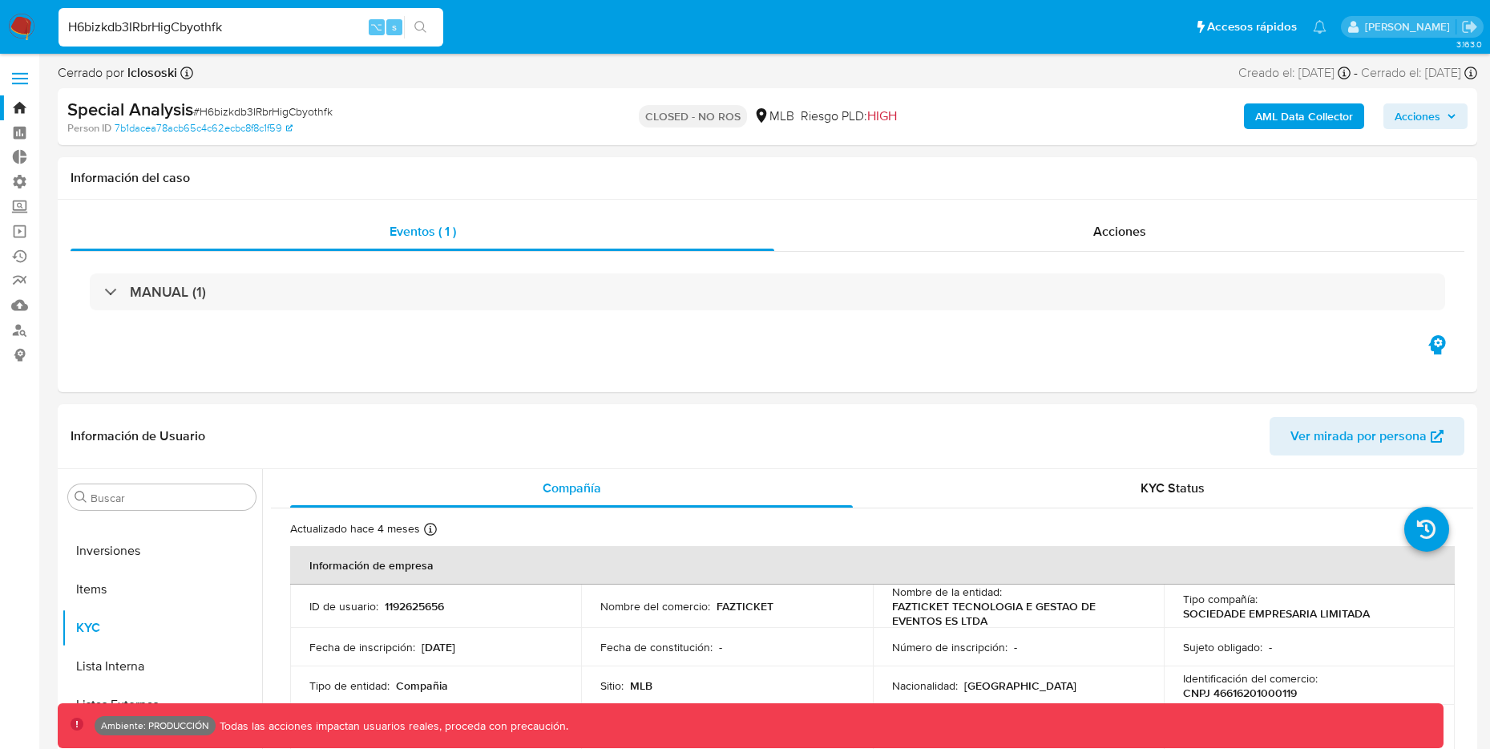
drag, startPoint x: 240, startPoint y: 23, endPoint x: 19, endPoint y: 17, distance: 220.5
click at [19, 17] on nav "Pausado Ver notificaciones H6bizkdb3IRbrHigCbyothfk ⌥ s Accesos rápidos Presion…" at bounding box center [745, 27] width 1490 height 54
paste input "7hPSOL2jf0JuwfAGANnx9uvv"
type input "7hPSOL2jf0JuwfAGANnx9uvv"
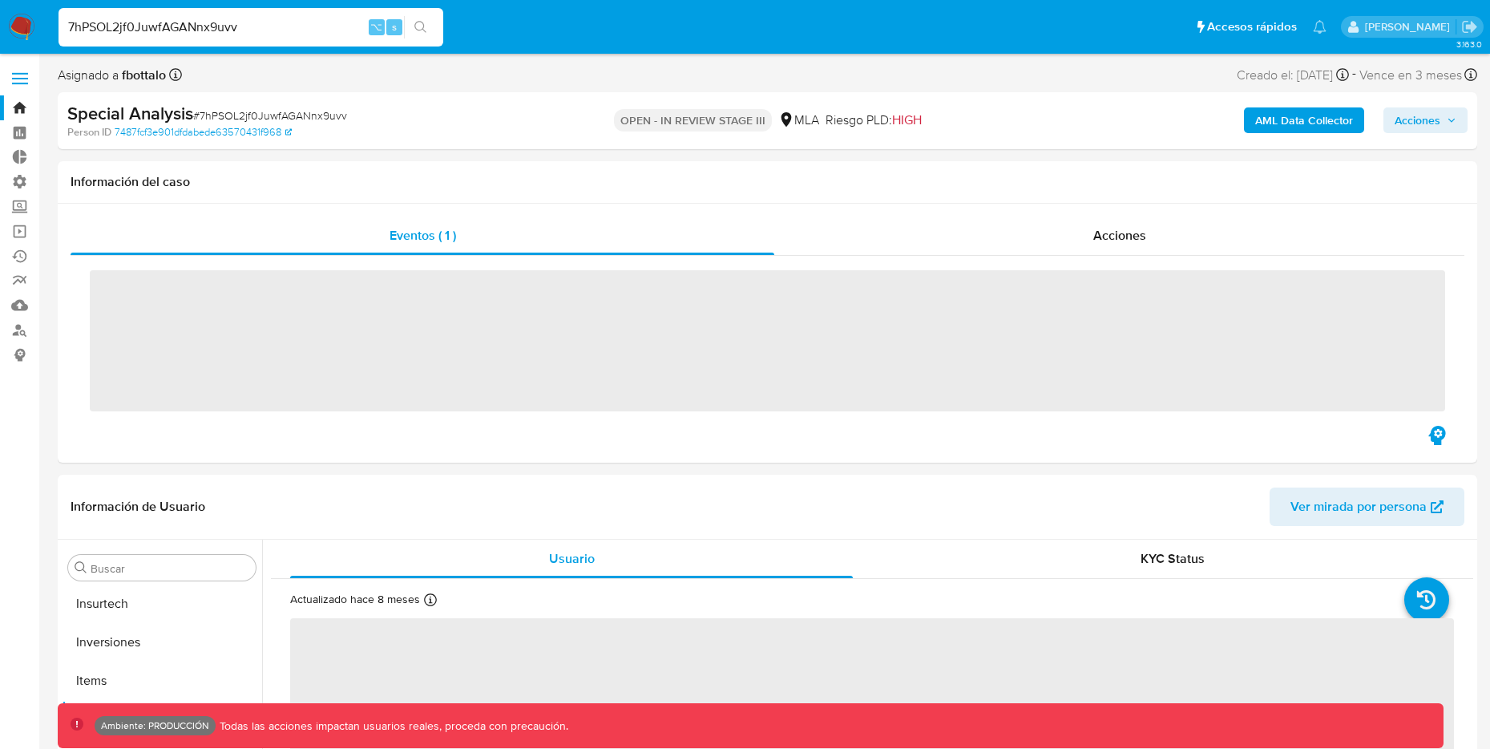
scroll to position [870, 0]
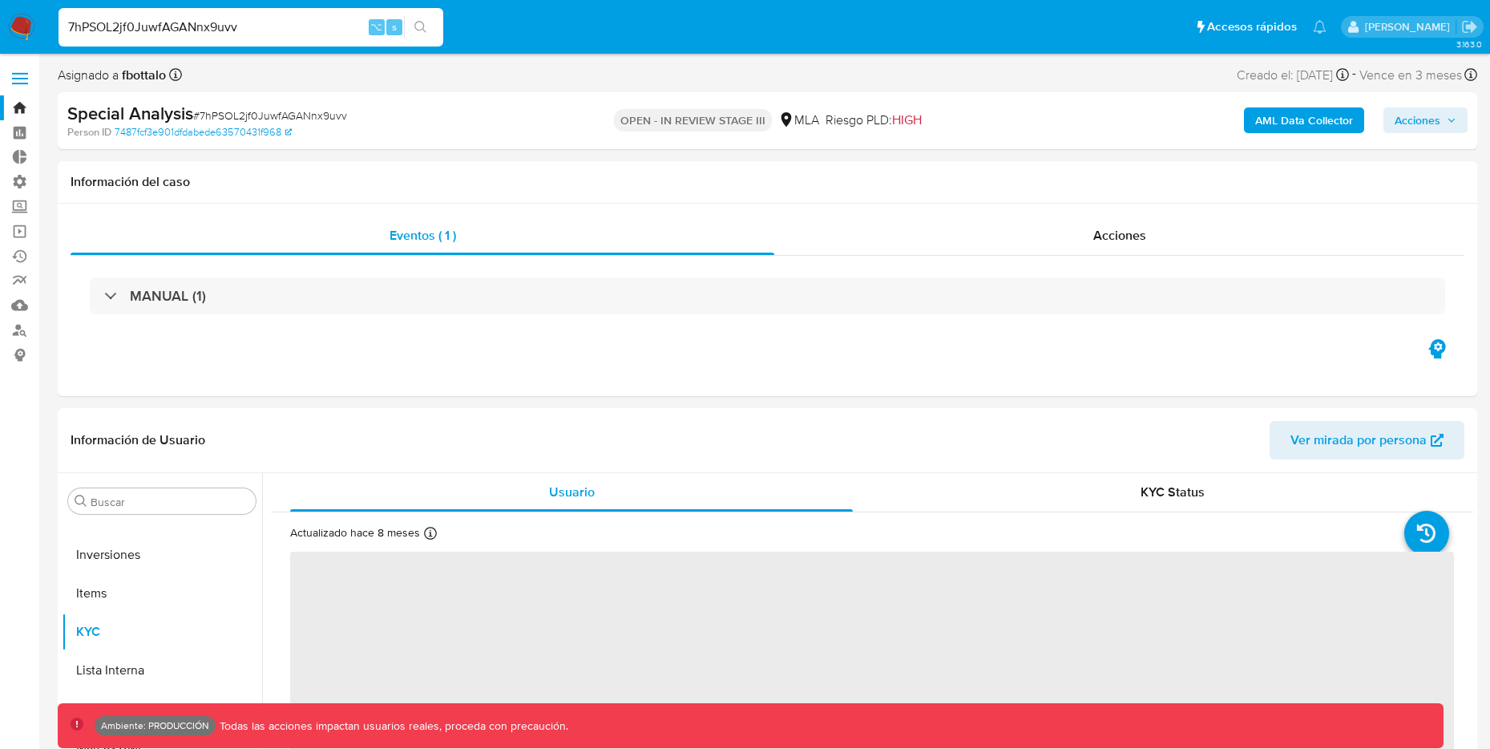
select select "10"
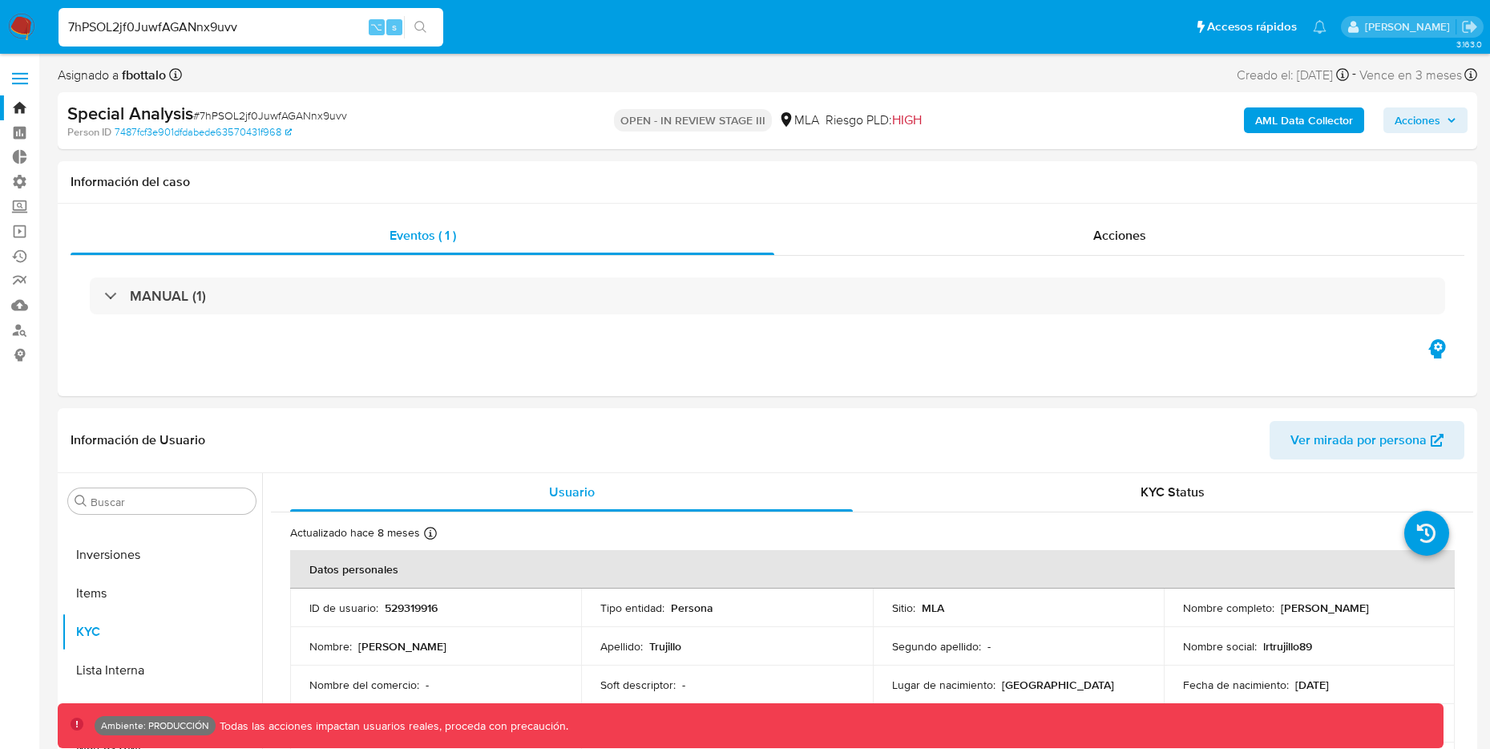
click at [1301, 127] on b "AML Data Collector" at bounding box center [1304, 120] width 98 height 26
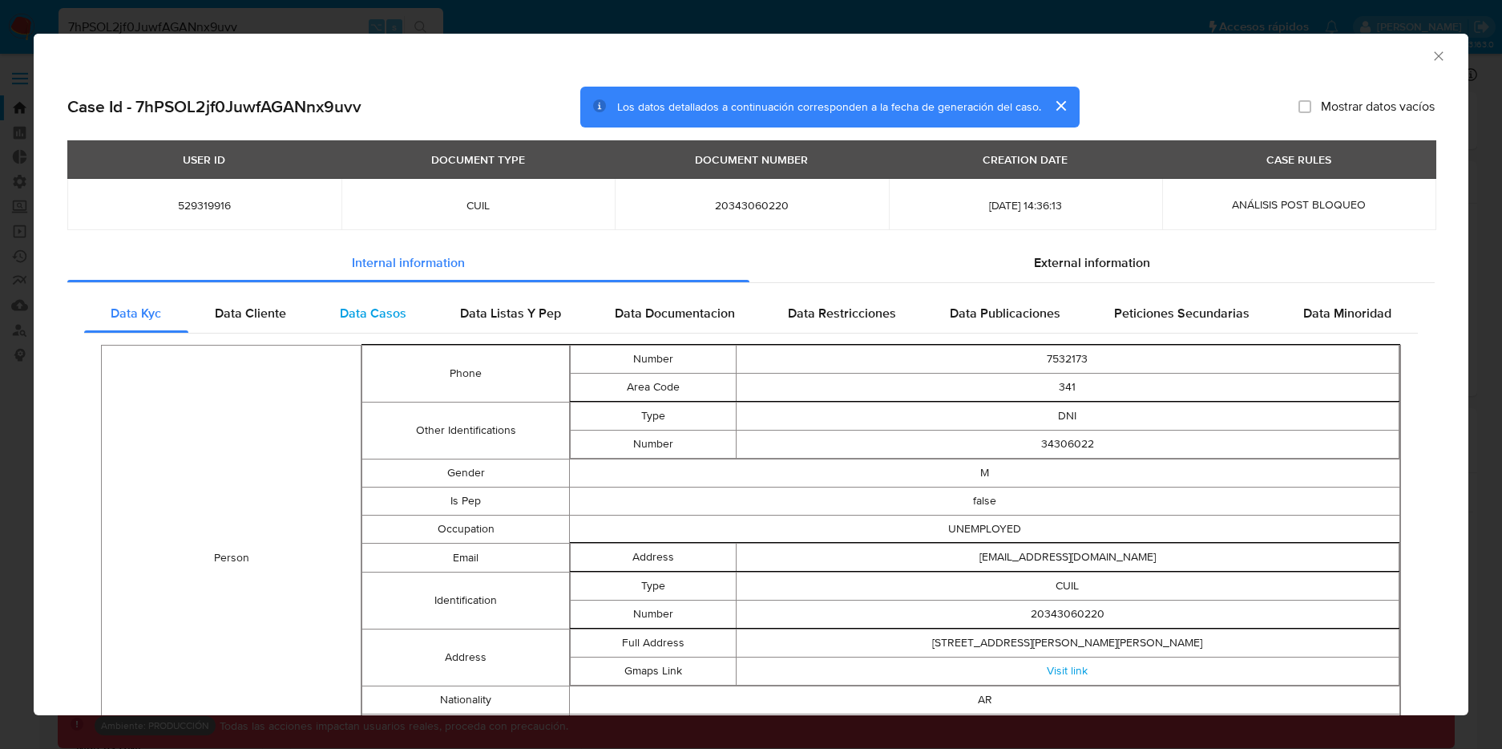
click at [388, 313] on span "Data Casos" at bounding box center [373, 313] width 67 height 18
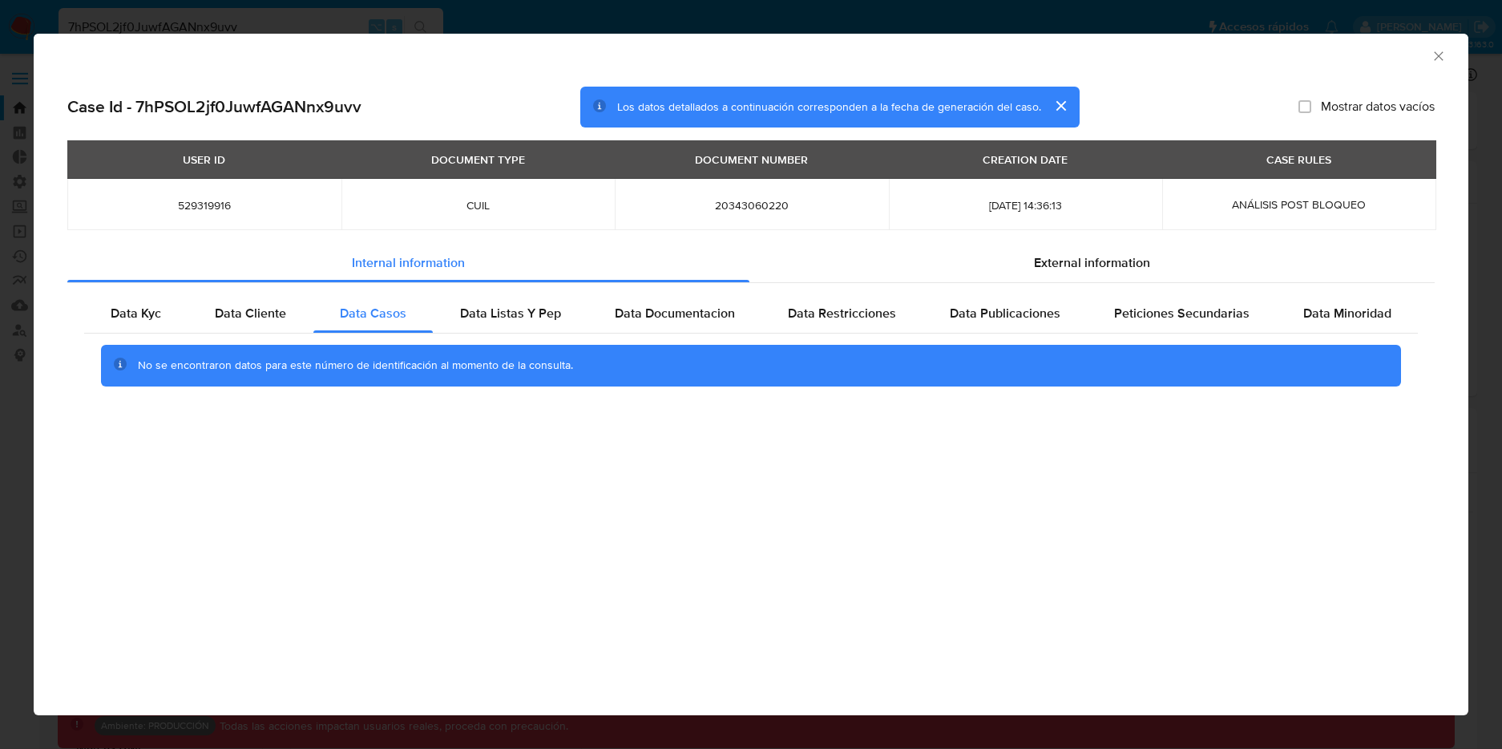
click at [558, 30] on div "AML Data Collector Case Id - 7hPSOL2jf0JuwfAGANnx9uvv Los datos detallados a co…" at bounding box center [751, 374] width 1502 height 749
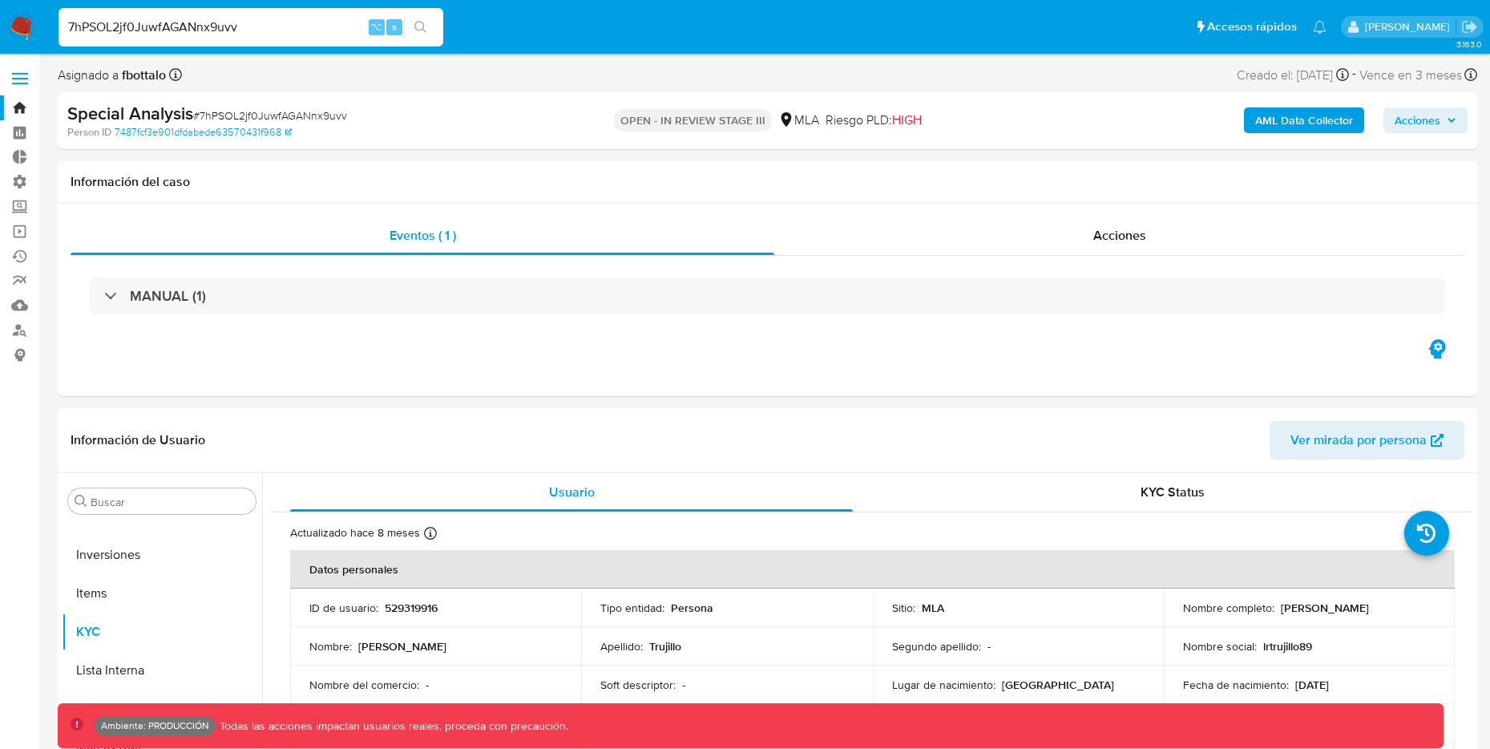
drag, startPoint x: 301, startPoint y: 27, endPoint x: 30, endPoint y: 14, distance: 271.2
click at [31, 14] on nav "Pausado Ver notificaciones 7hPSOL2jf0JuwfAGANnx9uvv ⌥ s Accesos rápidos Presion…" at bounding box center [745, 27] width 1490 height 54
paste input "3p9v75nsKTItJFkJuEig07NT"
type input "3p9v75nsKTItJFkJuEig07NT"
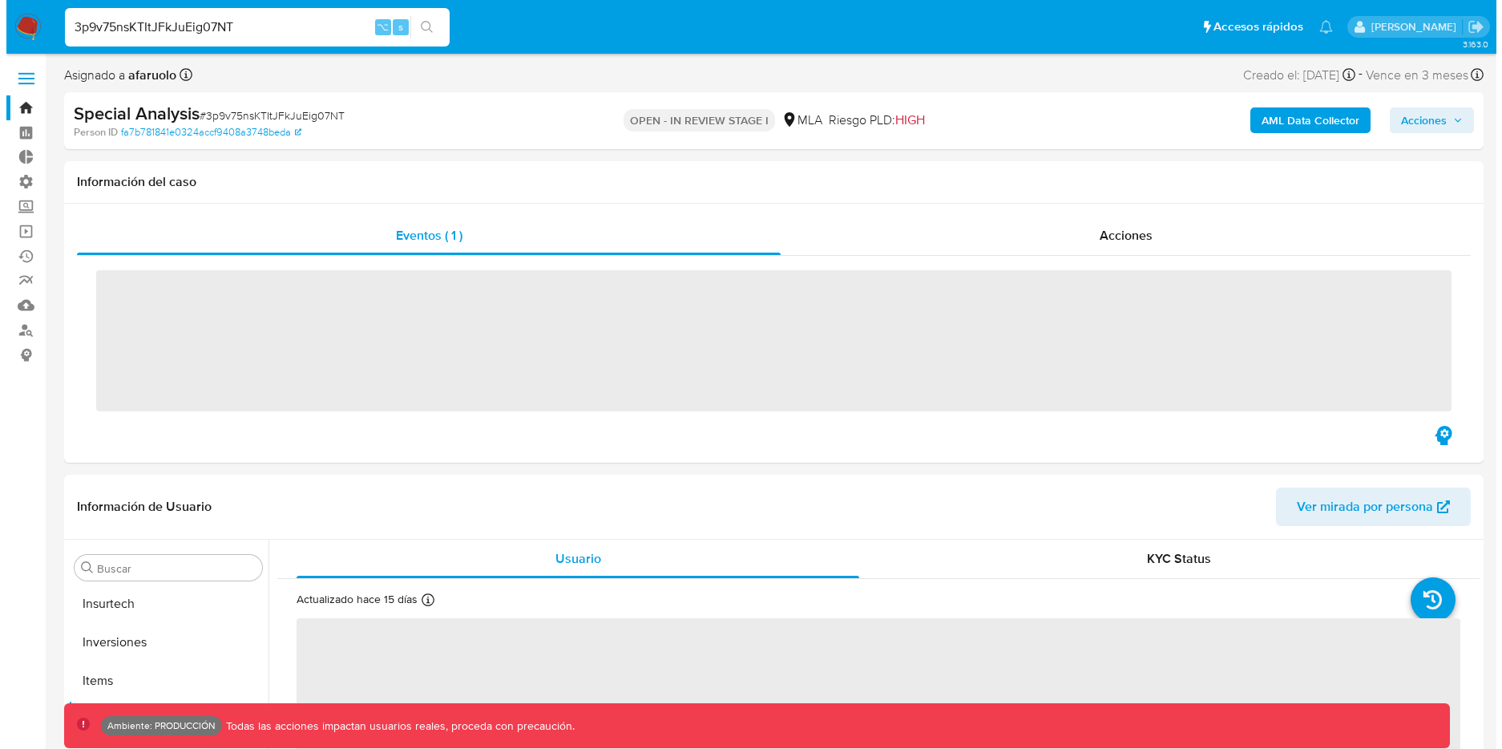
scroll to position [870, 0]
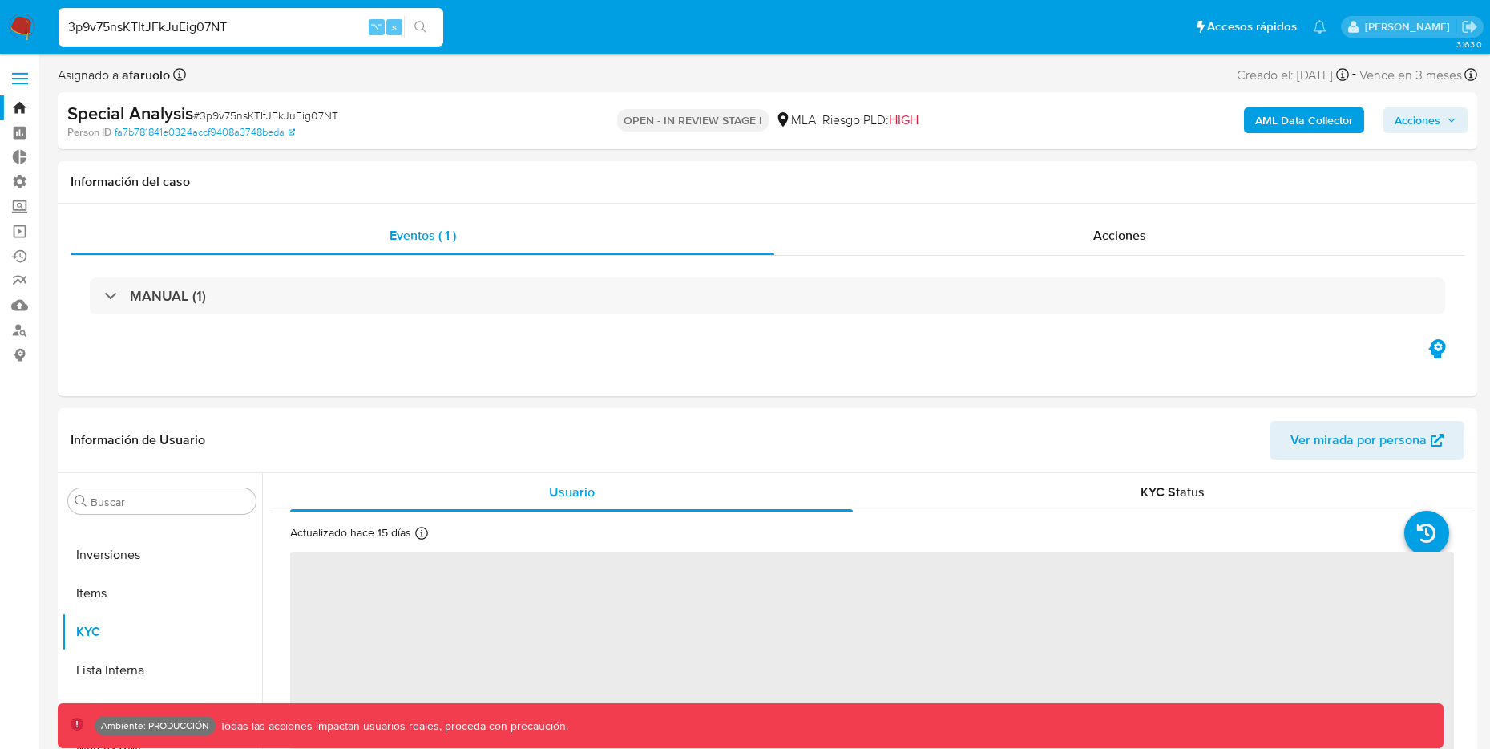
select select "10"
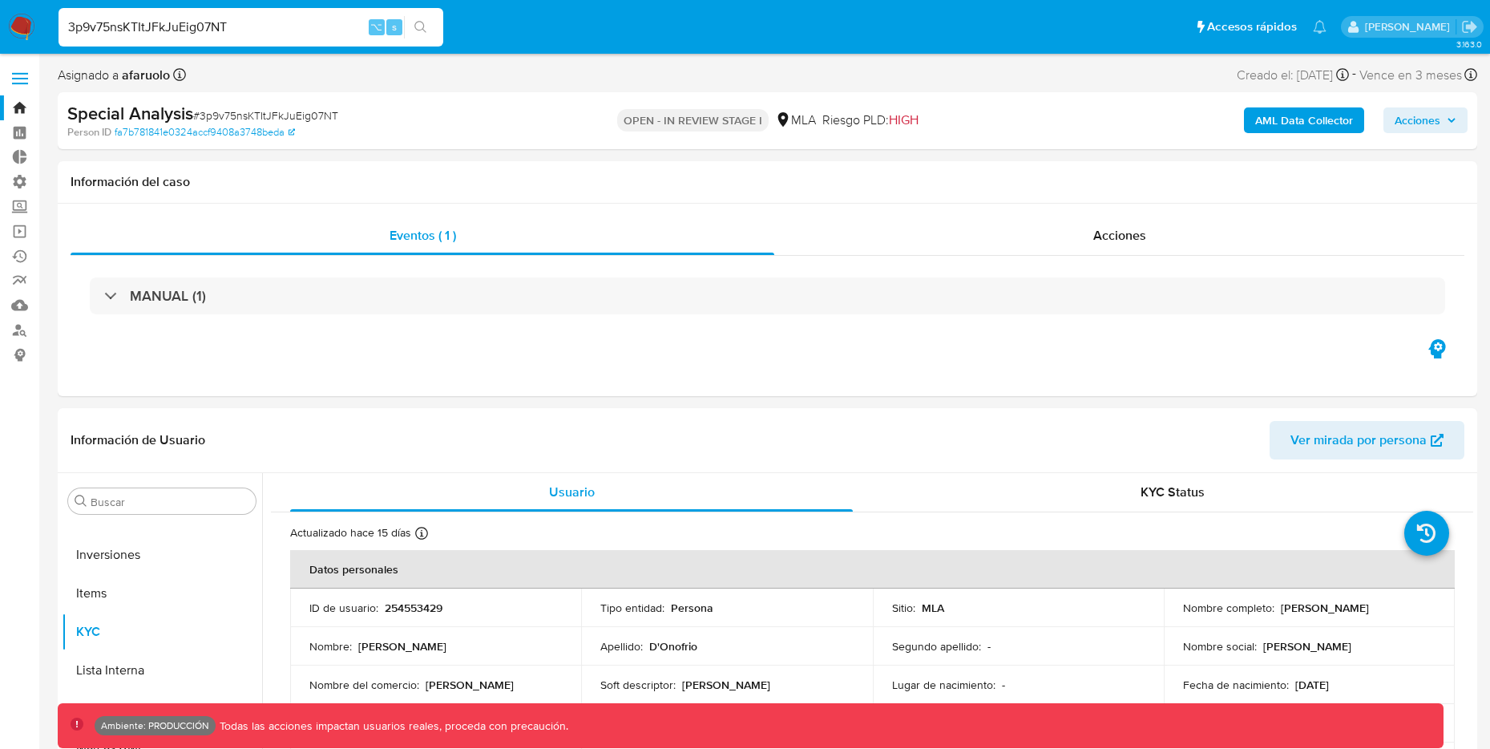
click at [1302, 124] on b "AML Data Collector" at bounding box center [1304, 120] width 98 height 26
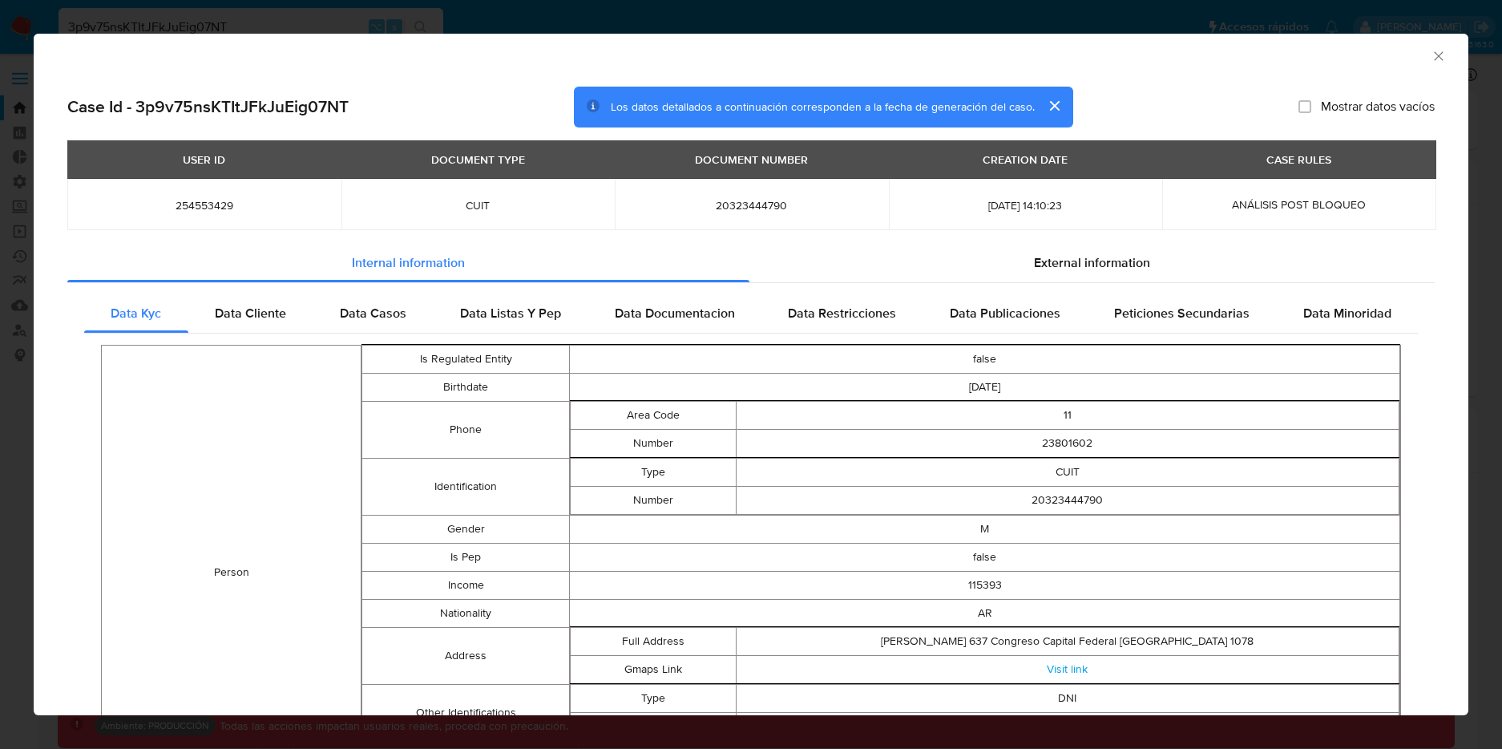
select select "10"
click at [361, 318] on span "Data Casos" at bounding box center [373, 313] width 67 height 18
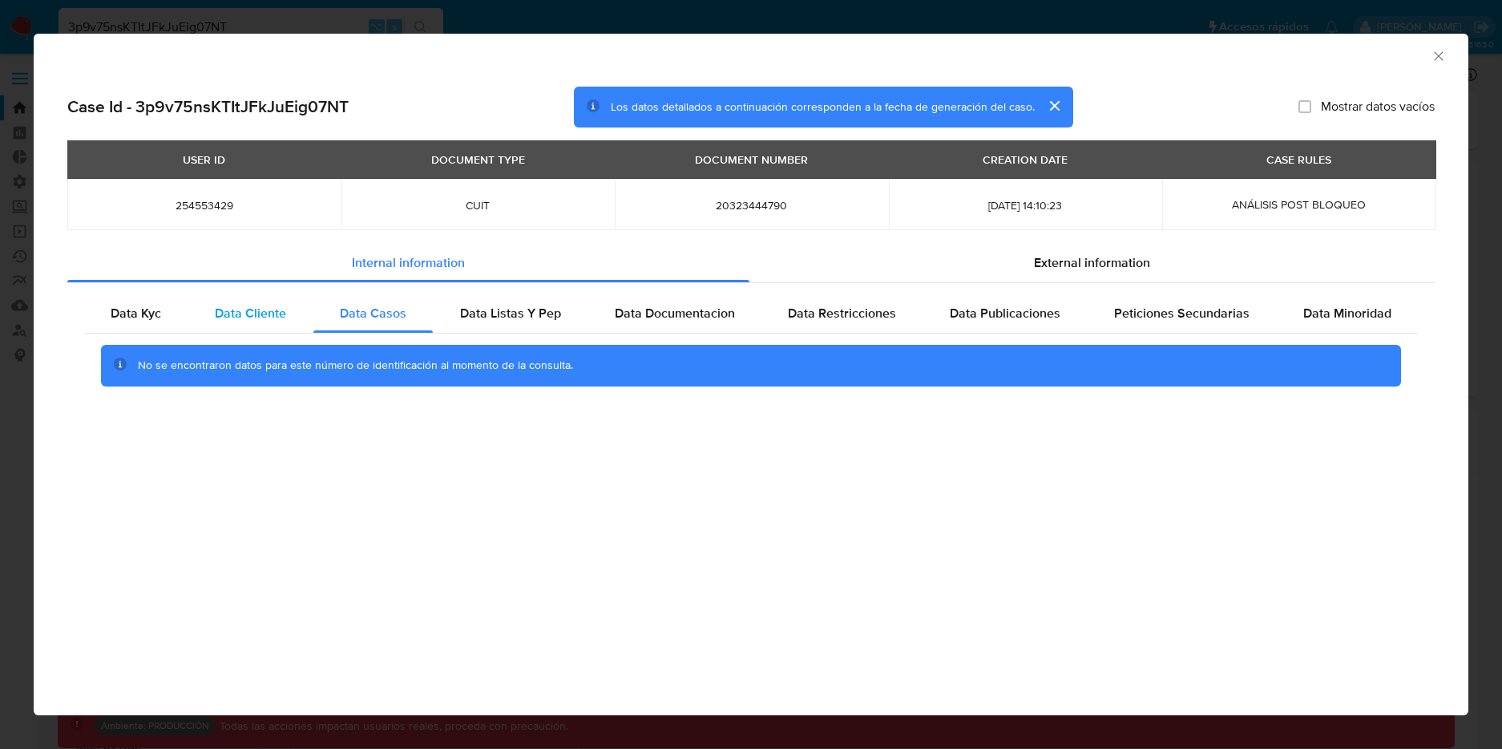
click at [236, 315] on span "Data Cliente" at bounding box center [250, 313] width 71 height 18
click at [118, 307] on span "Data Kyc" at bounding box center [136, 313] width 50 height 18
